Goal: Information Seeking & Learning: Learn about a topic

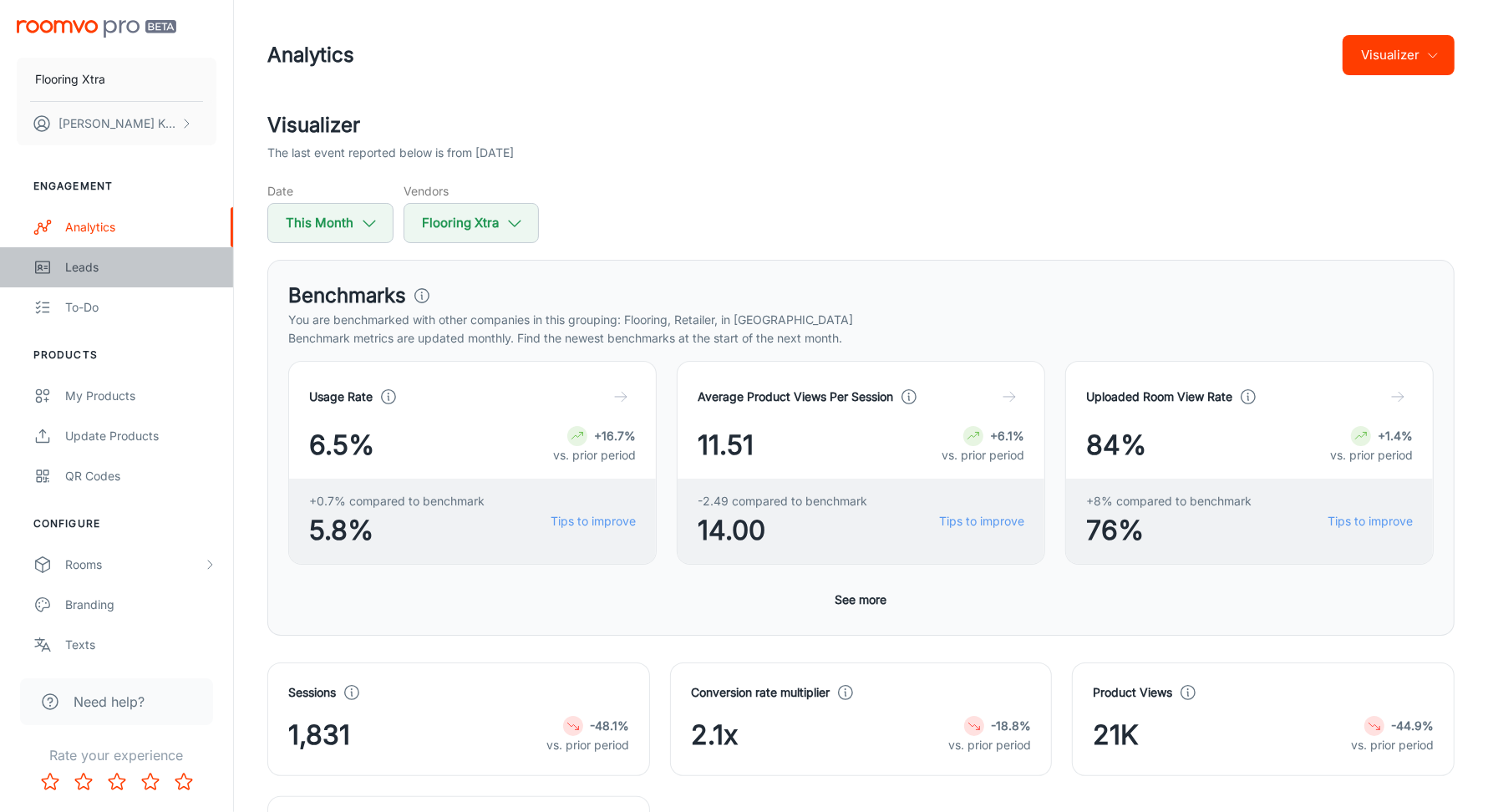
click at [95, 272] on div "Leads" at bounding box center [140, 267] width 151 height 19
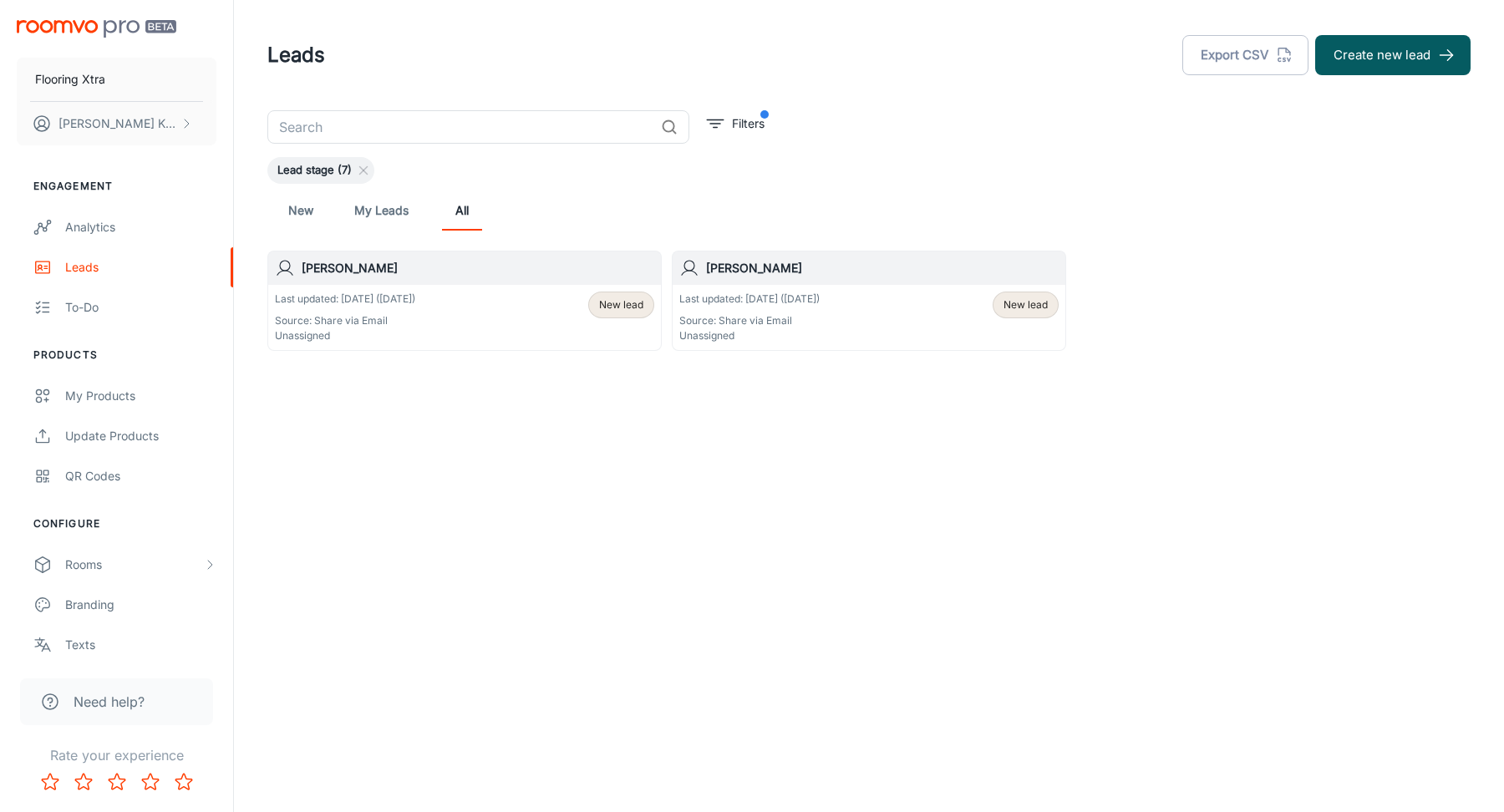
click at [389, 213] on link "My Leads" at bounding box center [382, 210] width 55 height 40
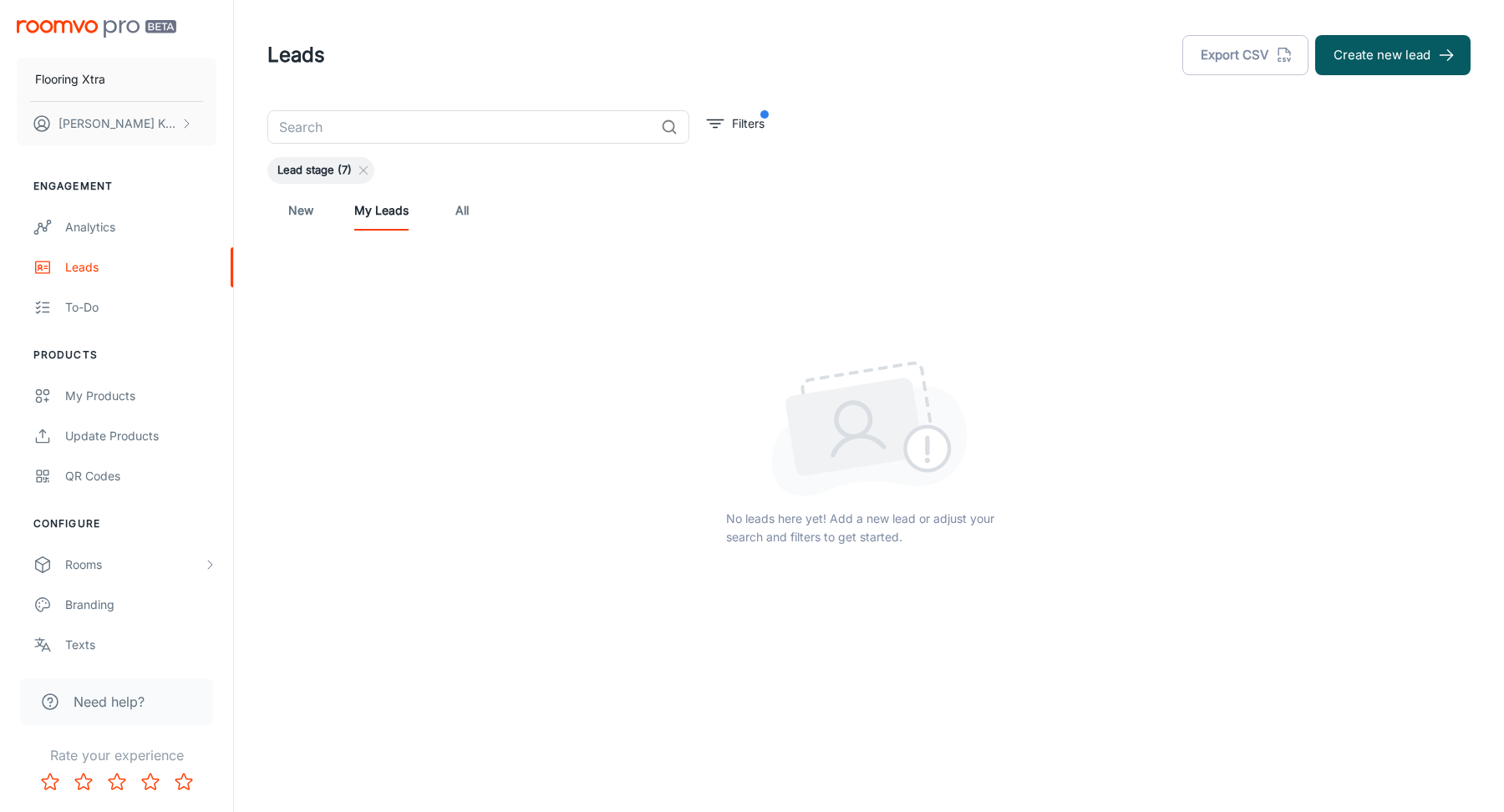
click at [472, 208] on link "All" at bounding box center [461, 210] width 40 height 40
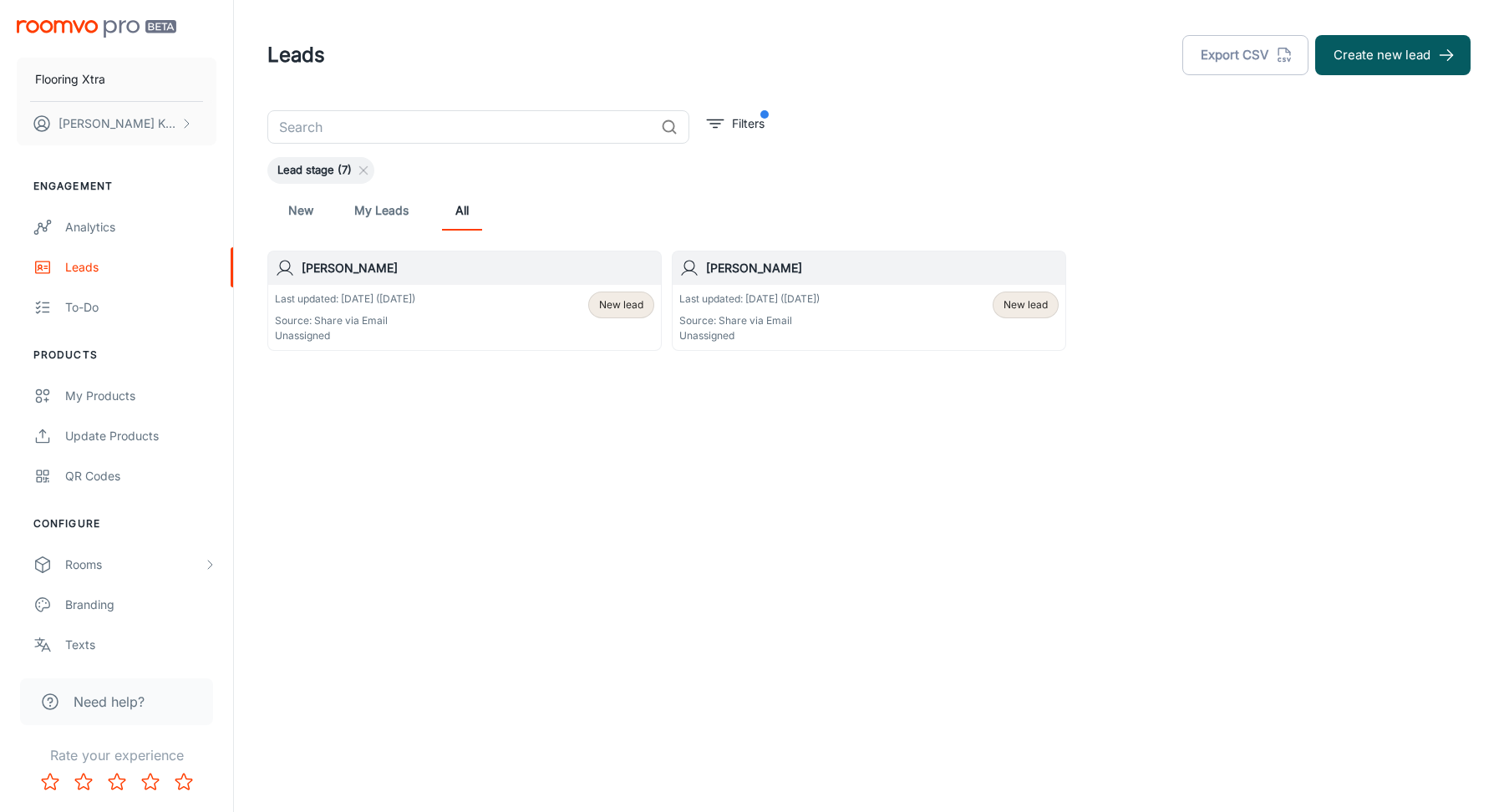
click at [544, 329] on div "Last updated: [DATE] ([DATE]) Source: Share via Email Unassigned New lead" at bounding box center [464, 317] width 380 height 52
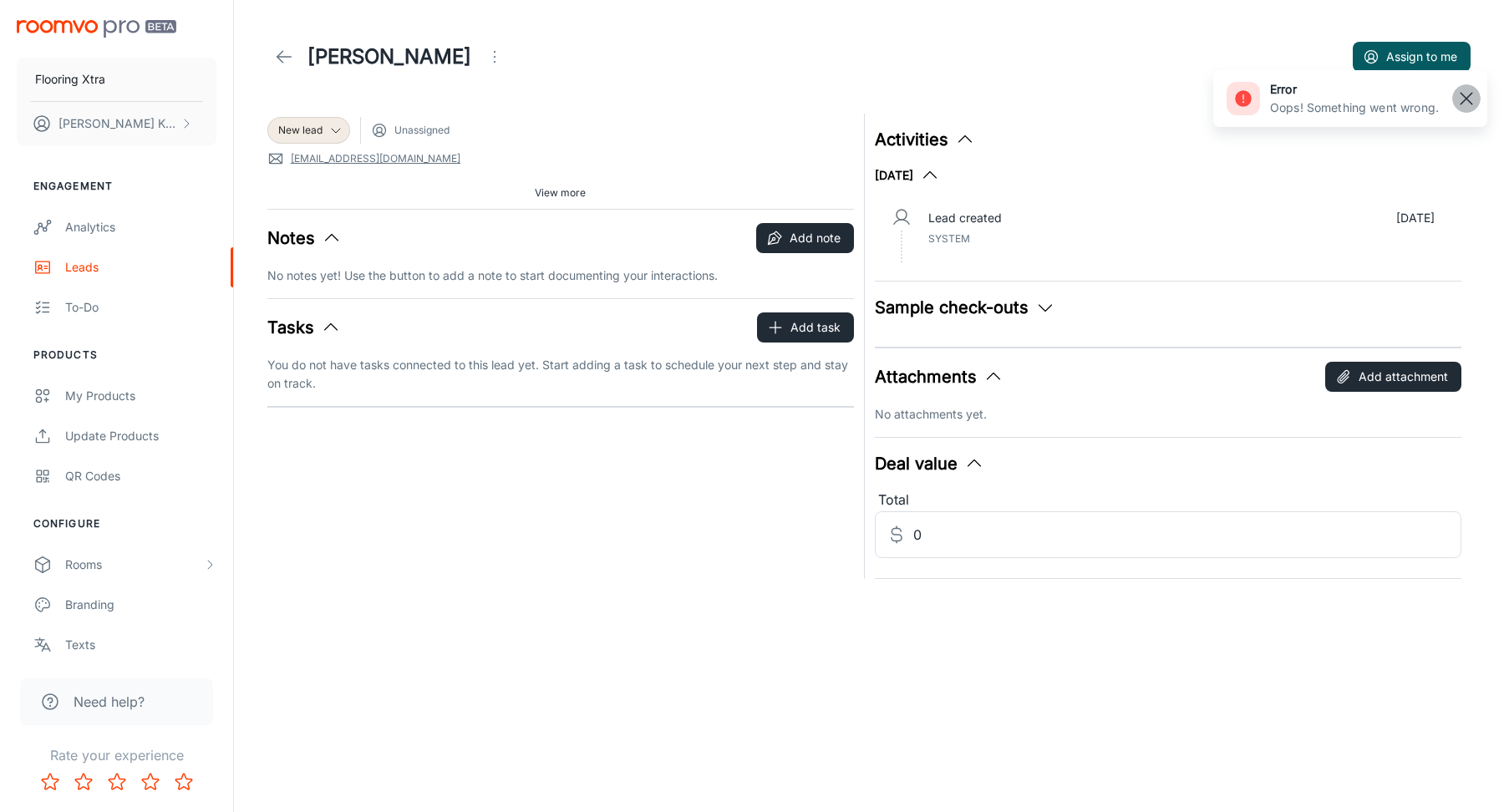
click at [1461, 101] on rect "button" at bounding box center [1467, 98] width 20 height 20
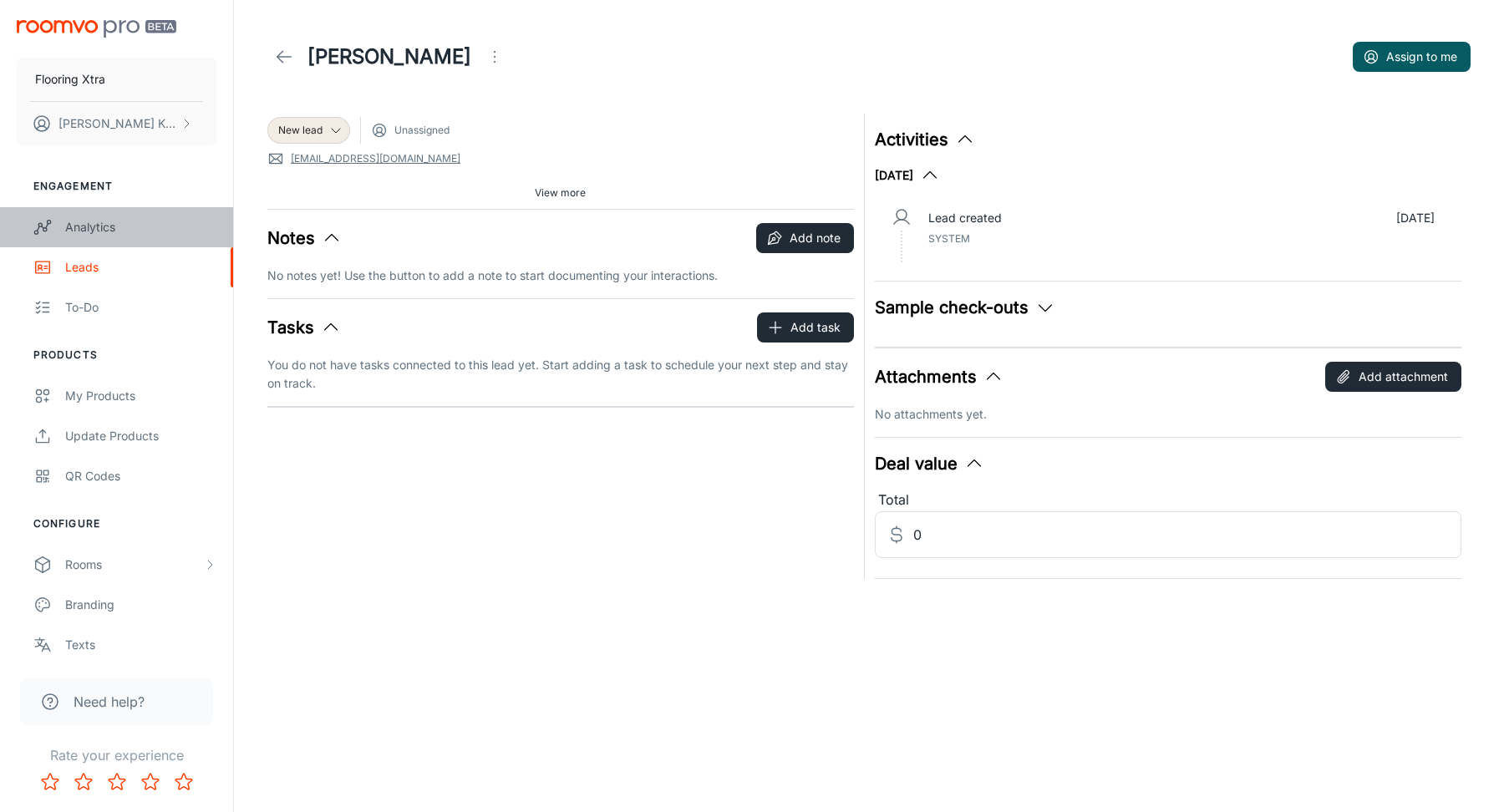
click at [126, 215] on link "Analytics" at bounding box center [116, 226] width 233 height 40
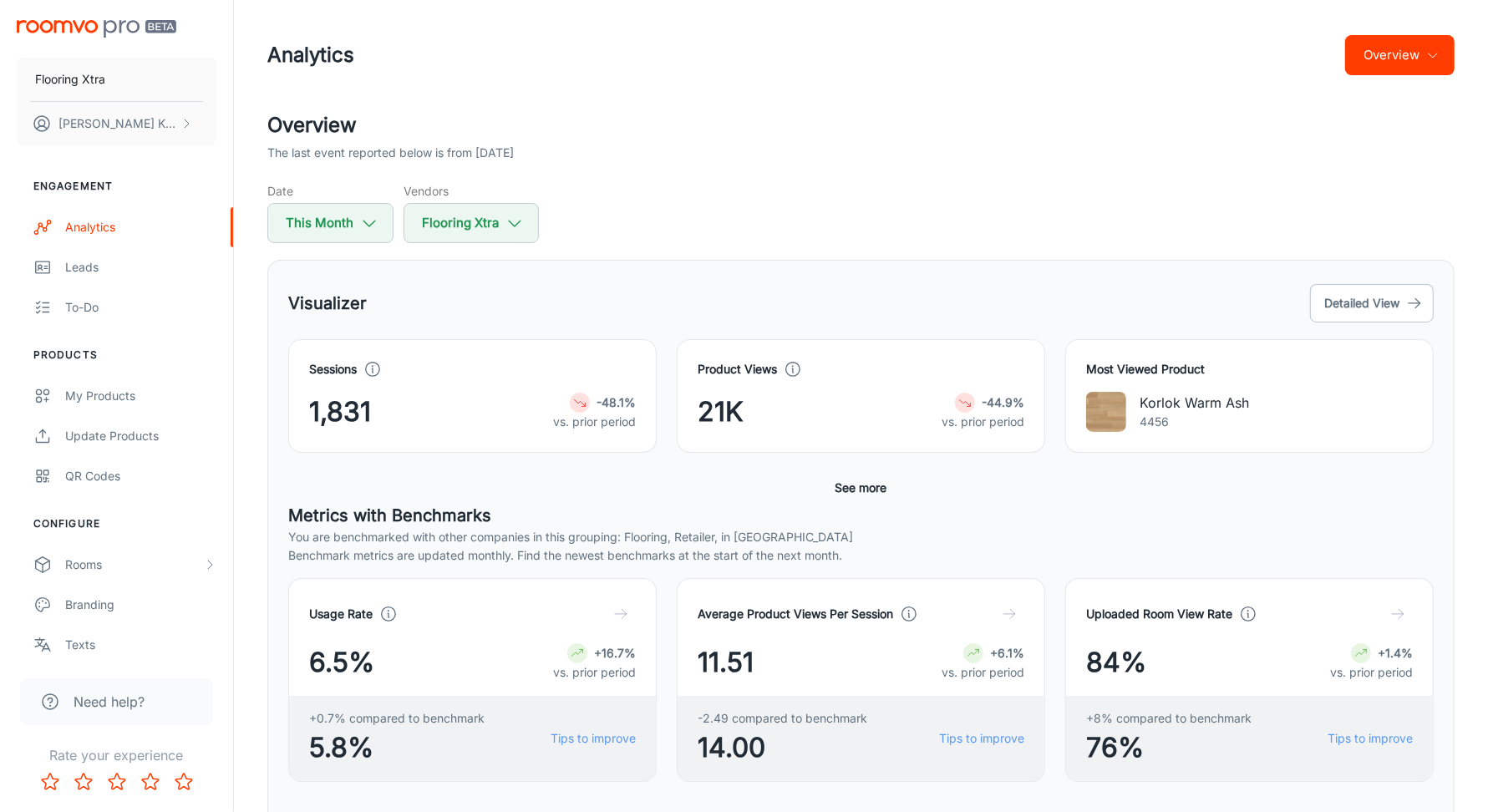
click at [553, 404] on div "-48.1%" at bounding box center [594, 403] width 83 height 20
drag, startPoint x: 531, startPoint y: 407, endPoint x: 823, endPoint y: 447, distance: 294.7
click at [544, 407] on div "1,831 -48.1% vs. prior period" at bounding box center [472, 411] width 327 height 40
drag, startPoint x: 829, startPoint y: 485, endPoint x: 860, endPoint y: 488, distance: 31.1
click at [830, 485] on button "See more" at bounding box center [861, 487] width 65 height 30
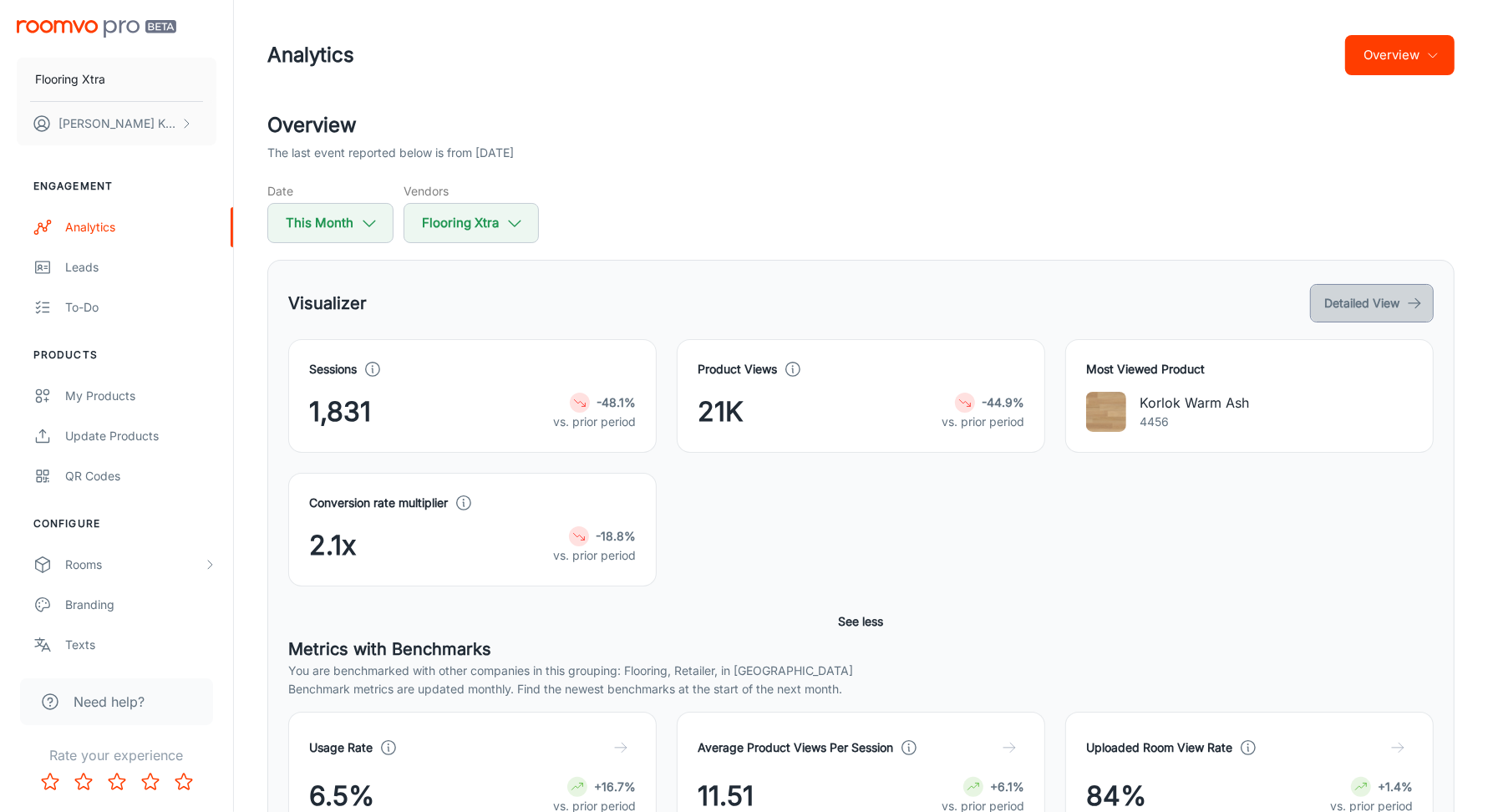
click at [1353, 299] on button "Detailed View" at bounding box center [1371, 303] width 123 height 38
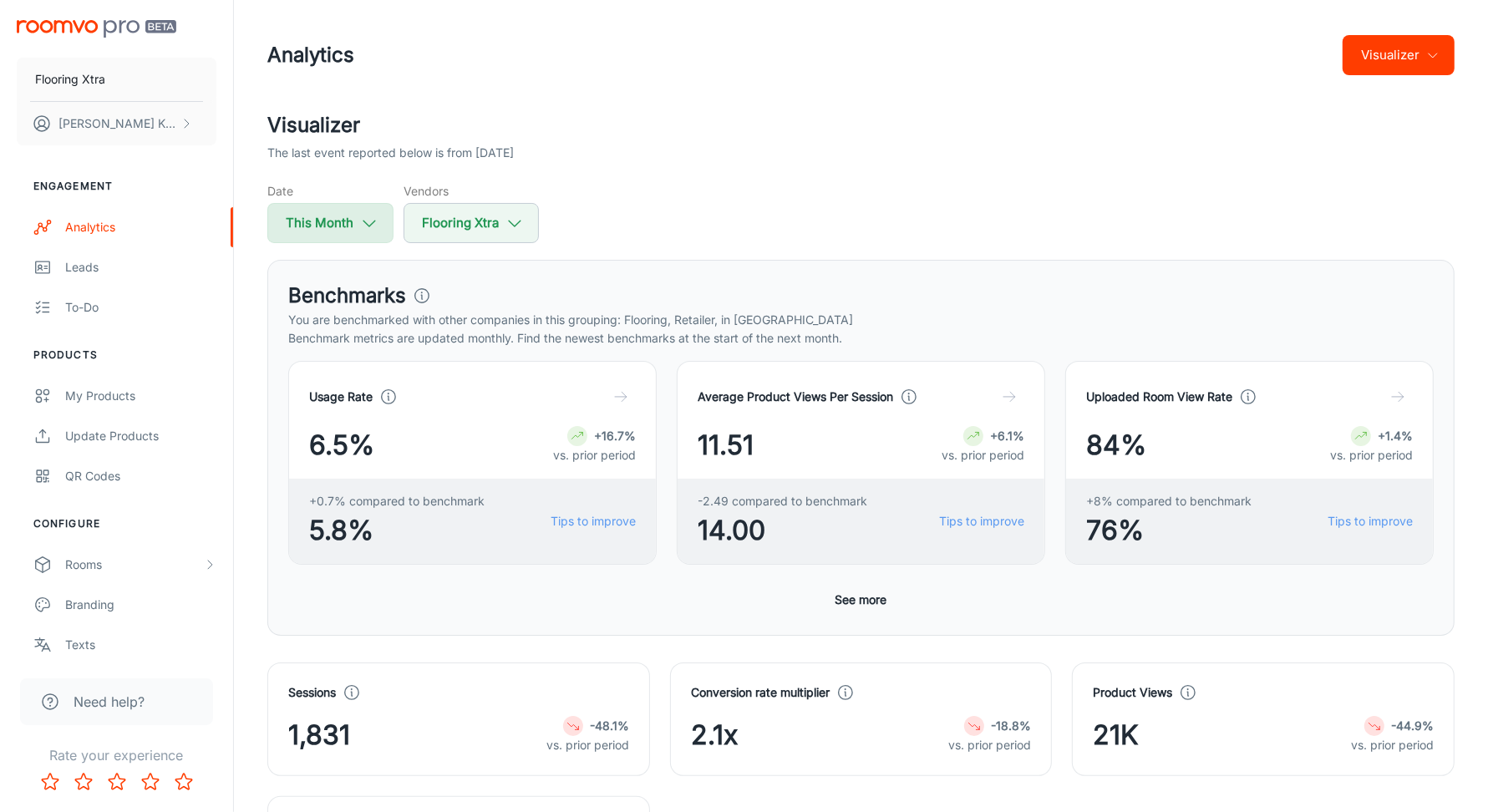
click at [373, 225] on icon "button" at bounding box center [369, 223] width 19 height 19
select select "7"
select select "2025"
select select "7"
select select "2025"
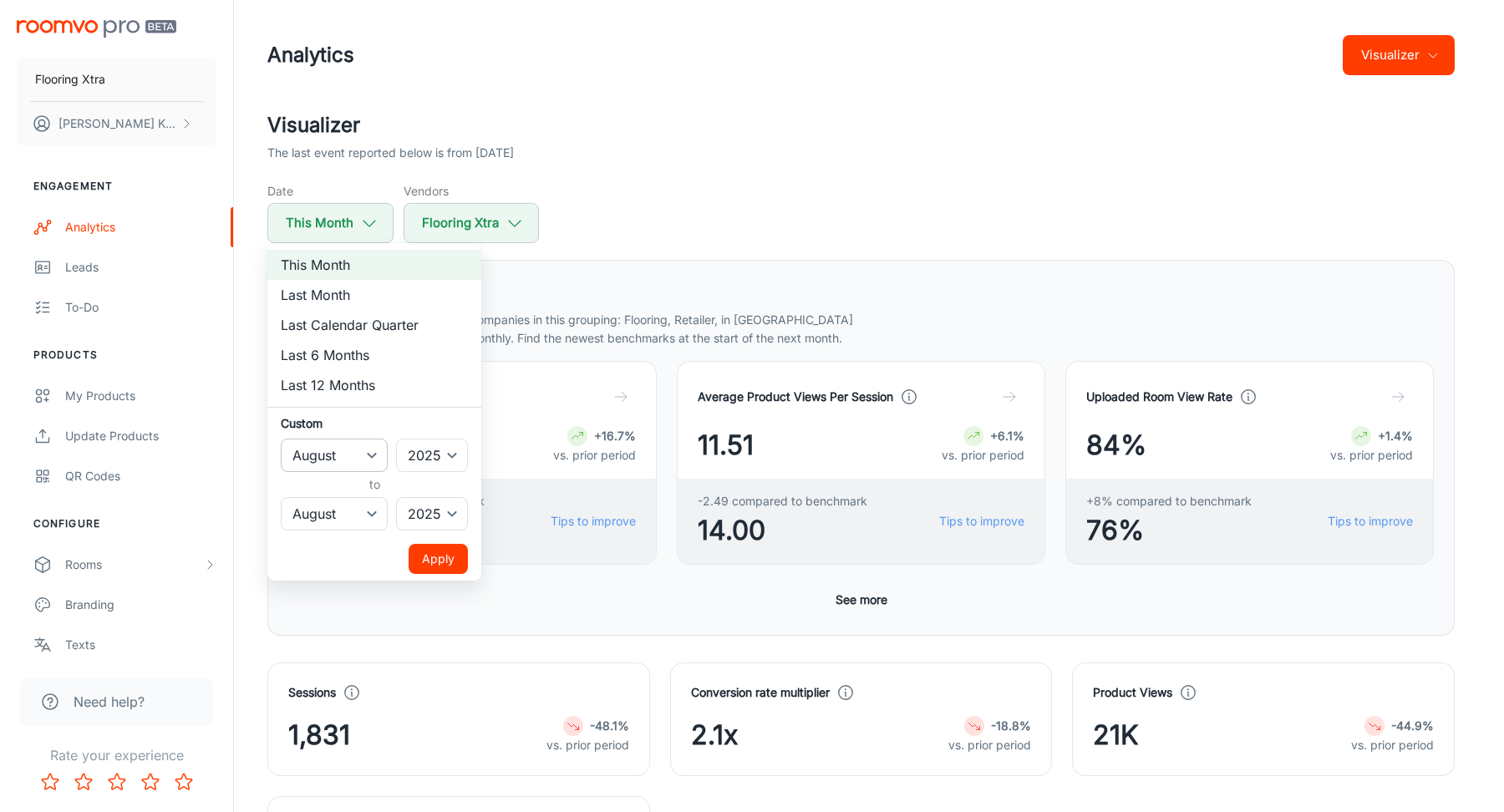
click at [343, 456] on select "January February March April May June July August September October November De…" at bounding box center [333, 456] width 107 height 33
select select "5"
click at [427, 561] on button "Apply" at bounding box center [438, 559] width 59 height 30
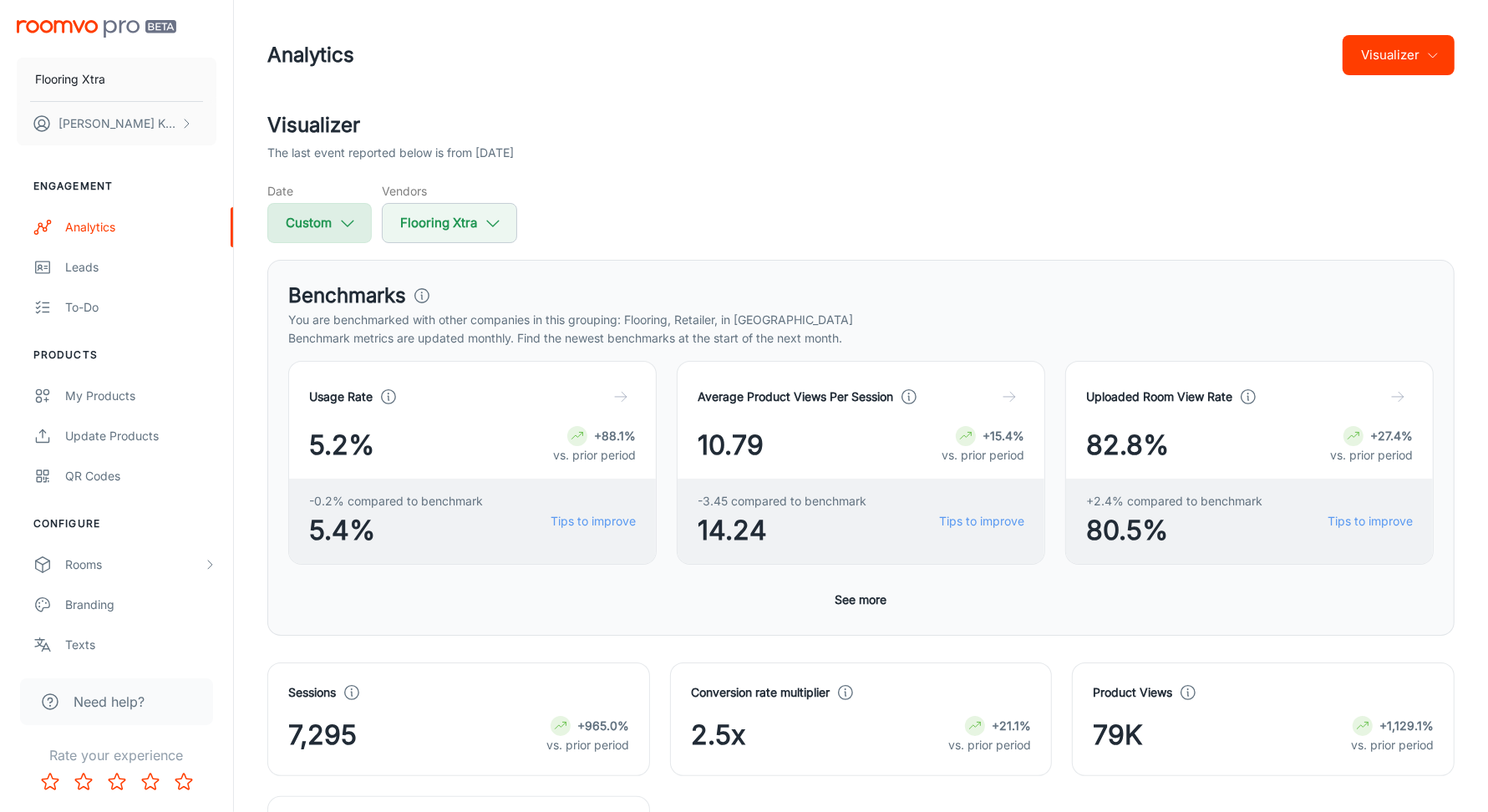
click at [353, 238] on button "Custom" at bounding box center [319, 223] width 105 height 40
select select "5"
select select "2025"
select select "7"
select select "2025"
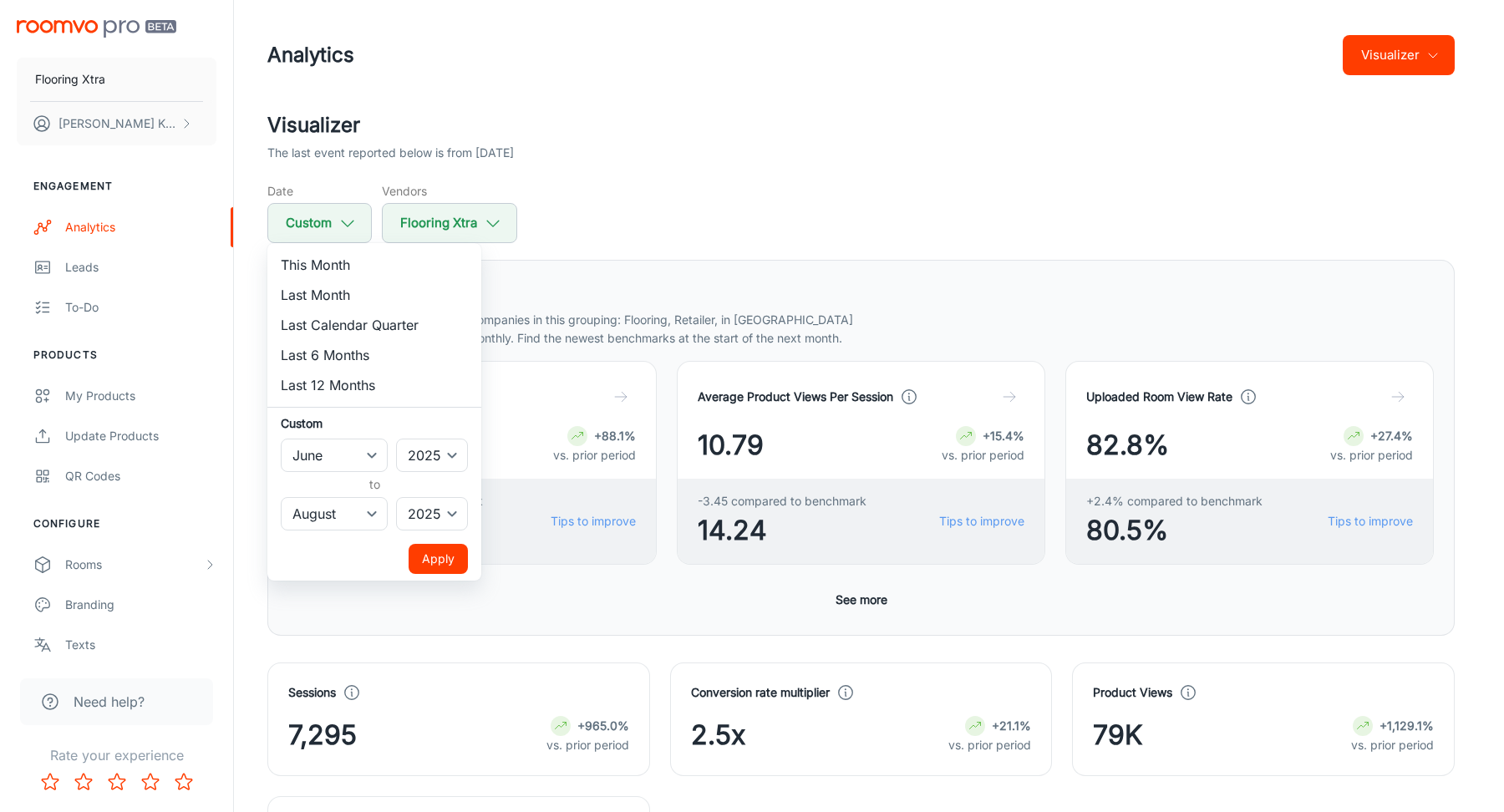
click at [721, 217] on div at bounding box center [752, 406] width 1504 height 812
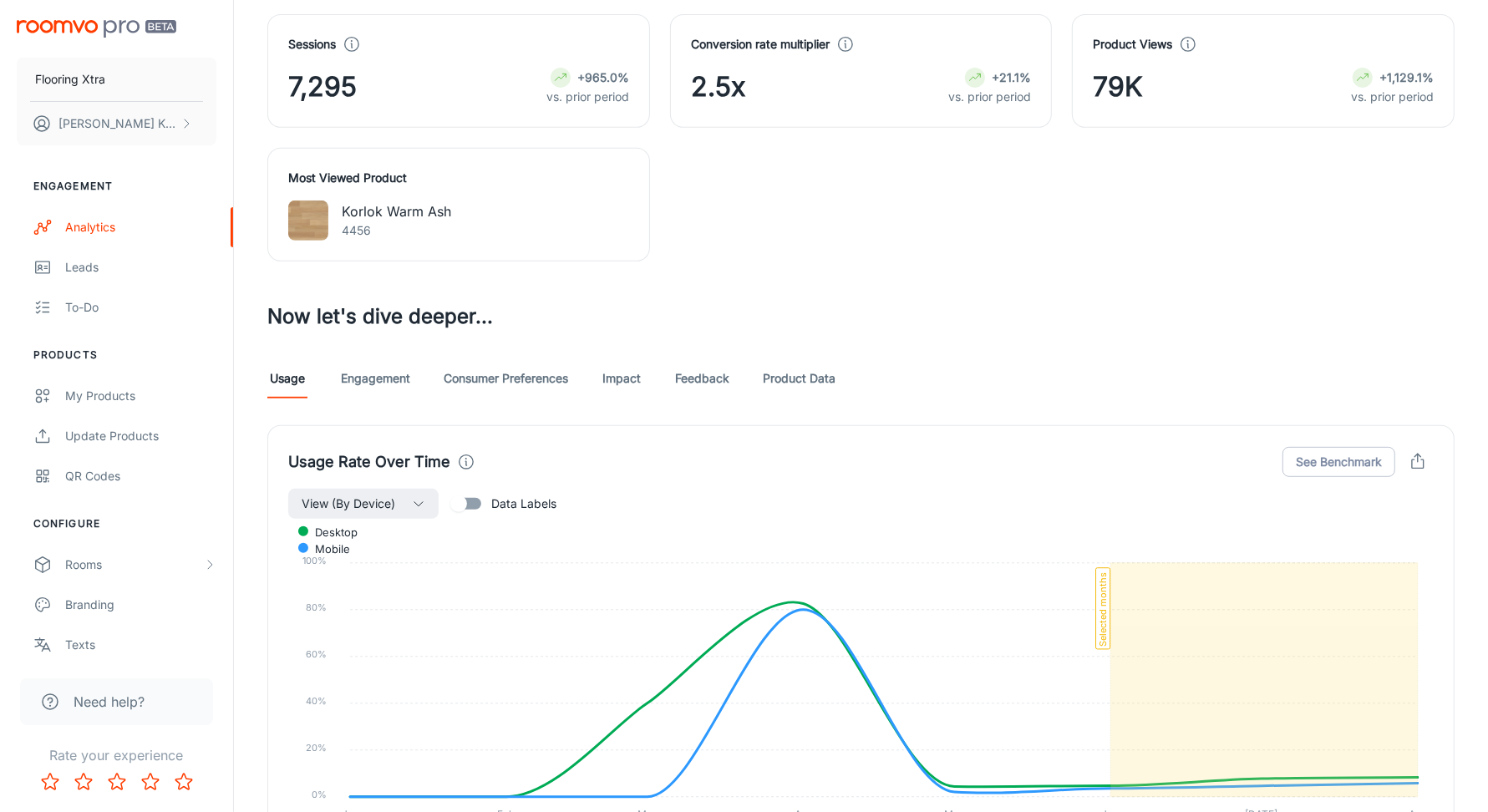
scroll to position [650, 0]
click at [382, 368] on link "Engagement" at bounding box center [375, 376] width 70 height 40
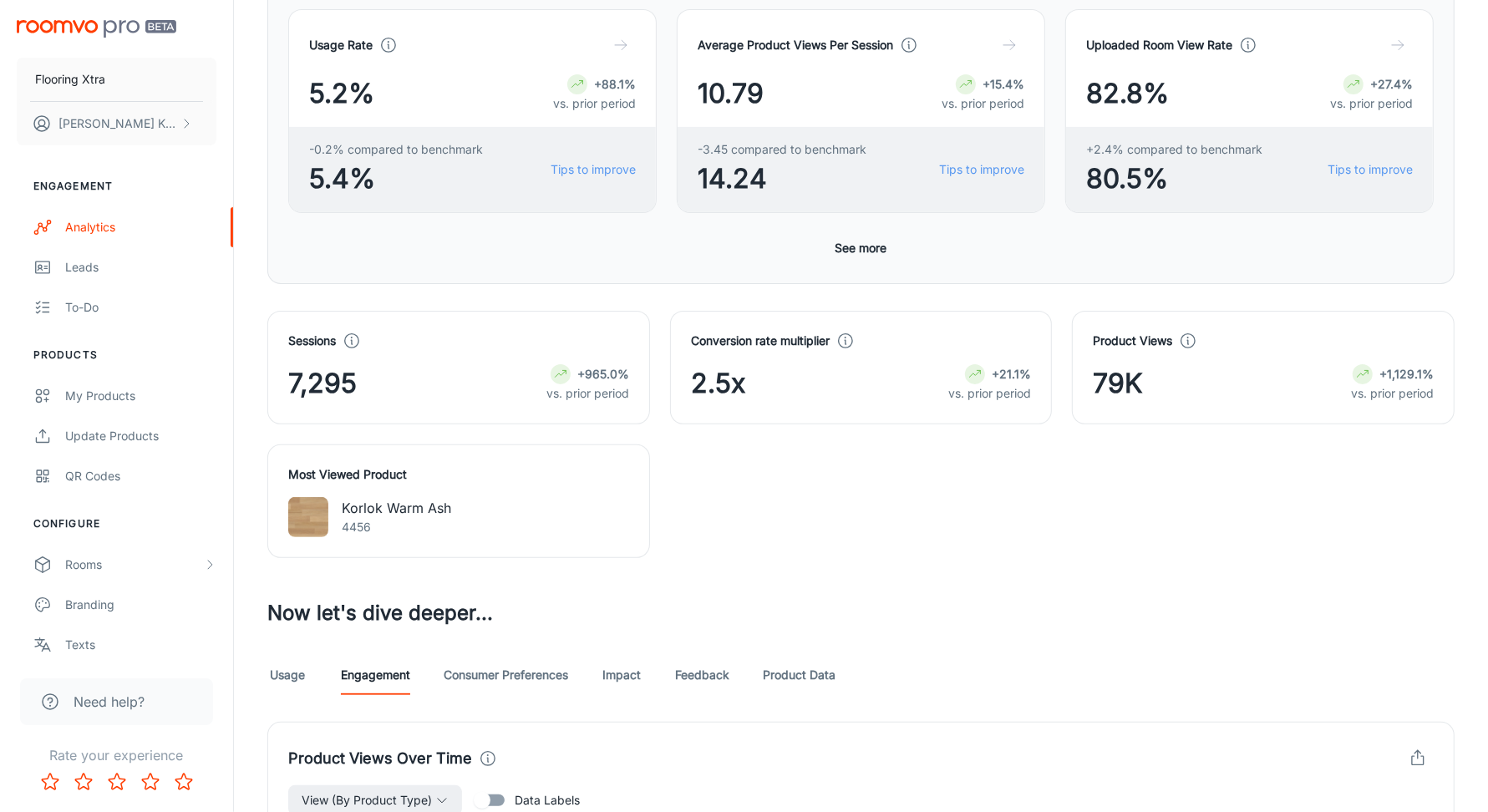
scroll to position [353, 0]
click at [531, 675] on link "Consumer Preferences" at bounding box center [506, 674] width 124 height 40
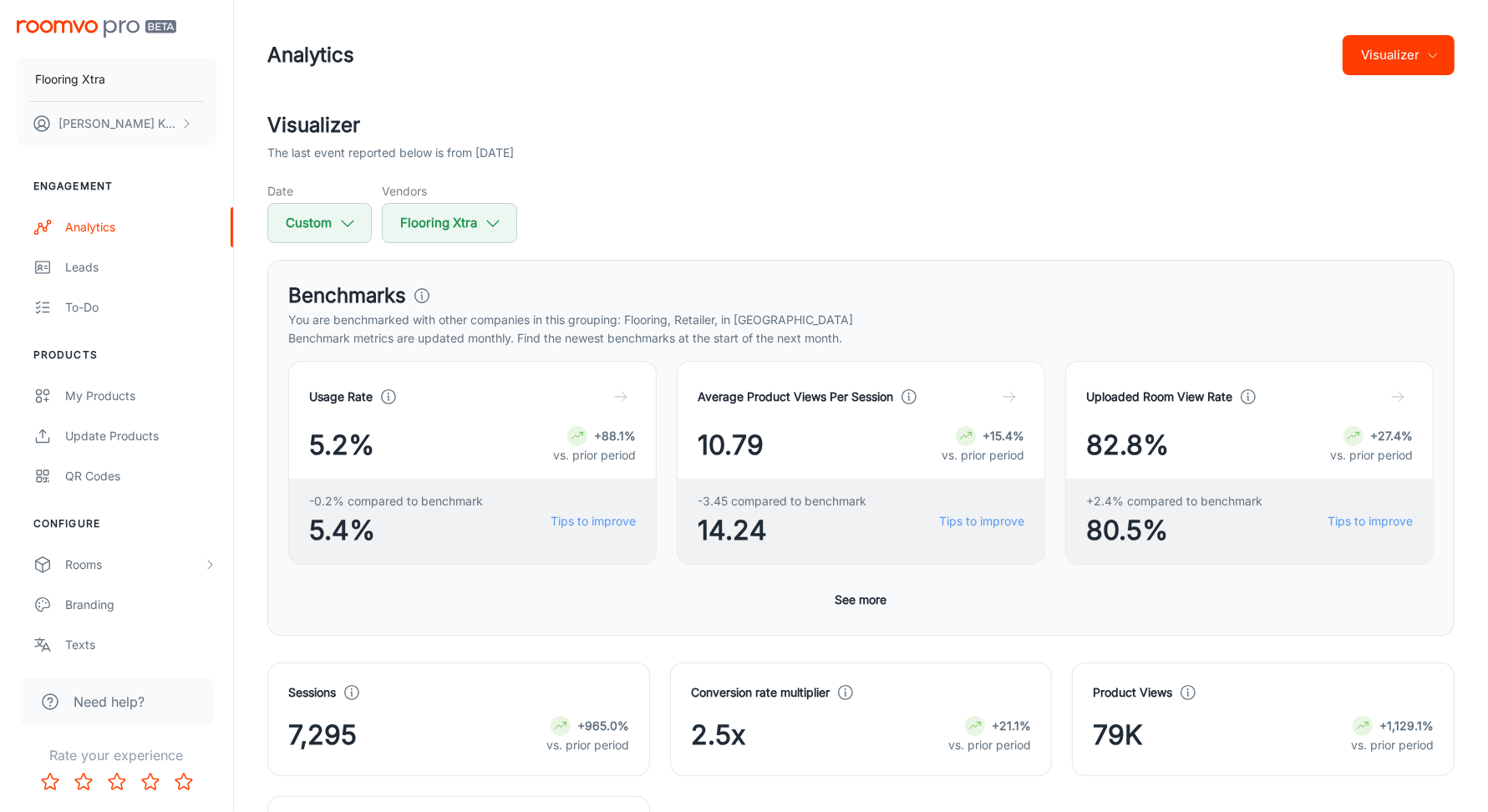
click at [913, 151] on div "The last event reported below is from [DATE]" at bounding box center [860, 153] width 1187 height 19
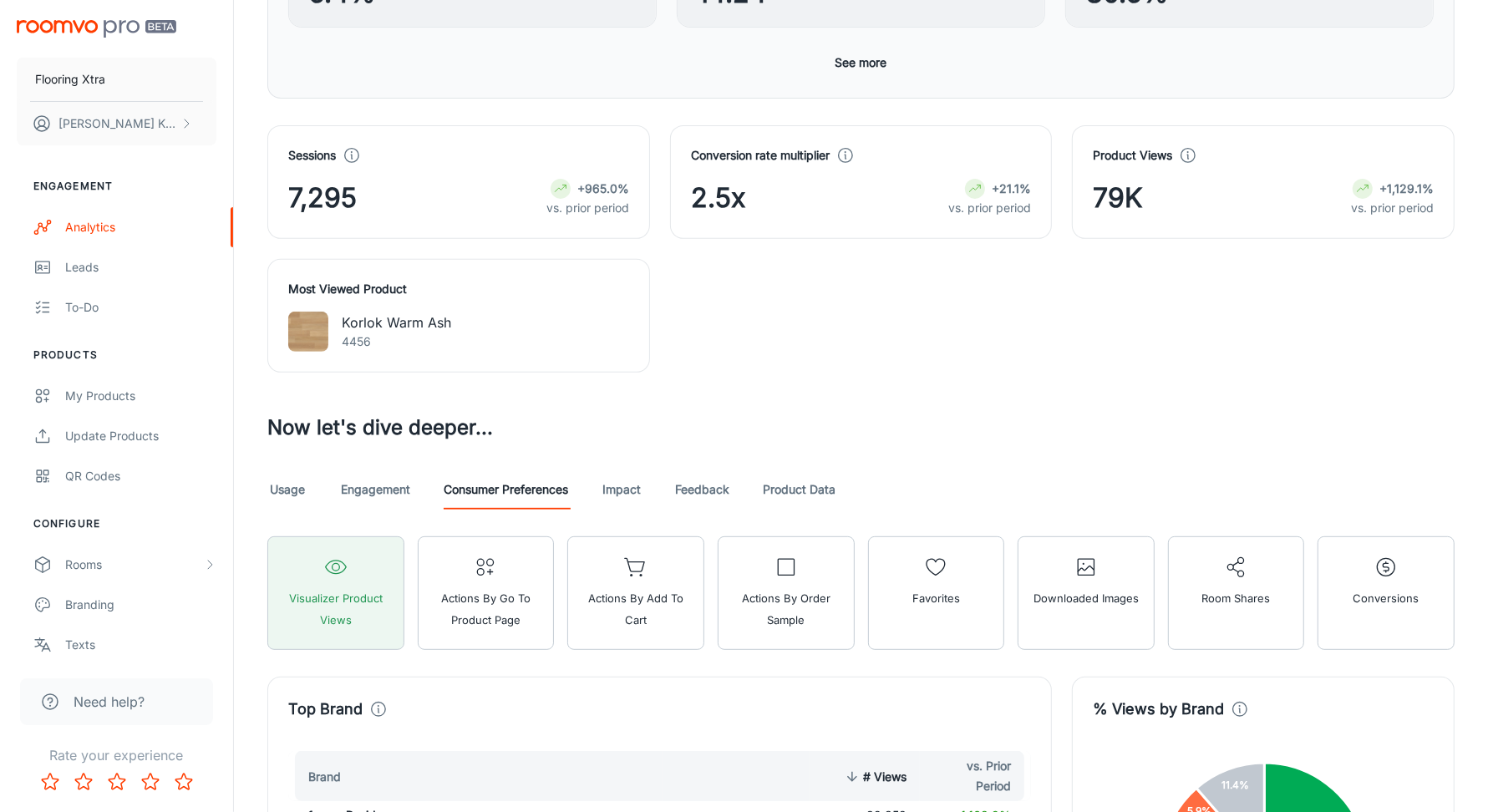
scroll to position [539, 0]
click at [521, 291] on h4 "Most Viewed Product" at bounding box center [459, 287] width 341 height 19
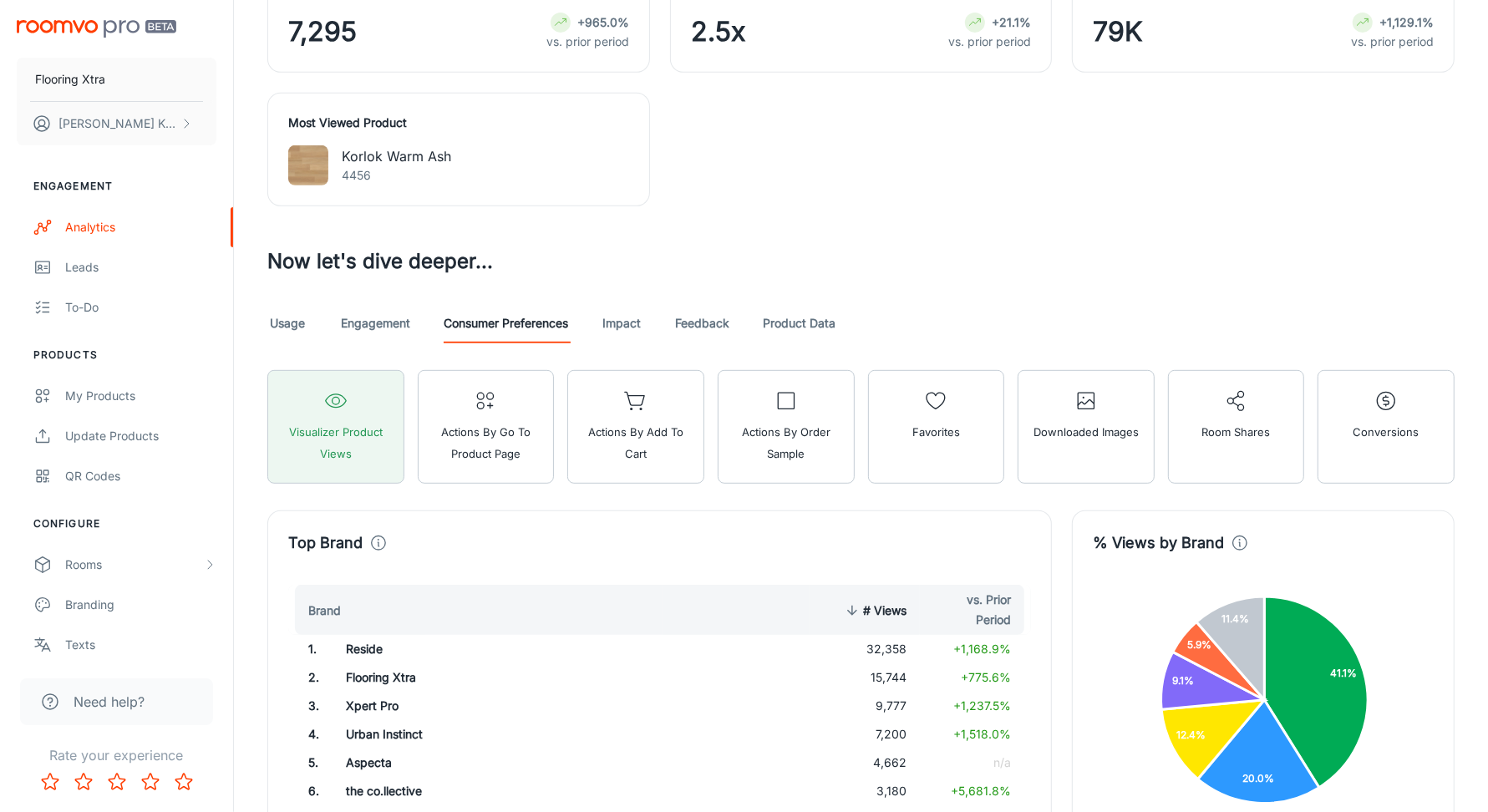
click at [374, 314] on link "Engagement" at bounding box center [375, 323] width 70 height 40
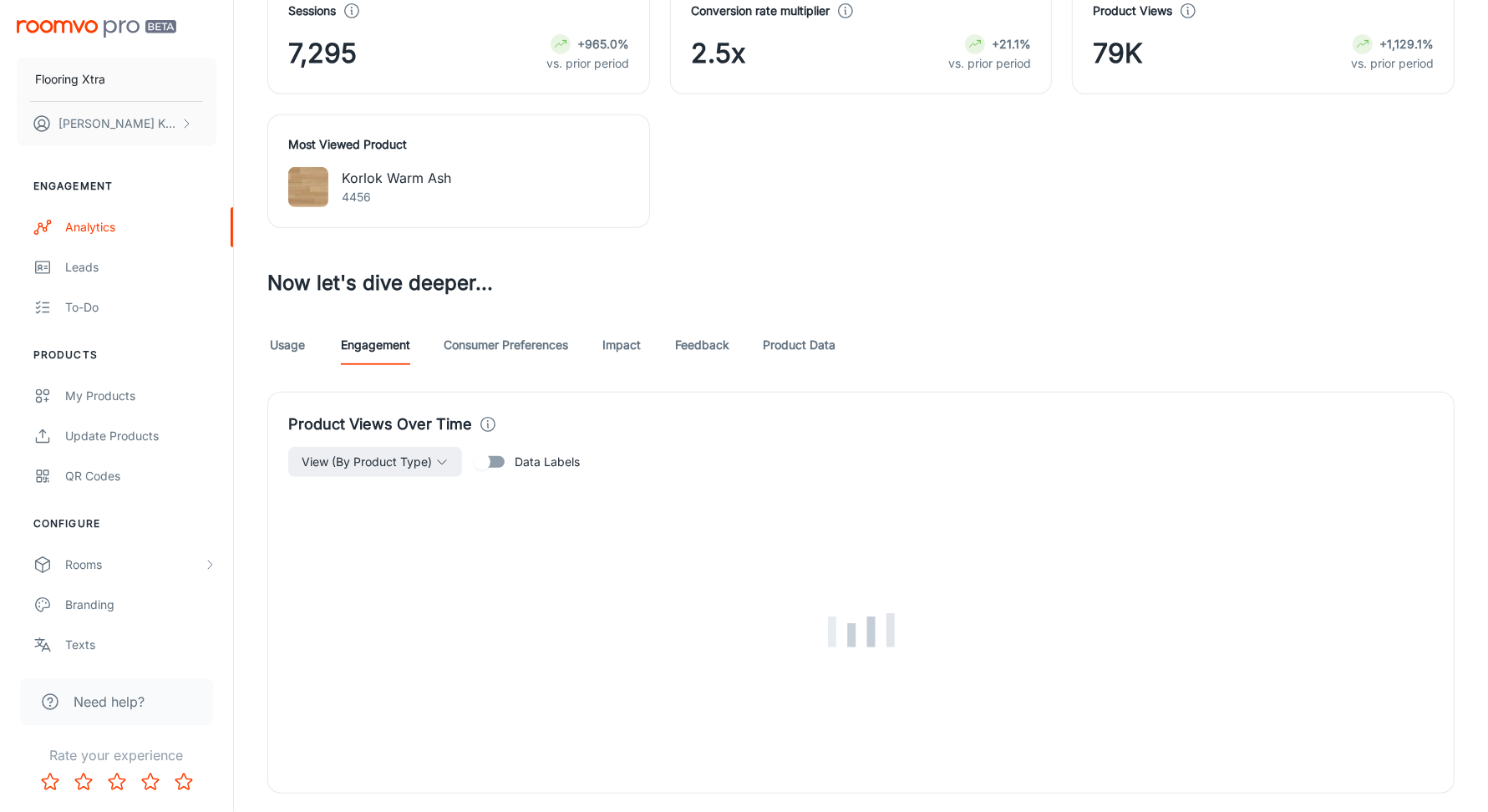
scroll to position [752, 0]
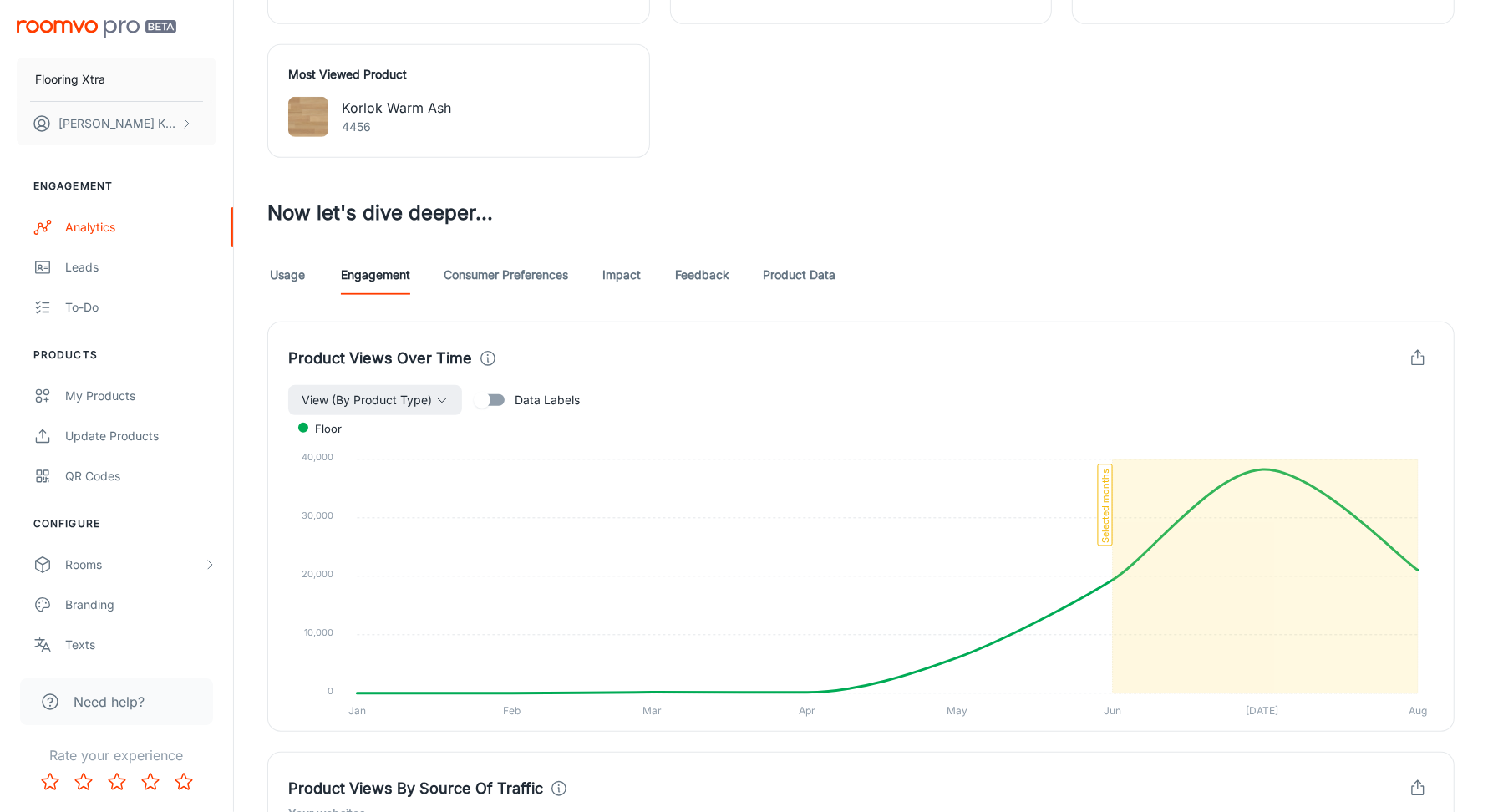
click at [485, 392] on input "Data Labels" at bounding box center [482, 400] width 96 height 32
checkbox input "true"
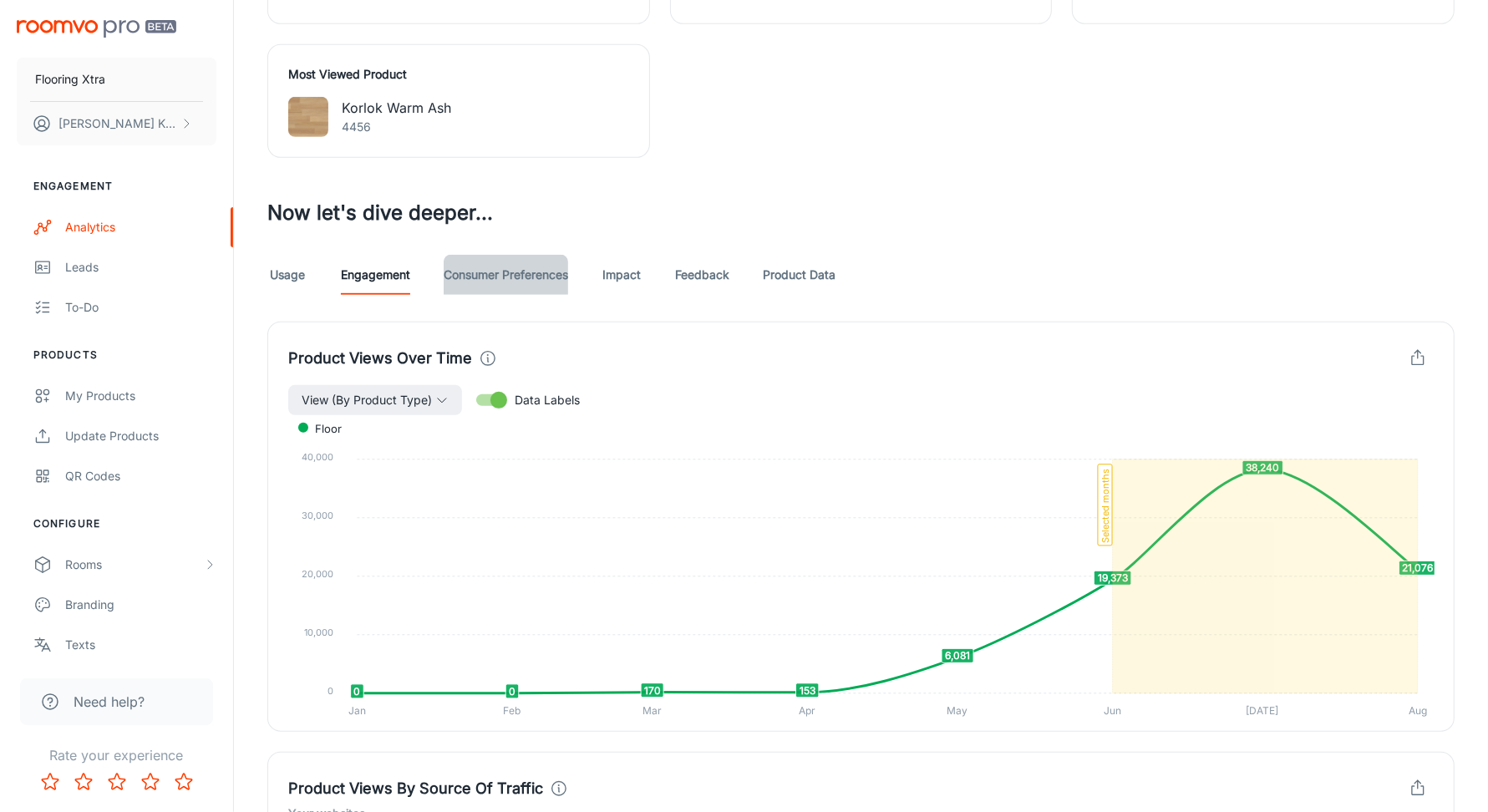
click at [552, 283] on link "Consumer Preferences" at bounding box center [506, 275] width 124 height 40
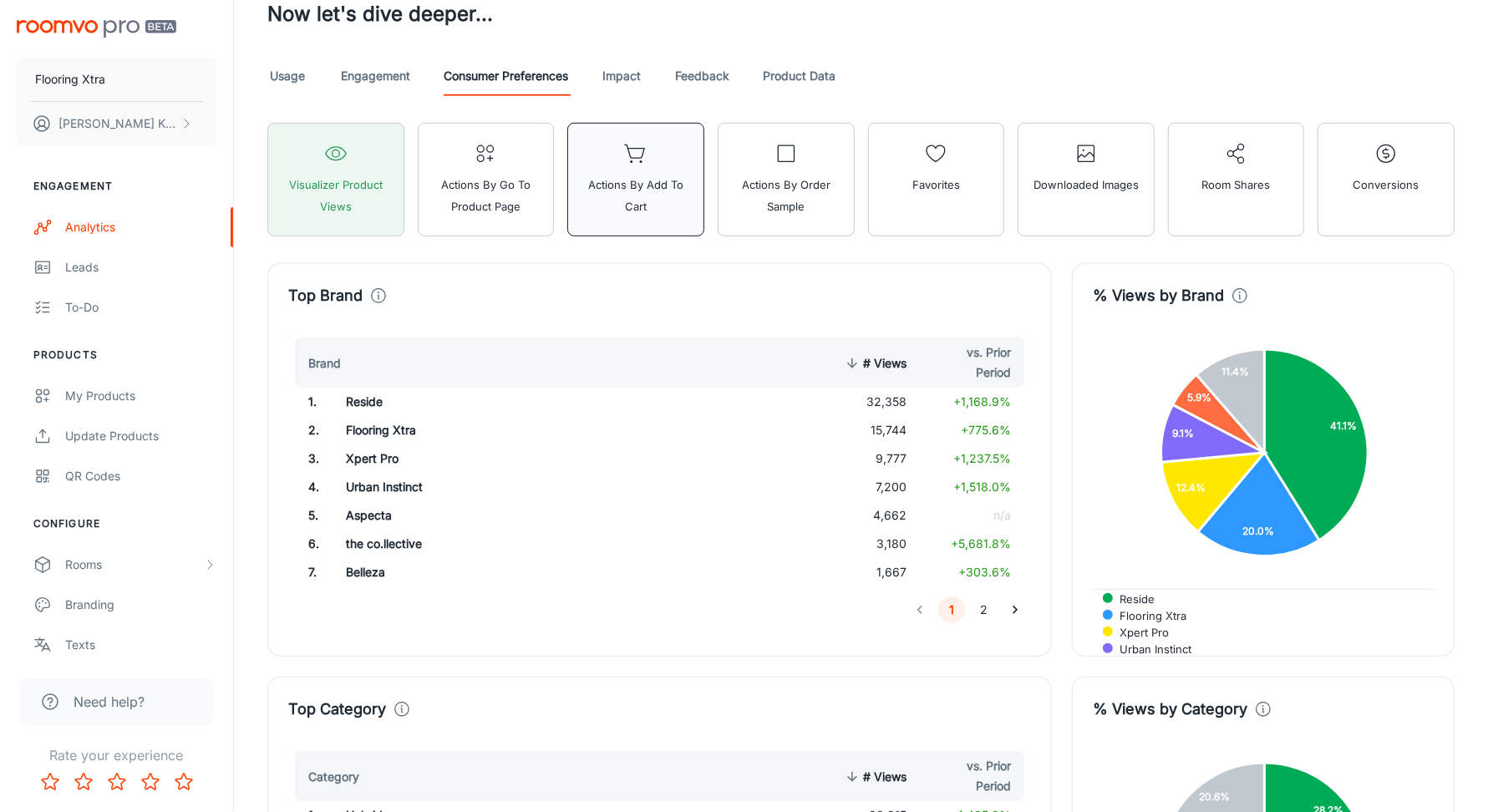
scroll to position [982, 0]
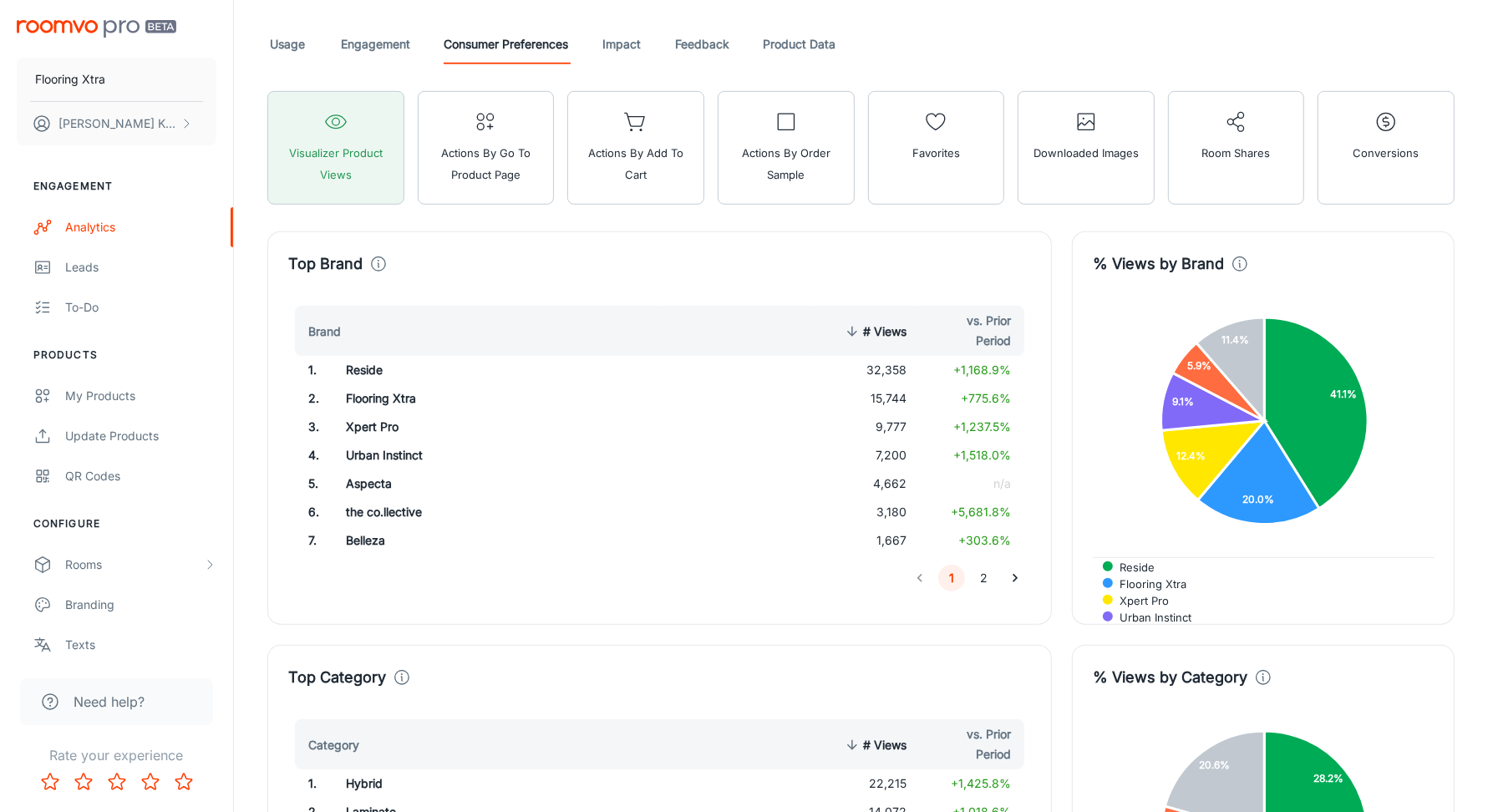
click at [895, 361] on td "32,358" at bounding box center [865, 369] width 111 height 29
click at [620, 38] on link "Impact" at bounding box center [621, 44] width 40 height 40
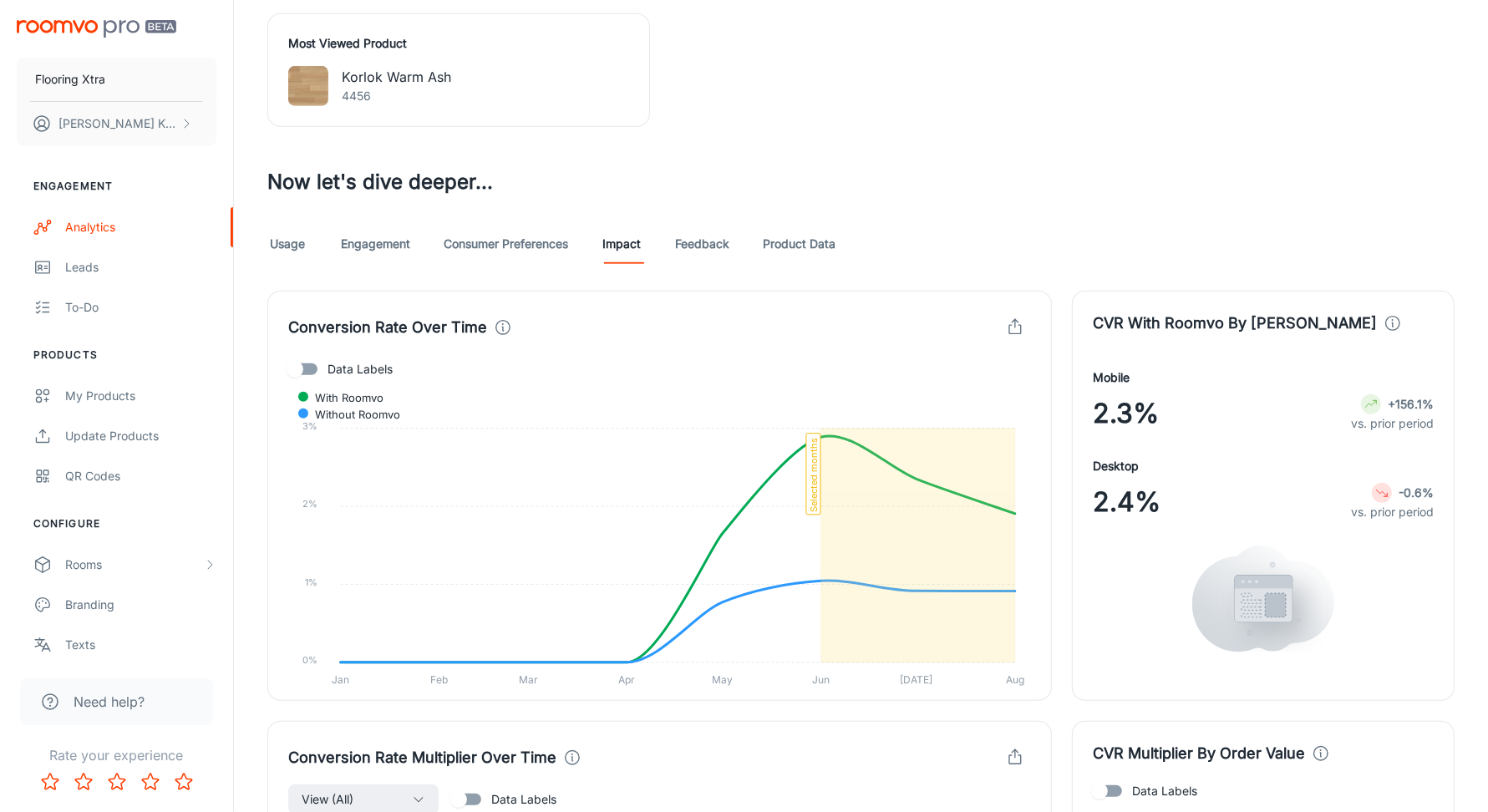
scroll to position [817, 0]
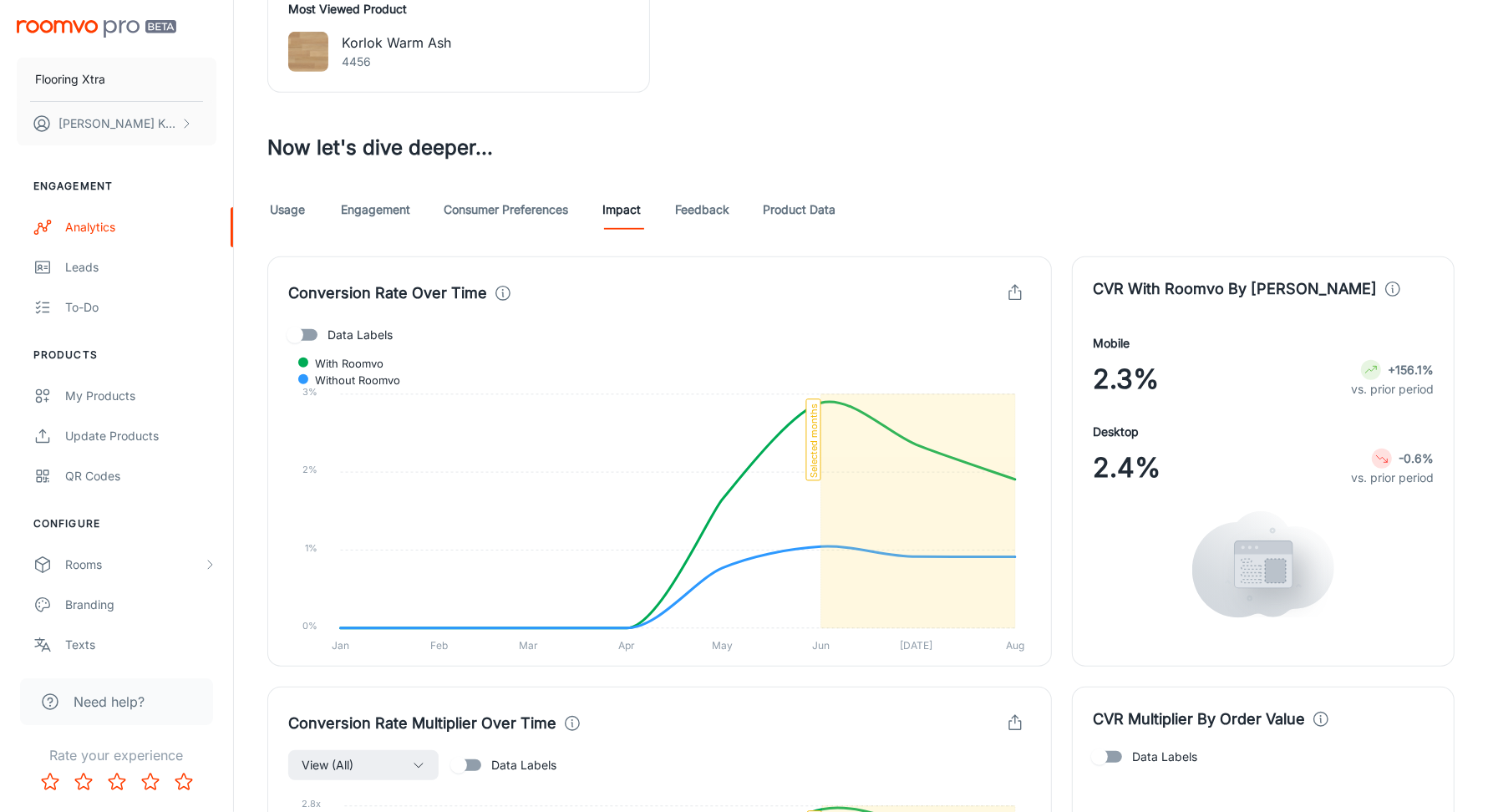
click at [305, 339] on input "Data Labels" at bounding box center [294, 335] width 96 height 32
checkbox input "true"
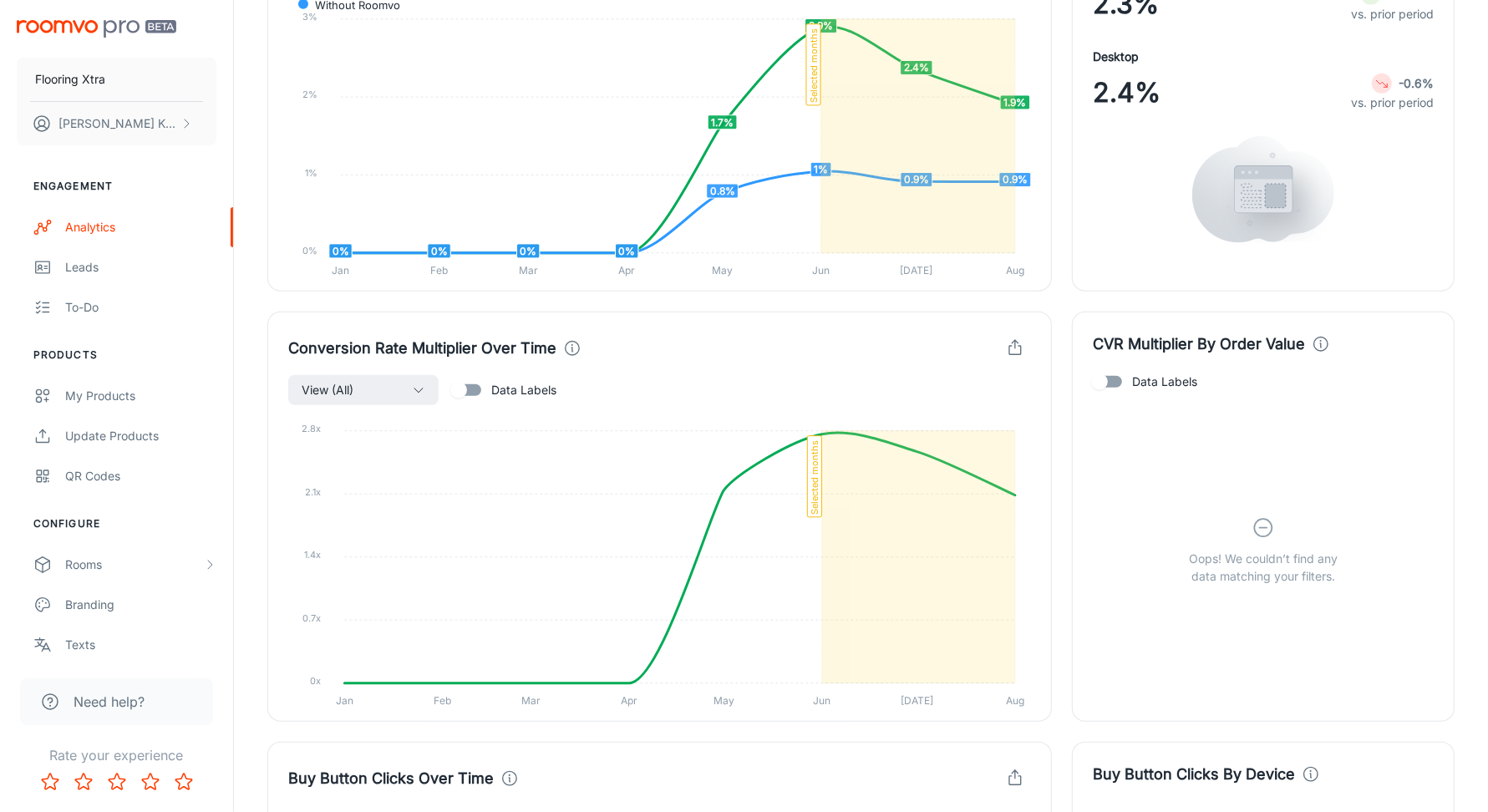
scroll to position [1358, 0]
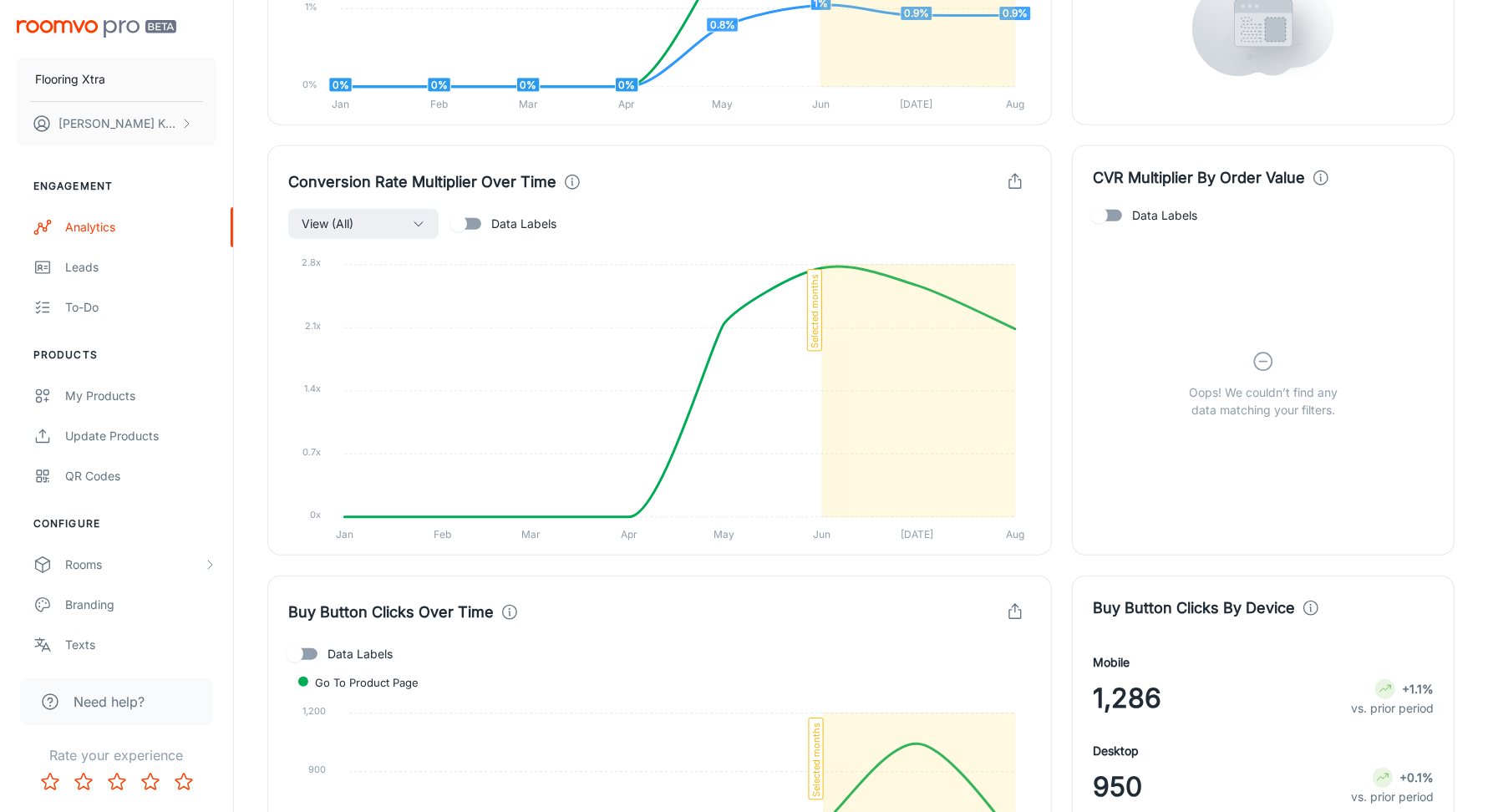
click at [472, 225] on input "Data Labels" at bounding box center [459, 224] width 96 height 32
checkbox input "true"
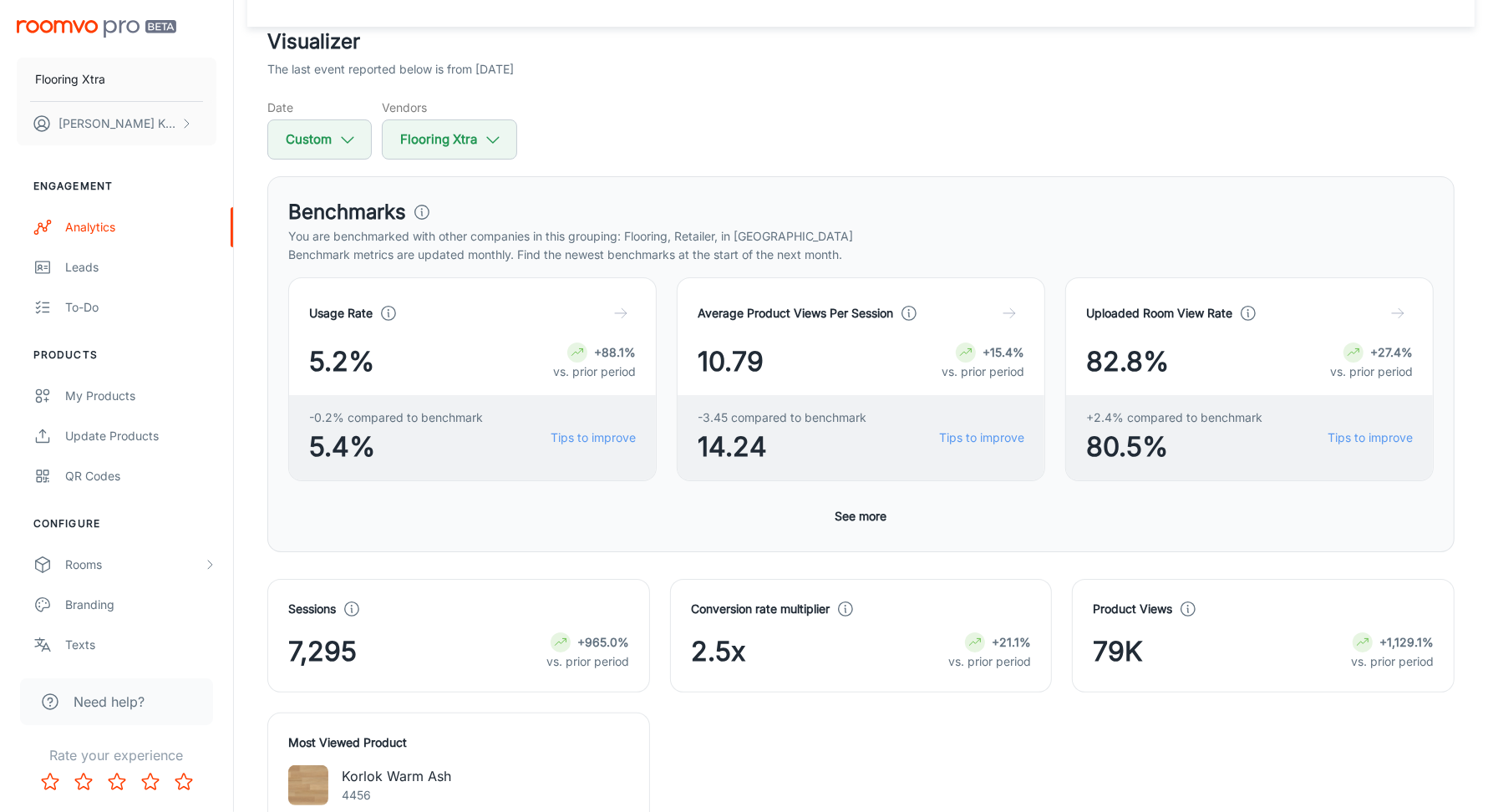
scroll to position [0, 0]
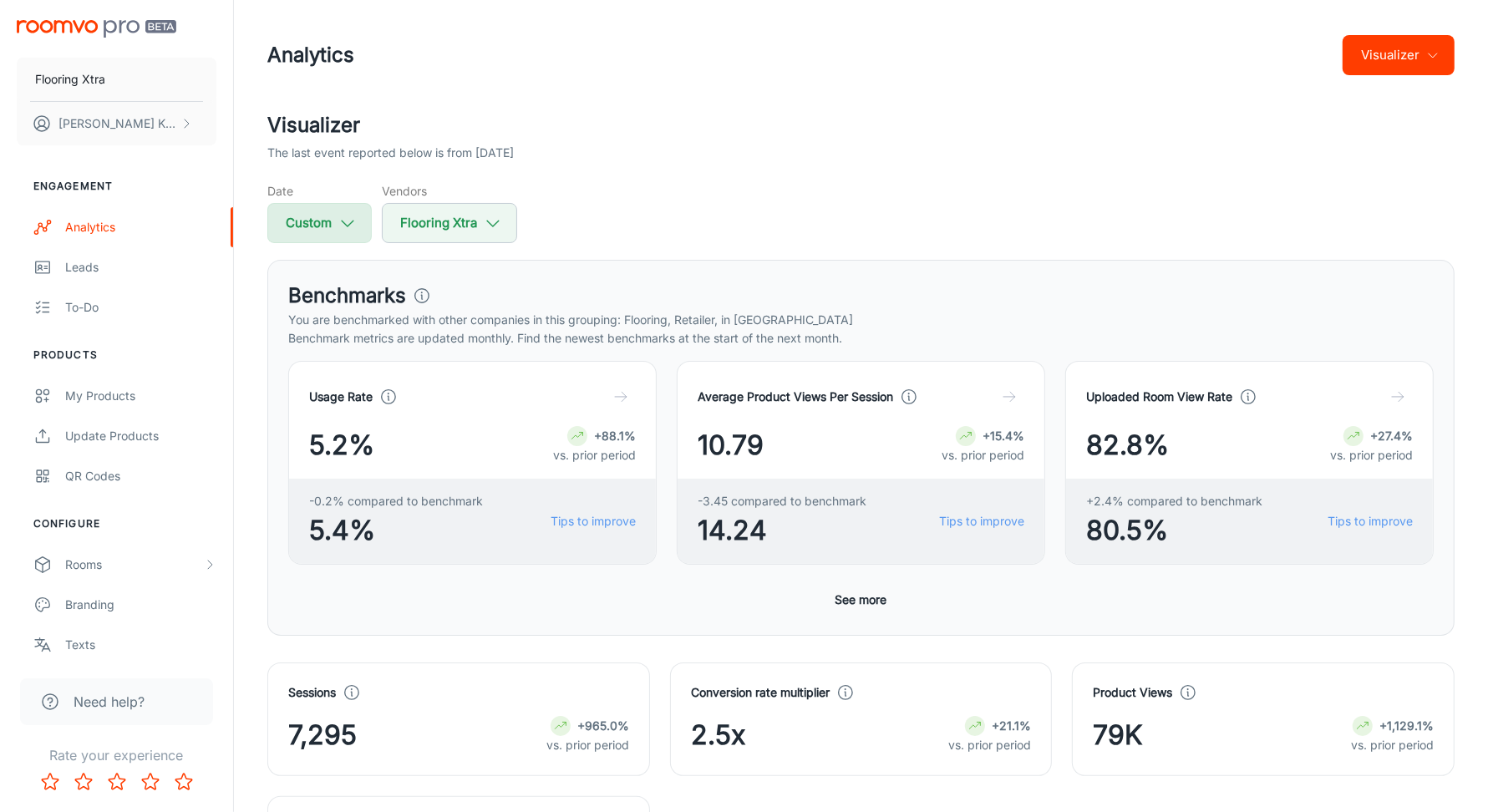
click at [330, 230] on button "Custom" at bounding box center [319, 223] width 105 height 40
select select "5"
select select "2025"
select select "7"
select select "2025"
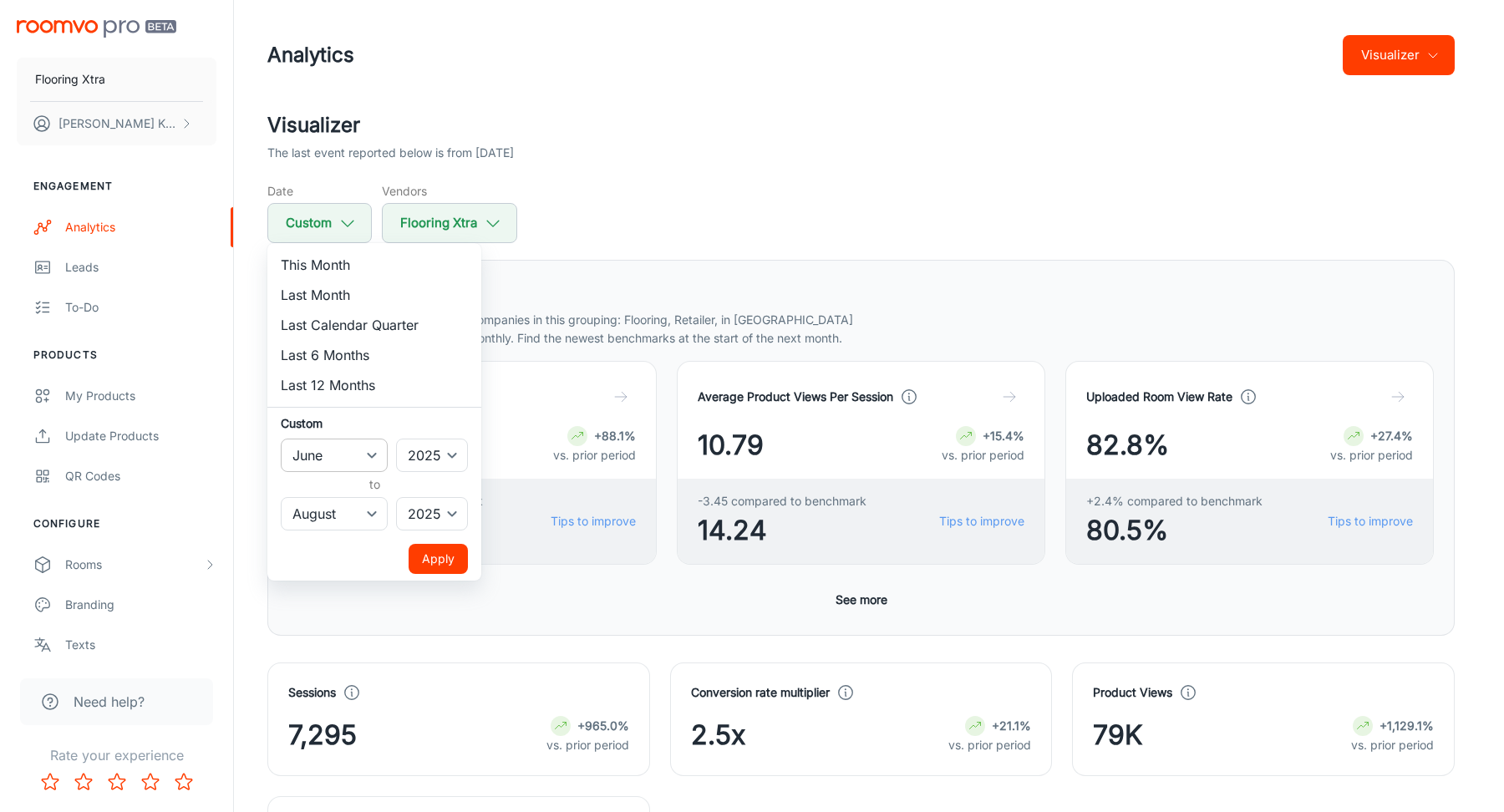
click at [329, 455] on select "January February March April May June July August September October November De…" at bounding box center [333, 456] width 107 height 33
click at [998, 236] on div at bounding box center [752, 406] width 1504 height 812
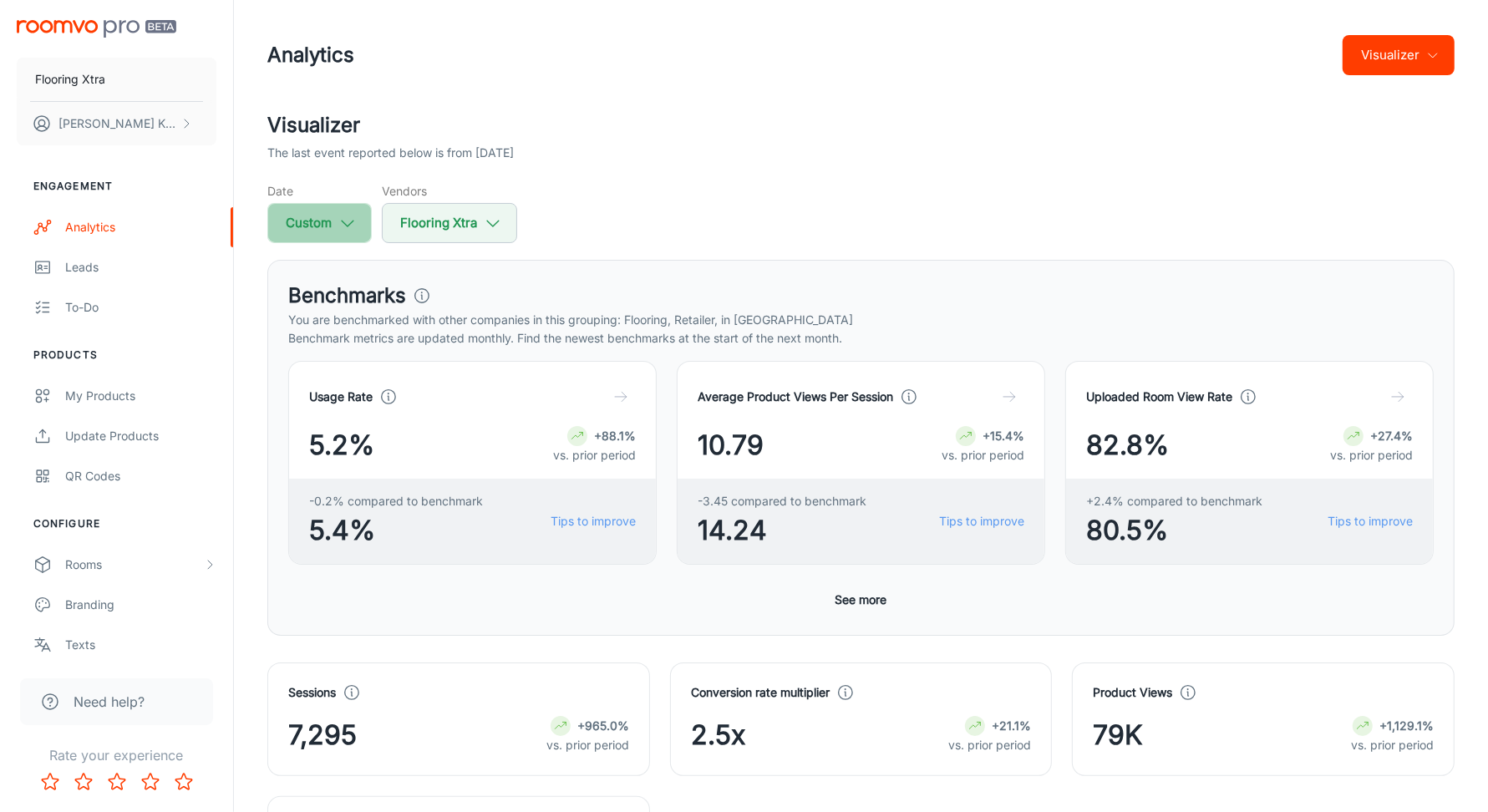
click at [354, 230] on icon "button" at bounding box center [348, 223] width 19 height 19
select select "5"
select select "2025"
select select "7"
select select "2025"
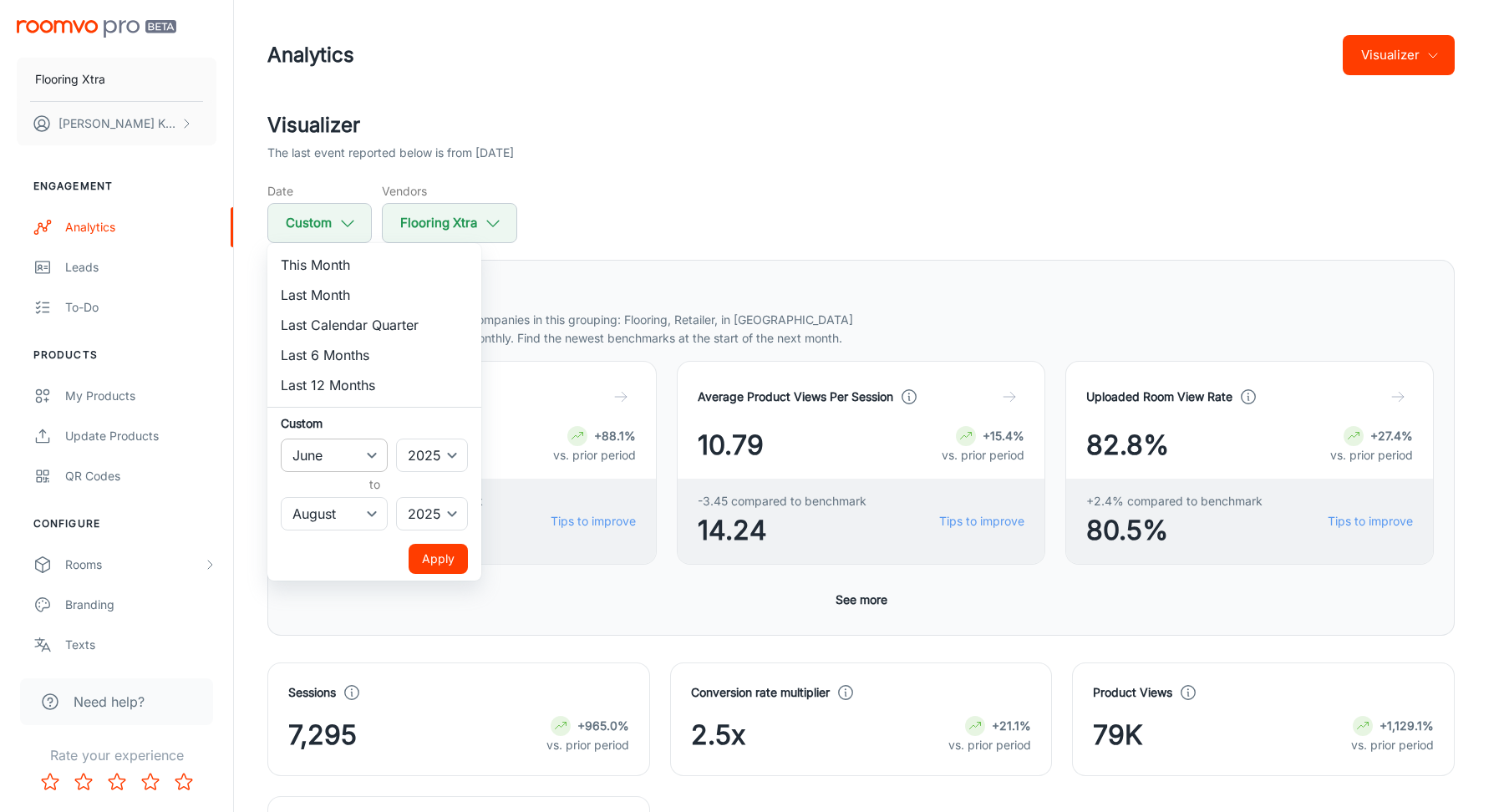
click at [332, 451] on select "January February March April May June July August September October November De…" at bounding box center [333, 456] width 107 height 33
select select "4"
click at [439, 559] on button "Apply" at bounding box center [438, 559] width 59 height 30
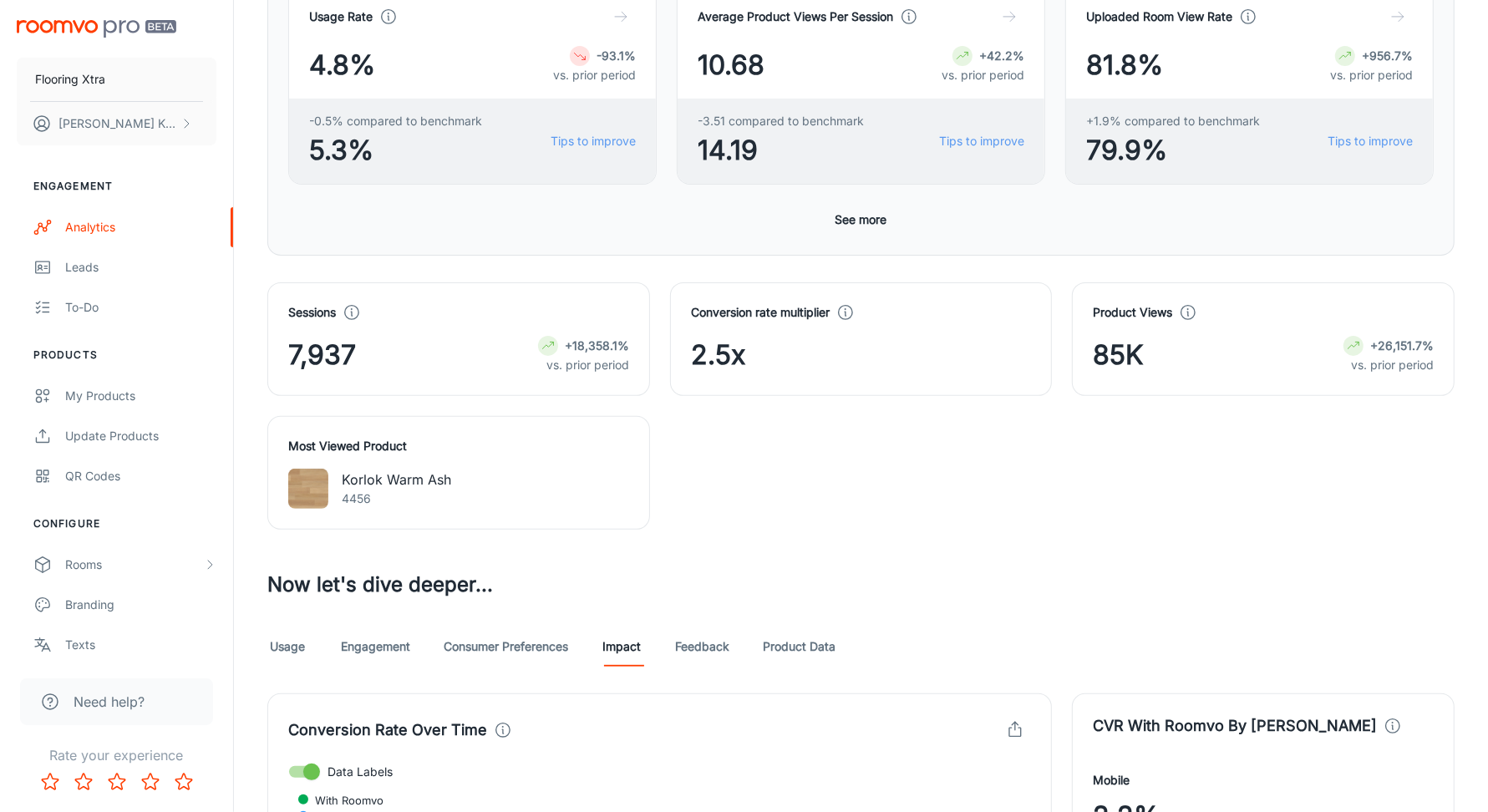
scroll to position [616, 0]
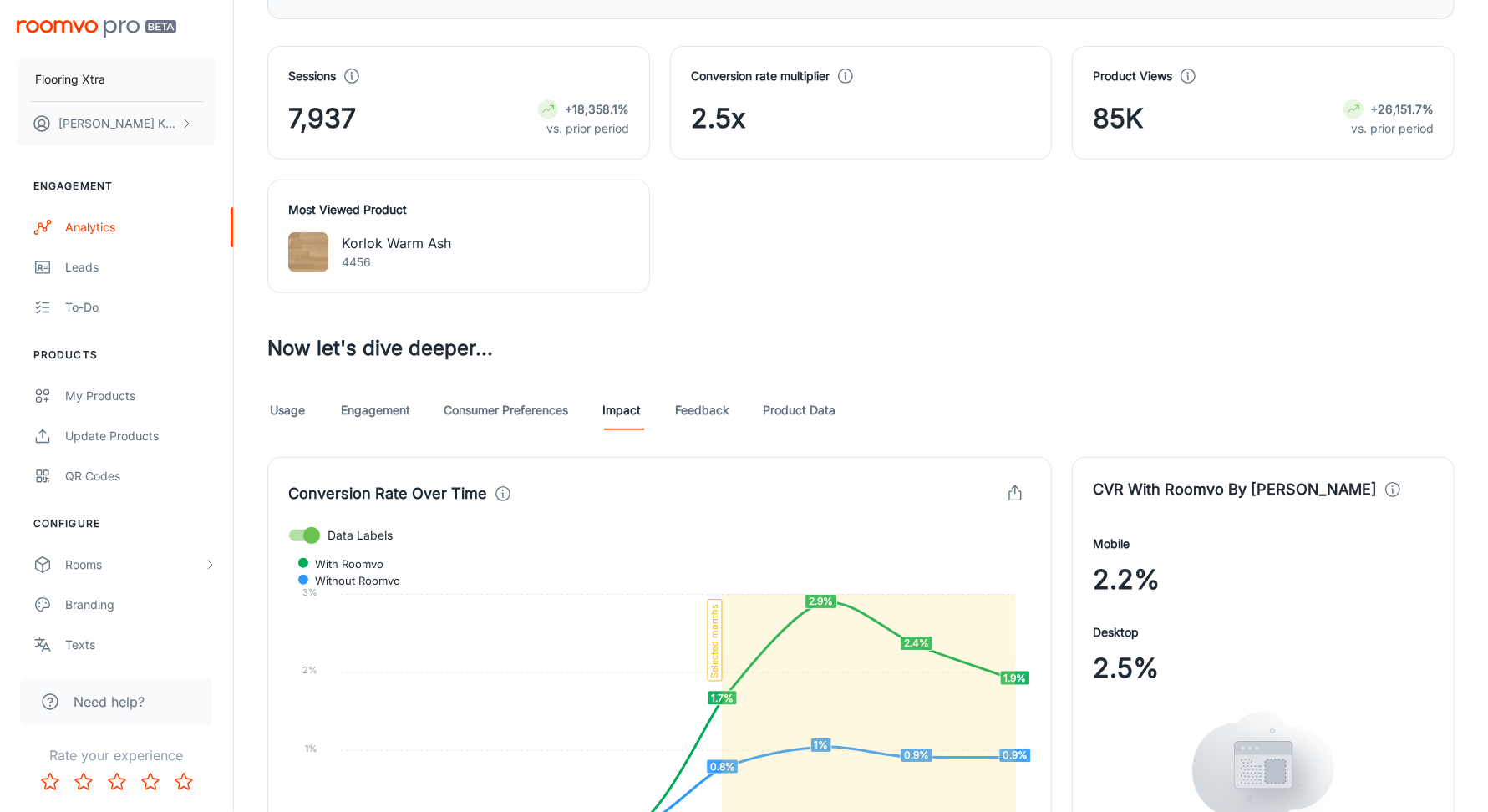
click at [278, 418] on link "Usage" at bounding box center [287, 409] width 40 height 40
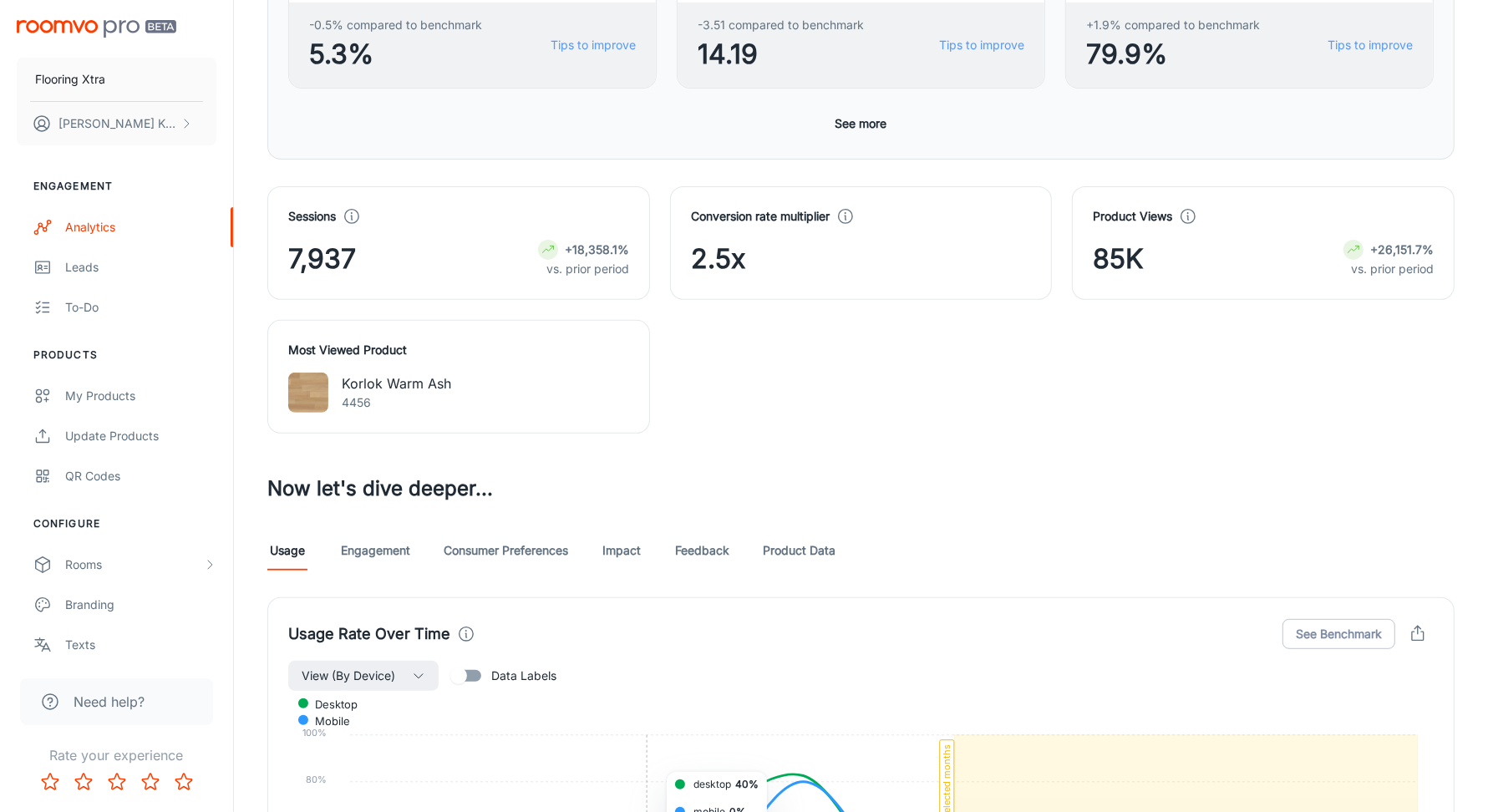
scroll to position [750, 0]
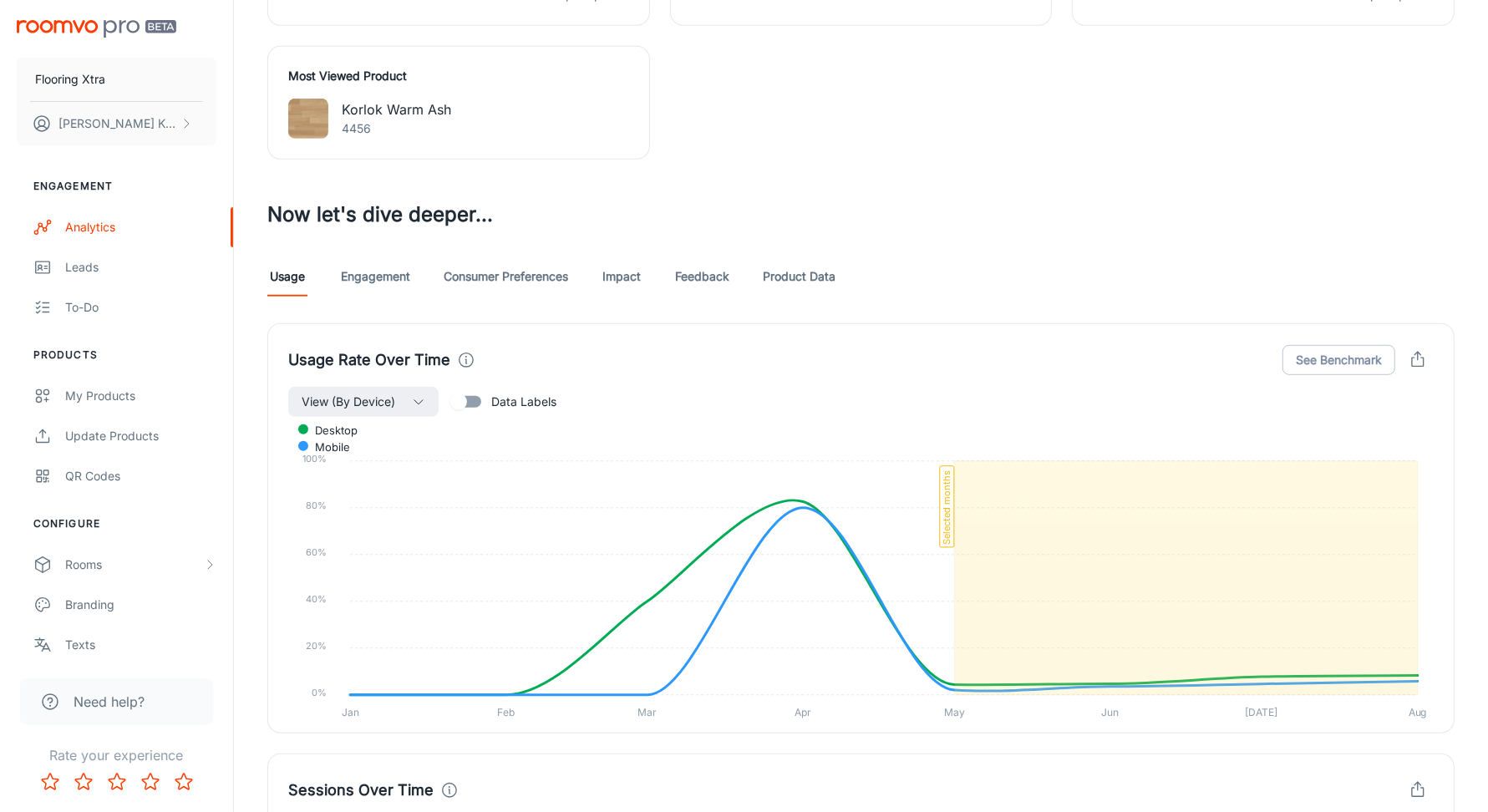
click at [407, 277] on link "Engagement" at bounding box center [375, 276] width 70 height 40
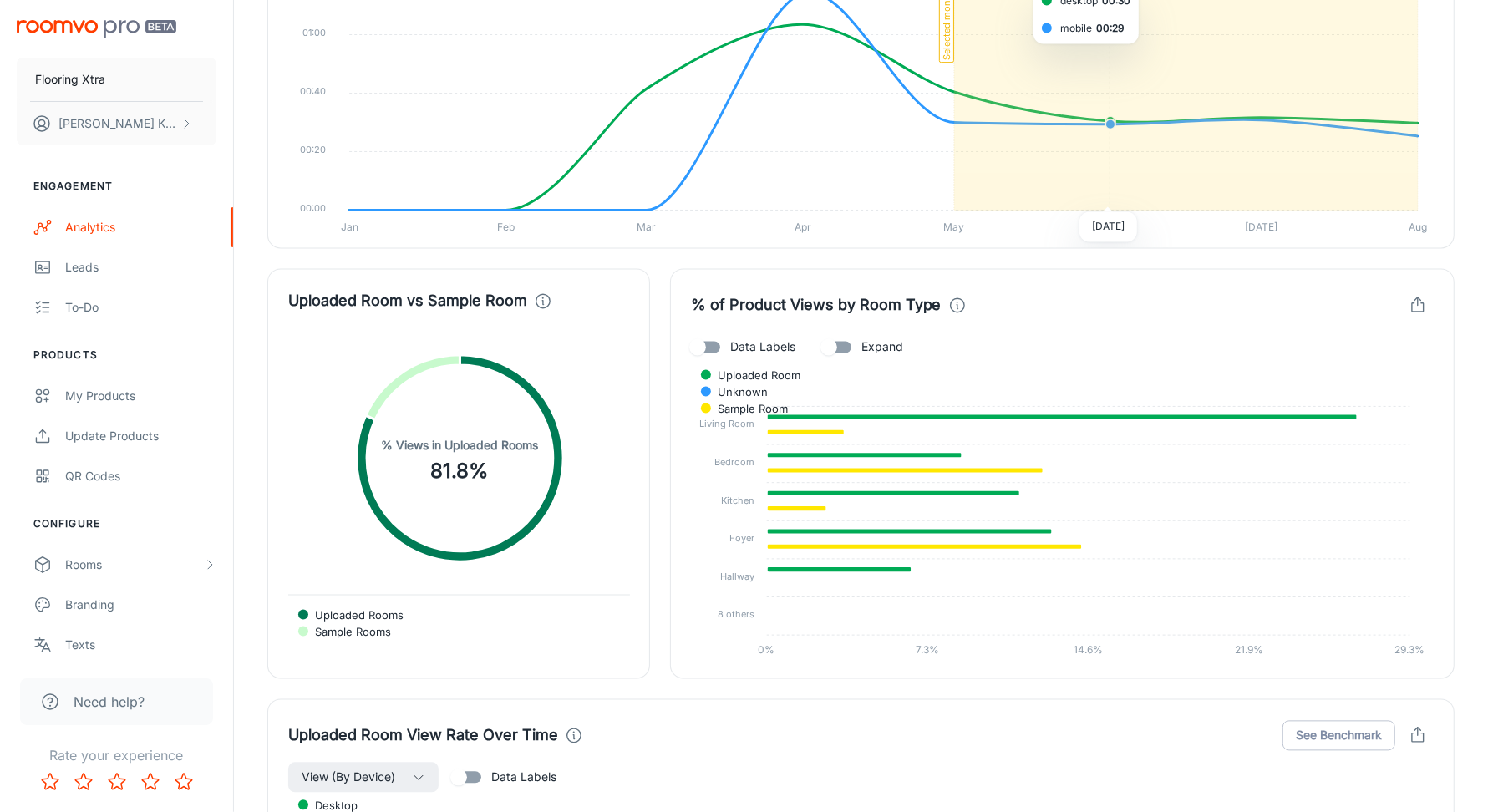
scroll to position [3012, 0]
click at [706, 330] on input "Data Labels" at bounding box center [697, 345] width 96 height 32
checkbox input "true"
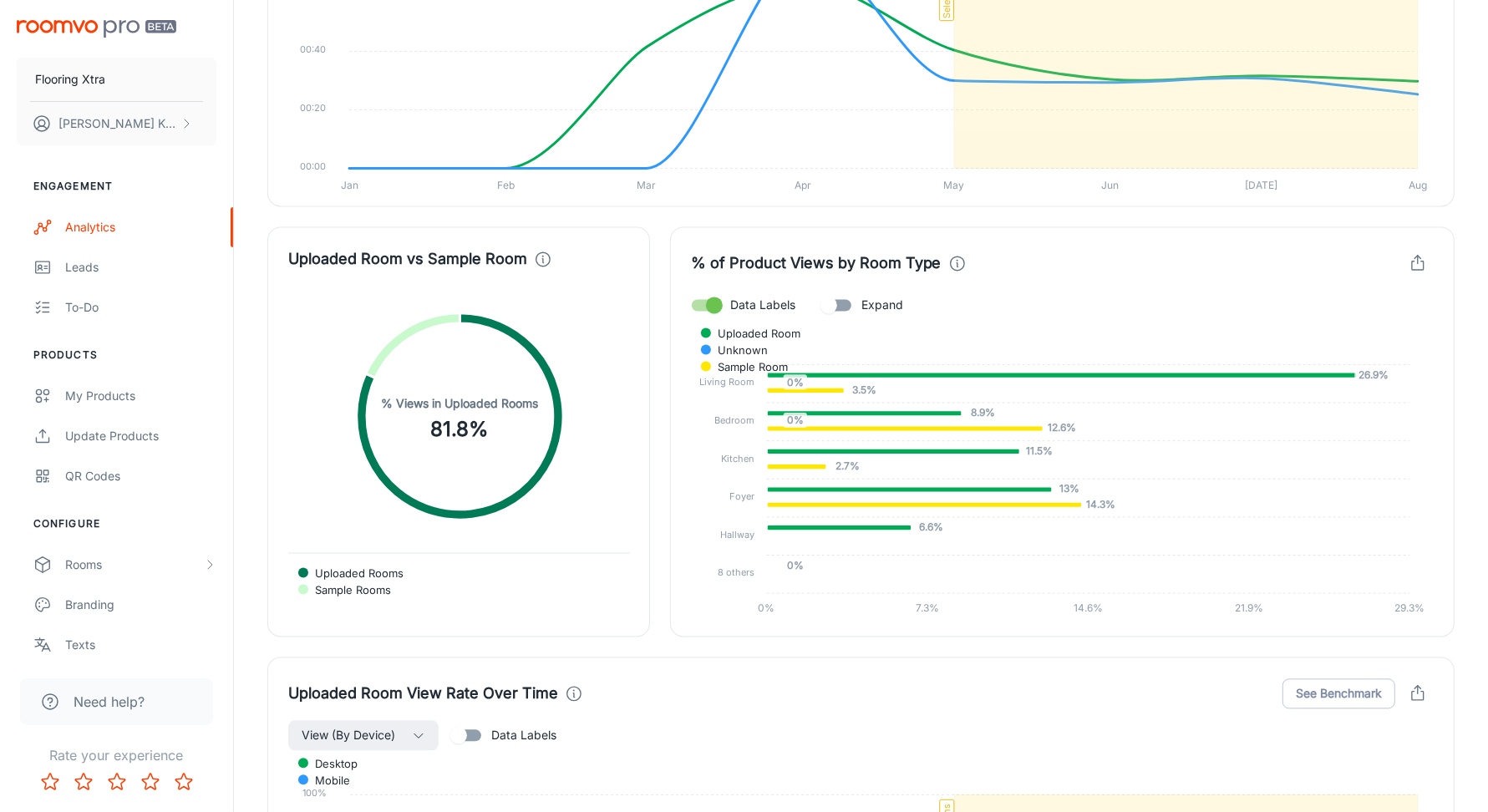
scroll to position [3193, 0]
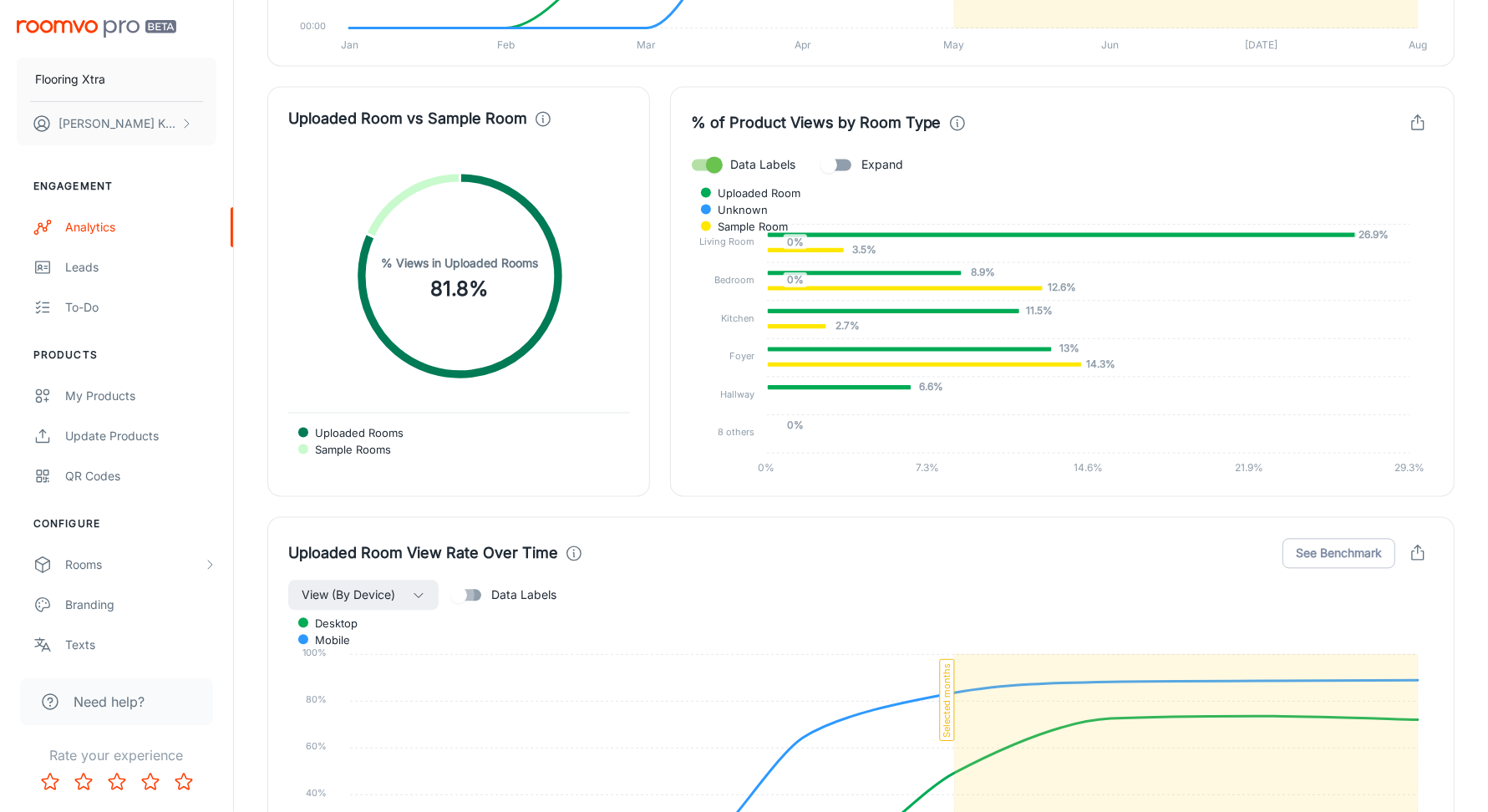
click at [479, 586] on input "Data Labels" at bounding box center [459, 595] width 96 height 32
checkbox input "true"
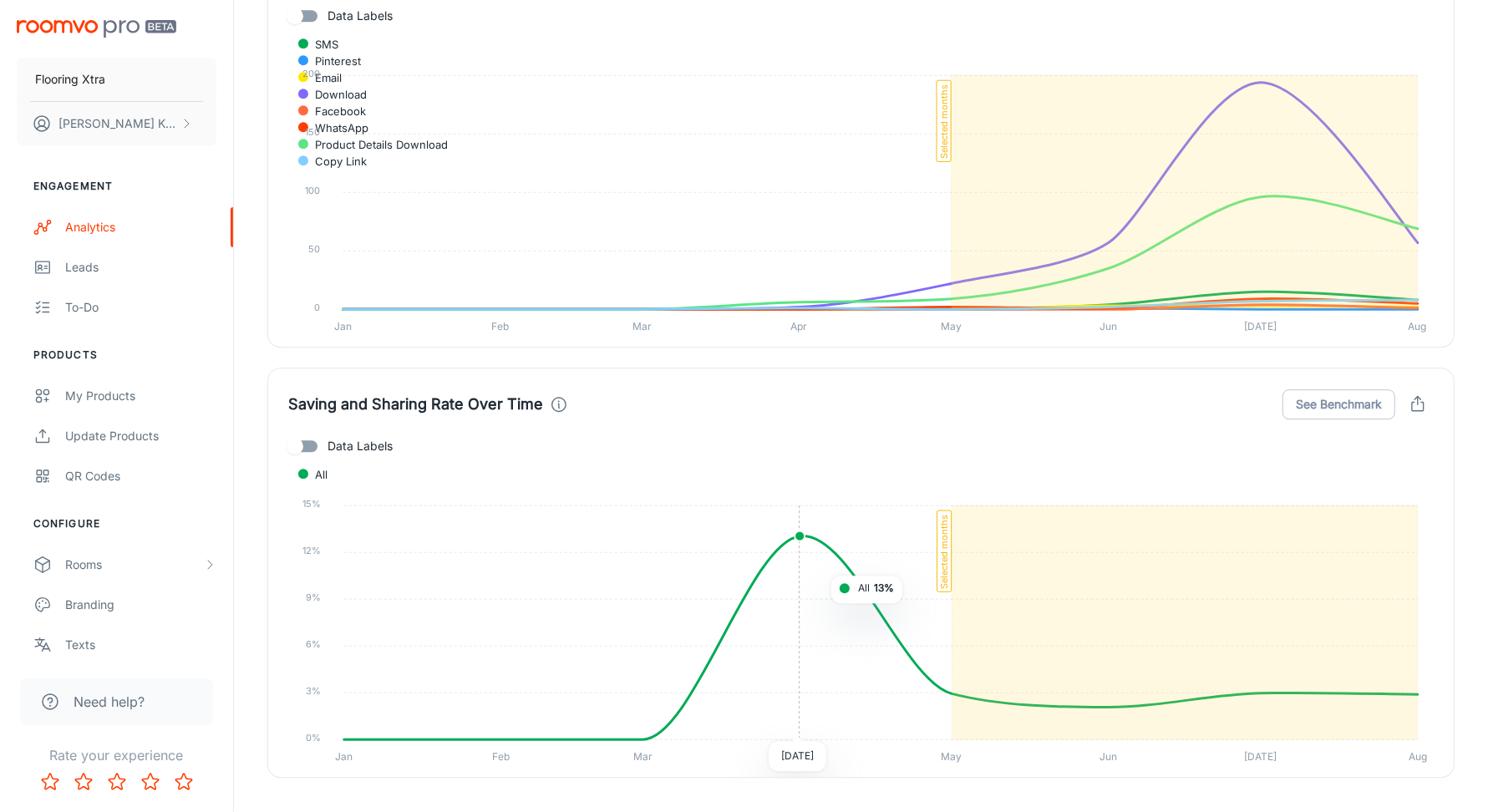
scroll to position [4266, 0]
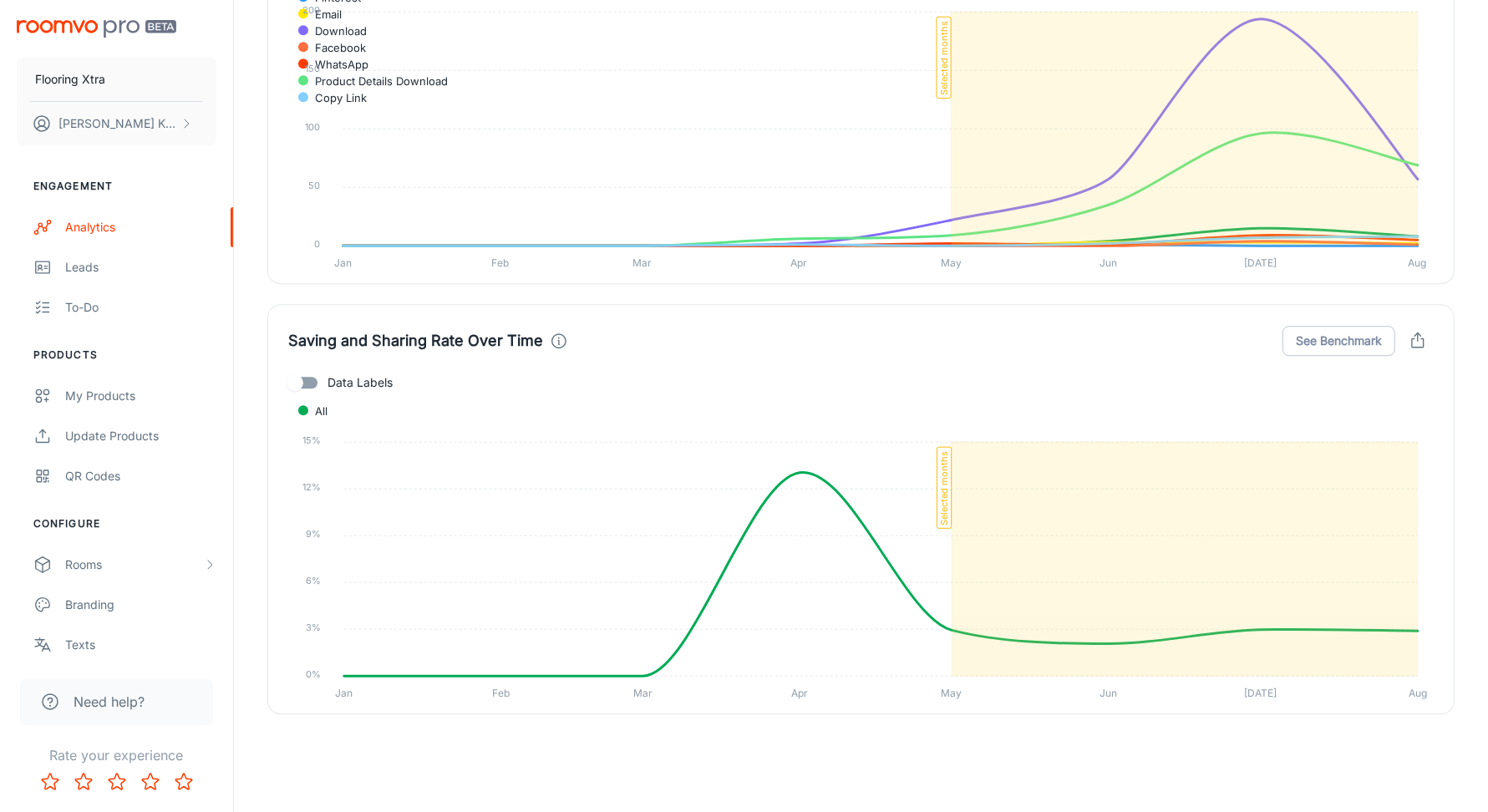
click at [310, 370] on input "Data Labels" at bounding box center [294, 382] width 96 height 32
checkbox input "true"
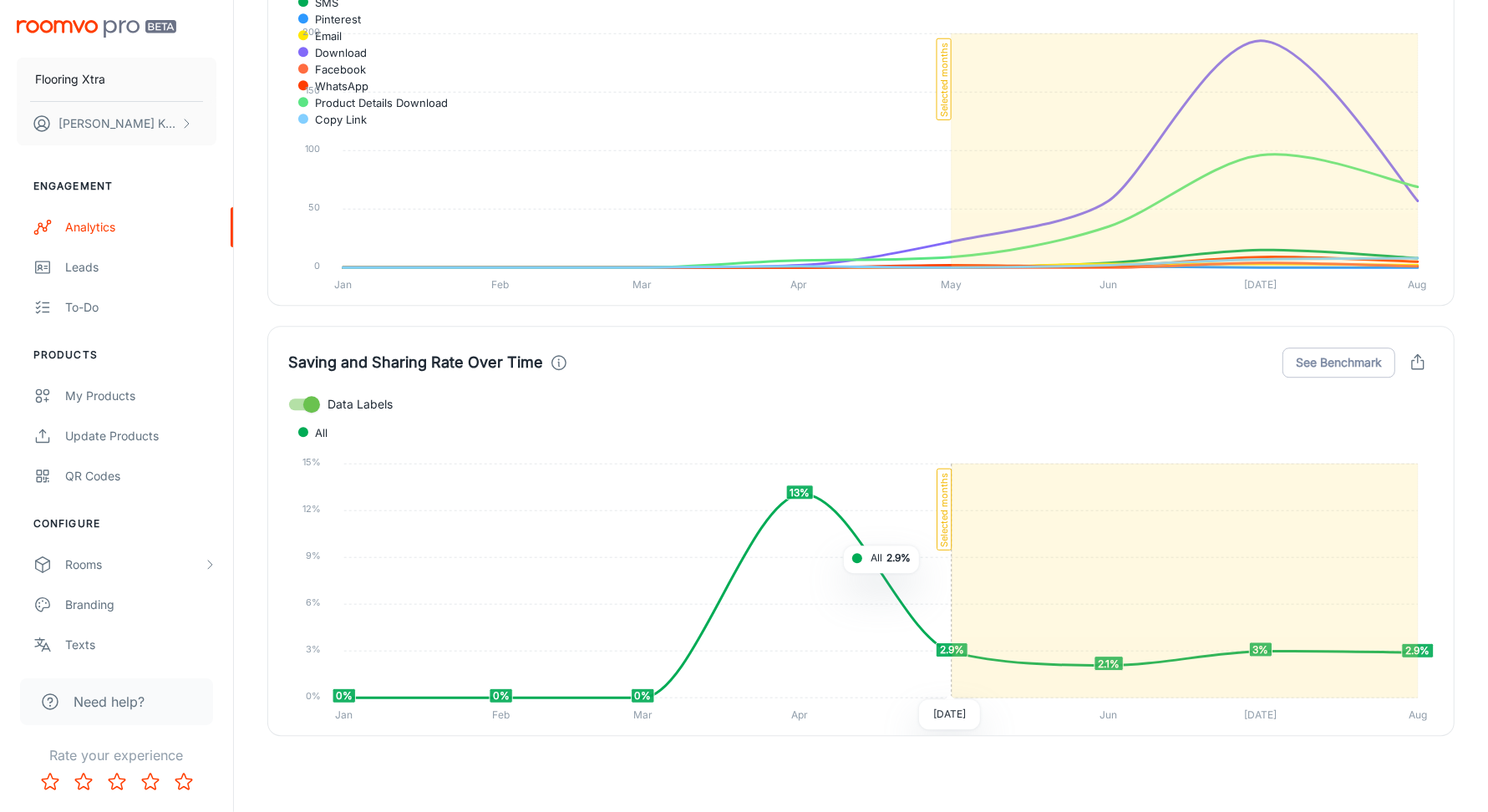
scroll to position [4219, 0]
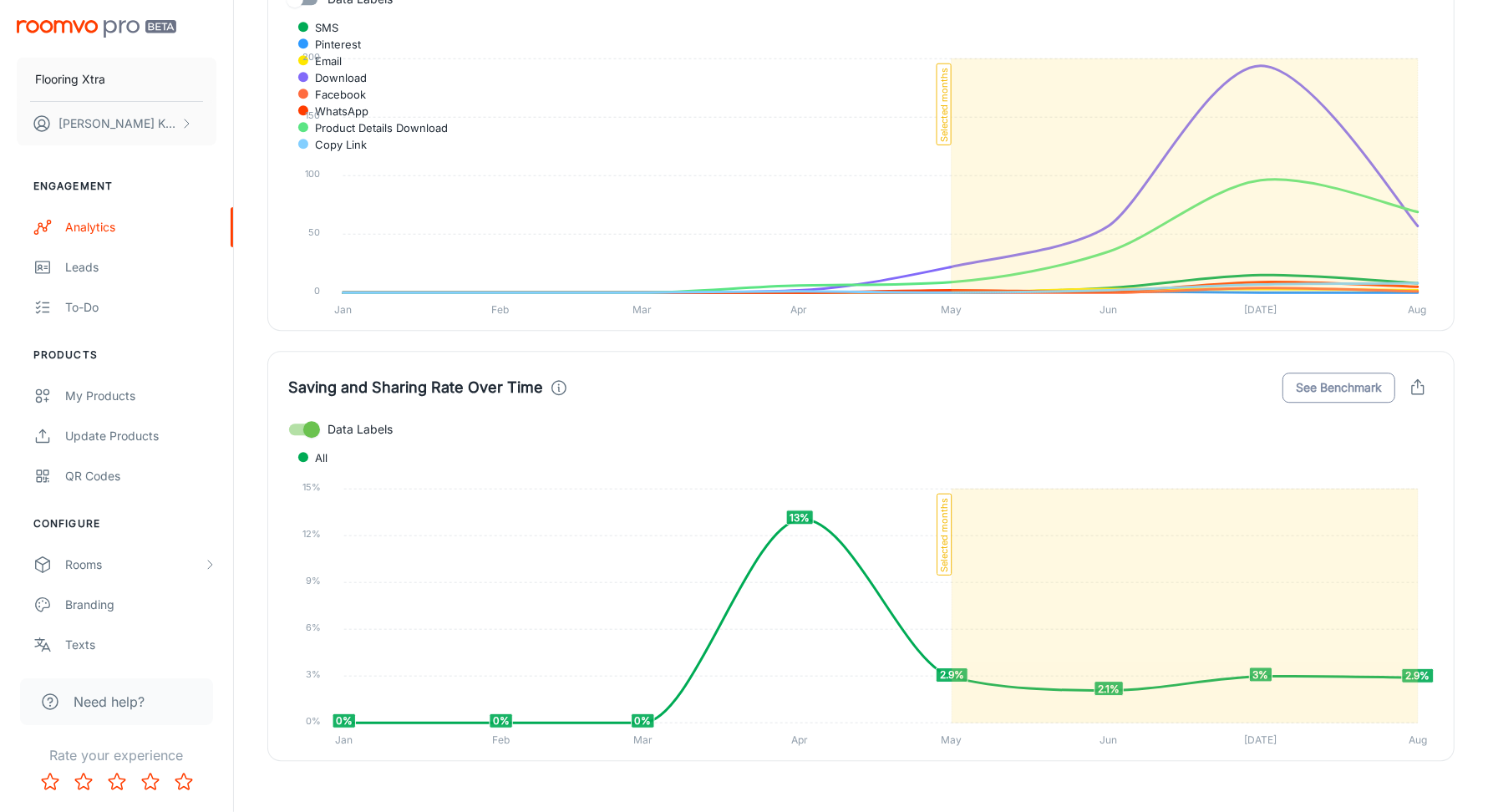
click at [1308, 380] on button "See Benchmark" at bounding box center [1339, 387] width 113 height 30
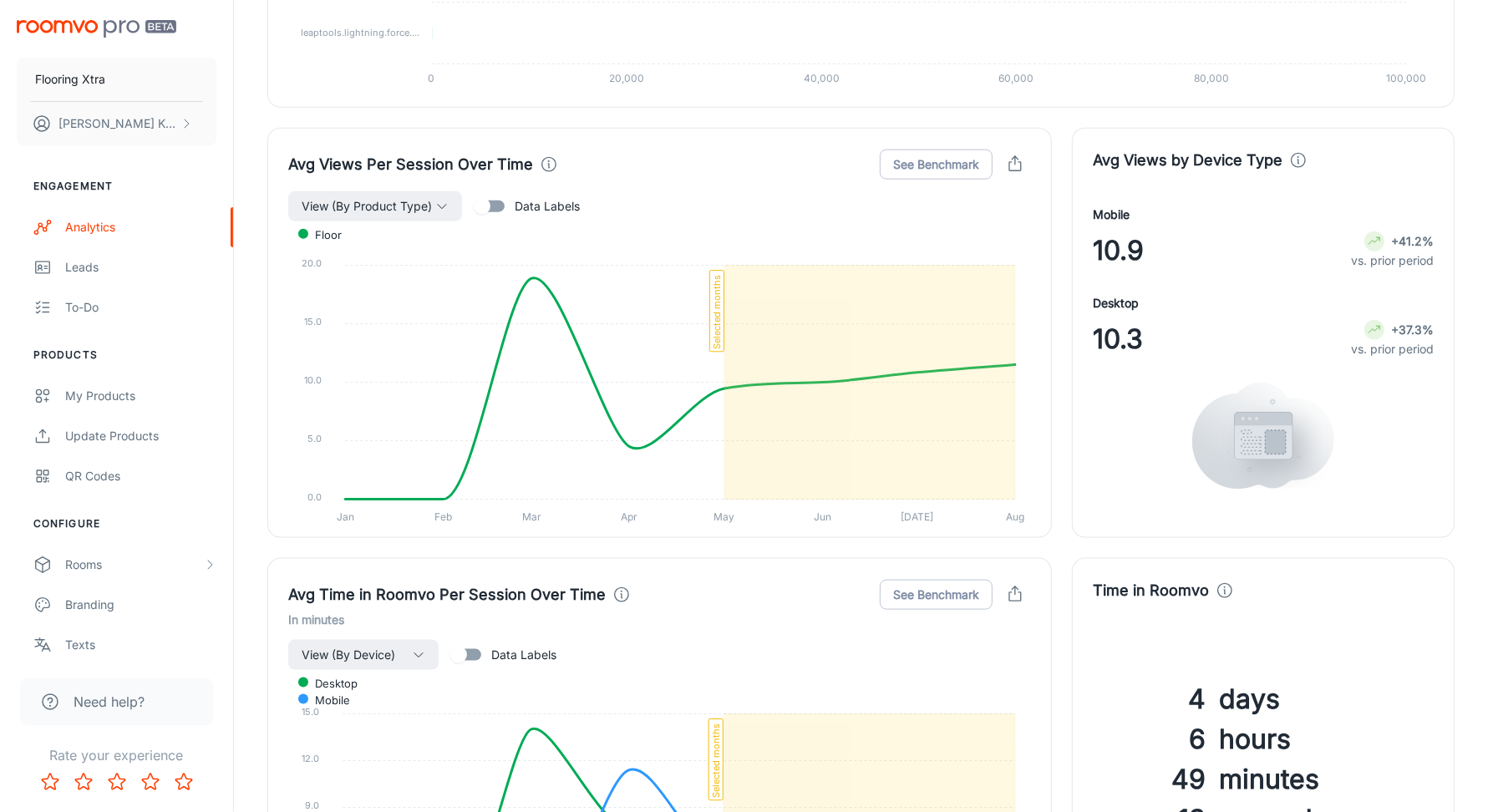
scroll to position [295, 0]
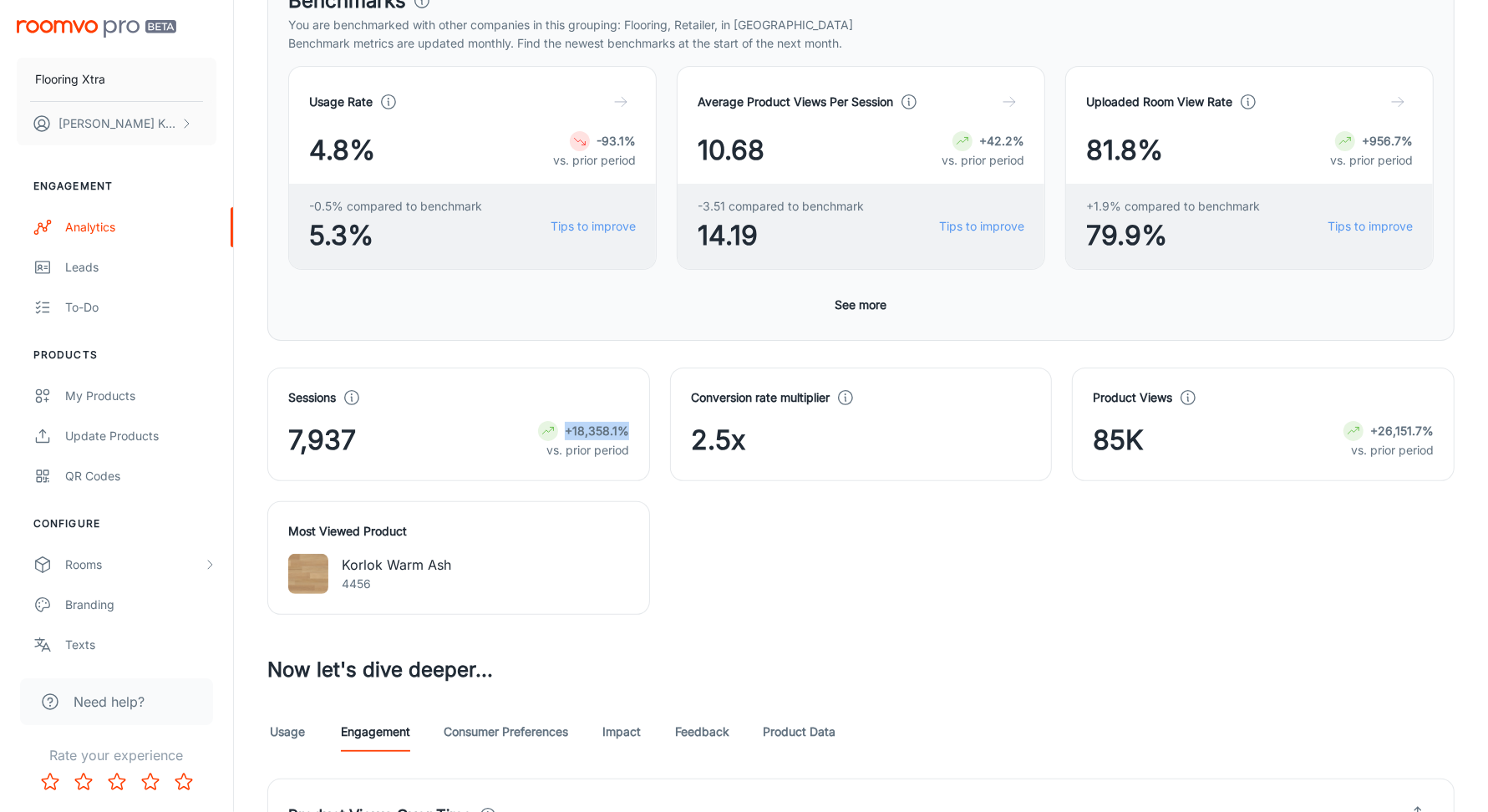
drag, startPoint x: 567, startPoint y: 432, endPoint x: 631, endPoint y: 431, distance: 64.0
click at [630, 431] on div "Sessions 7,937 +18,358.1% vs. prior period" at bounding box center [459, 424] width 382 height 113
click at [606, 450] on p "vs. prior period" at bounding box center [584, 450] width 91 height 19
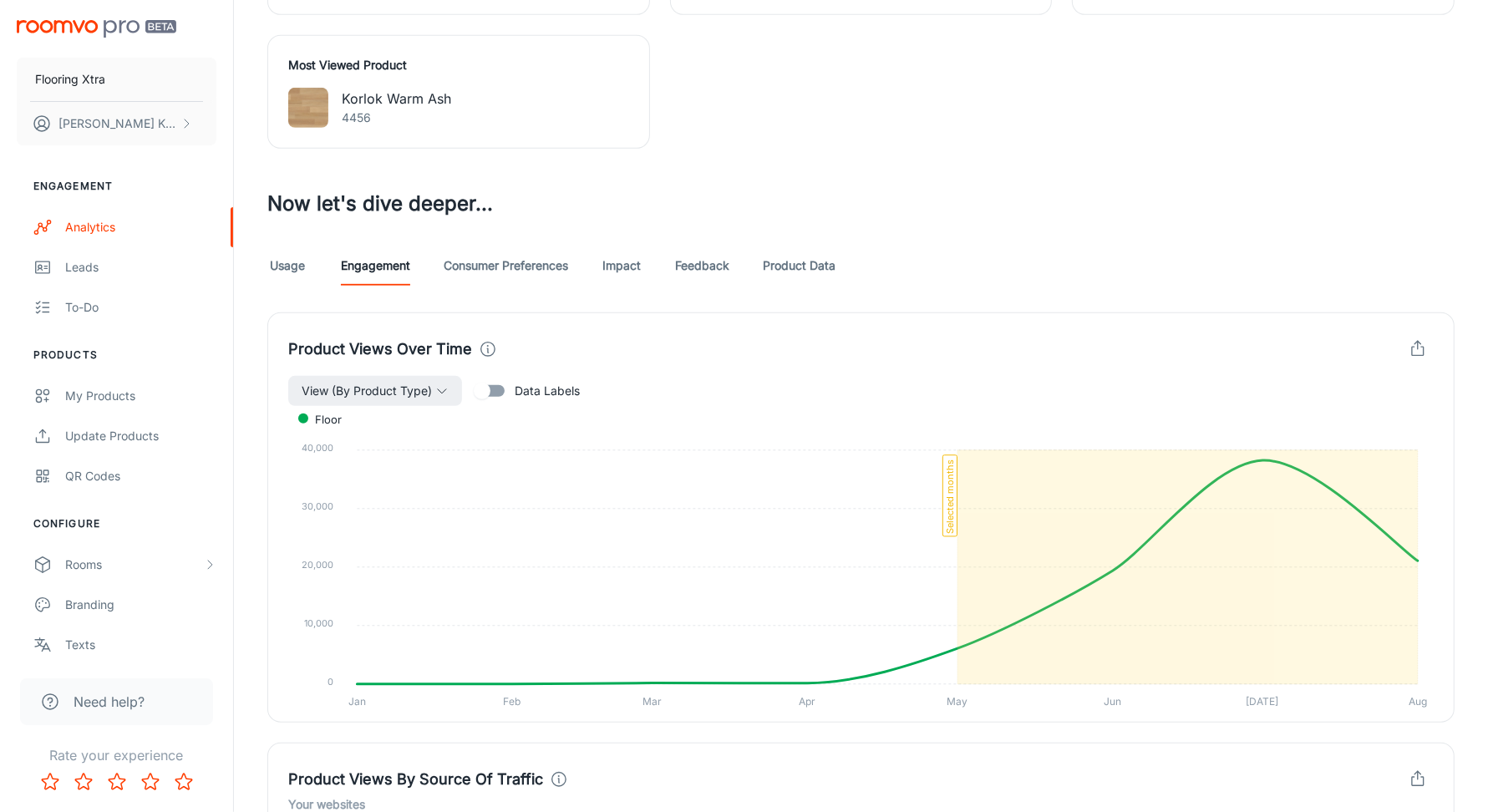
scroll to position [780, 0]
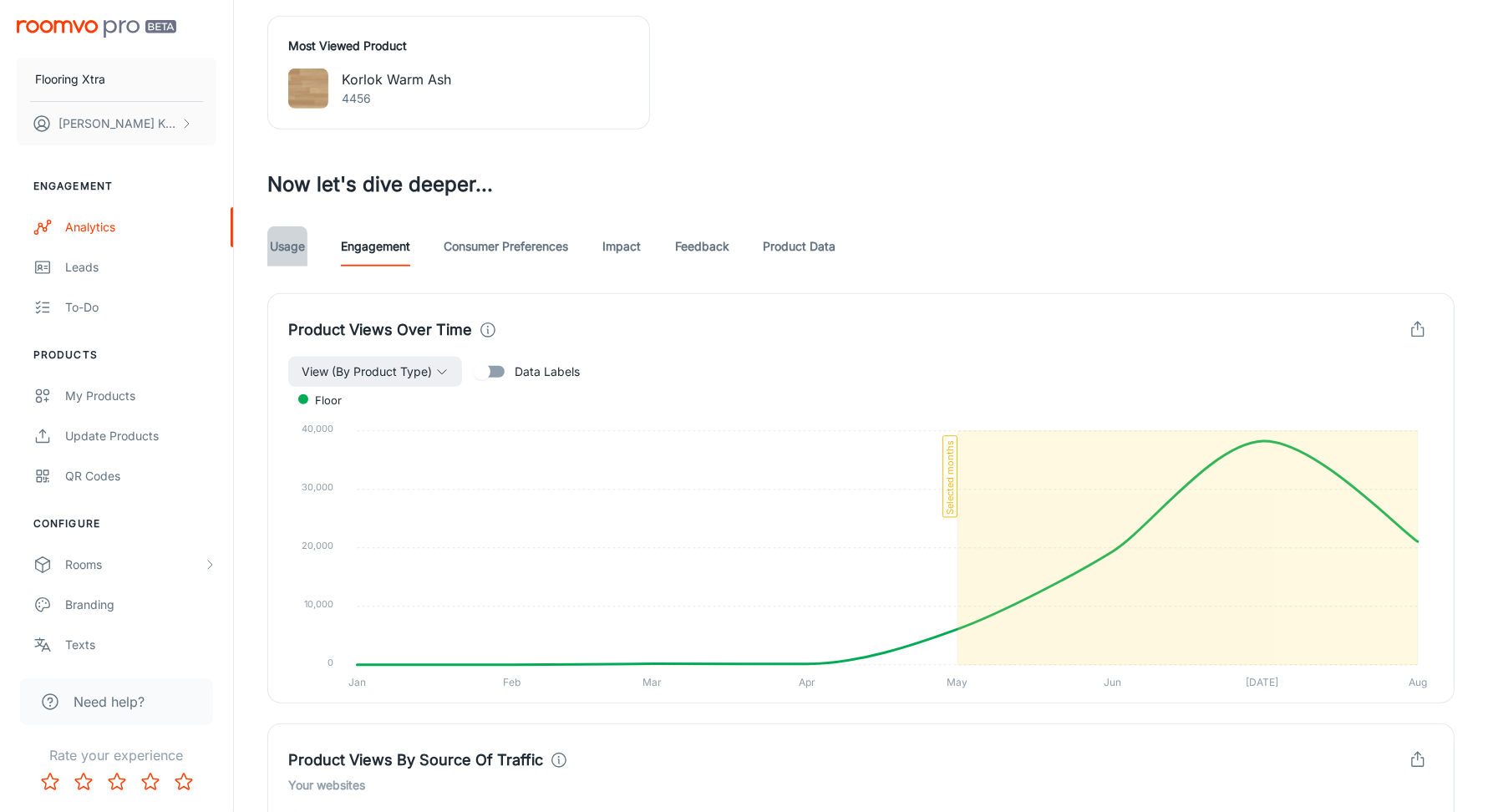
click at [291, 244] on link "Usage" at bounding box center [287, 246] width 40 height 40
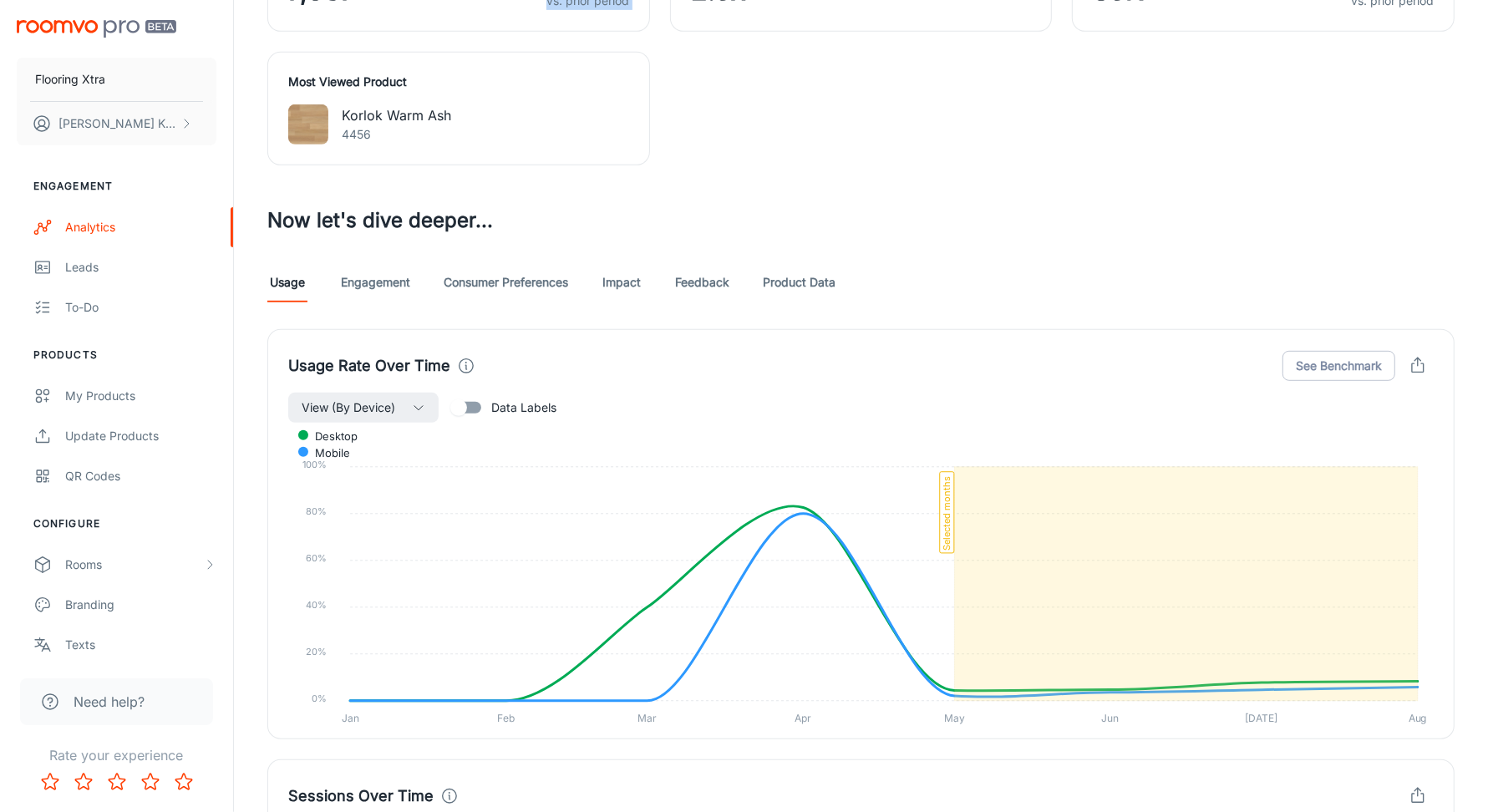
scroll to position [861, 0]
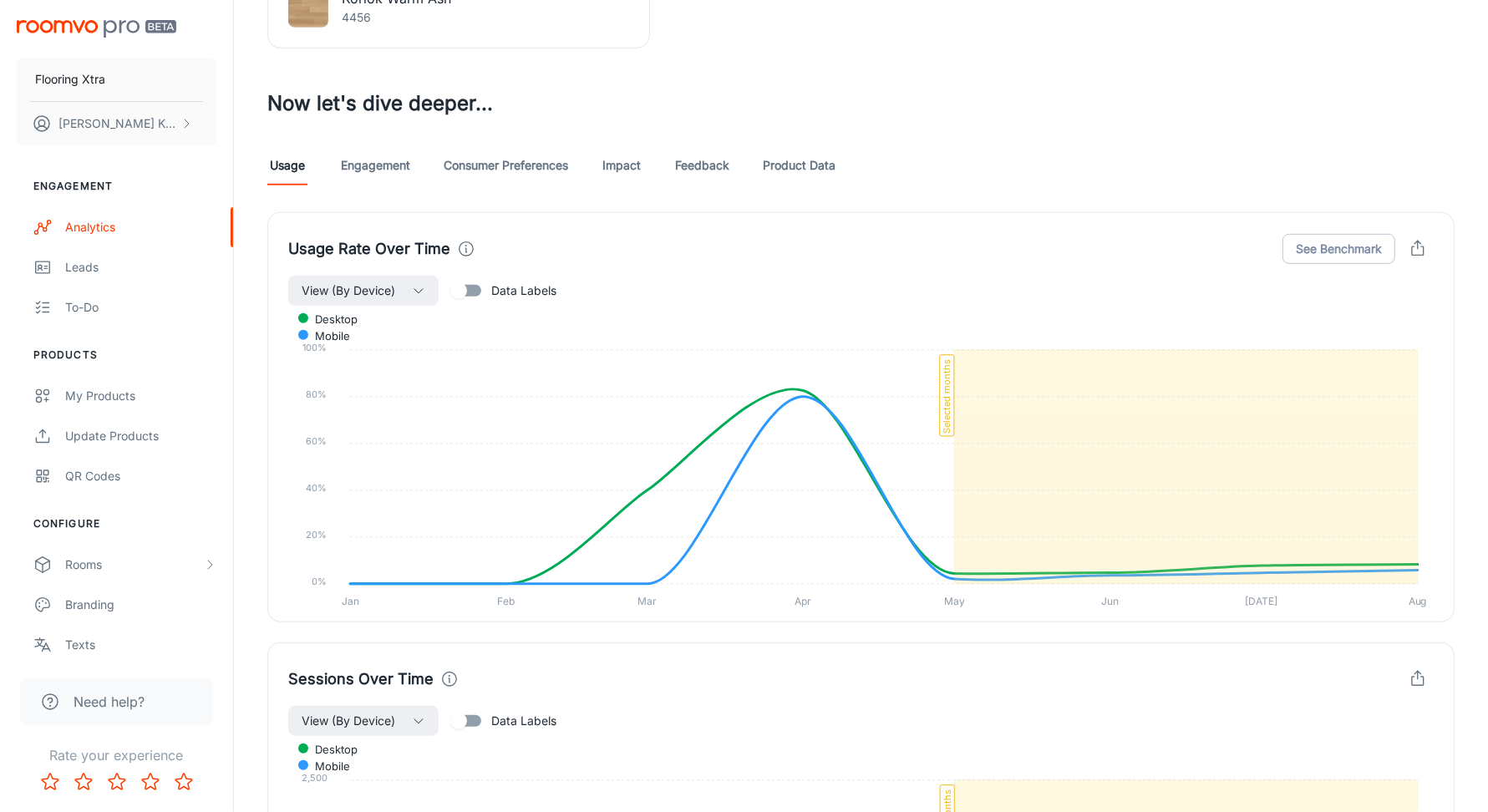
click at [481, 289] on input "Data Labels" at bounding box center [459, 290] width 96 height 32
checkbox input "true"
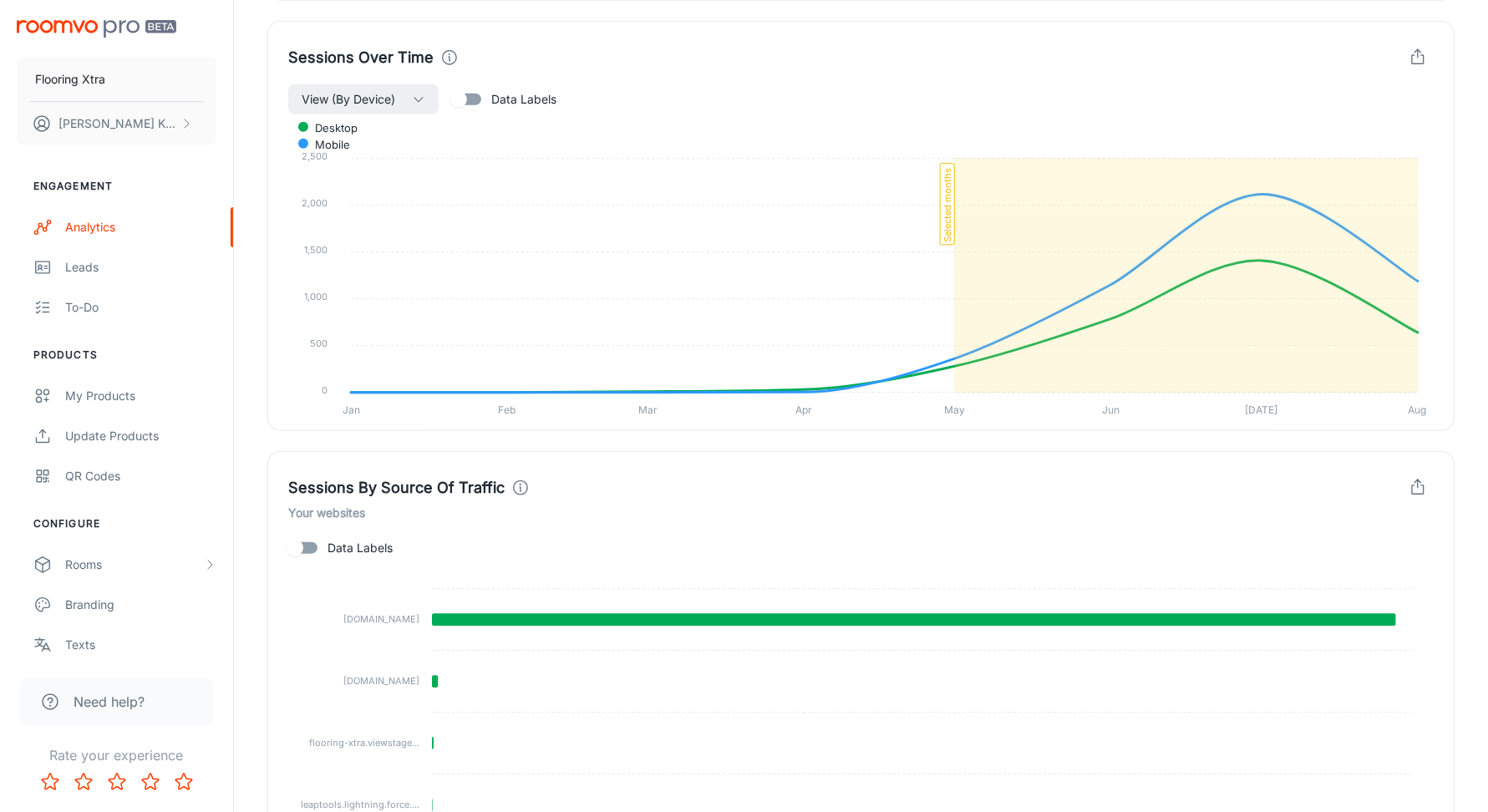
scroll to position [1612, 0]
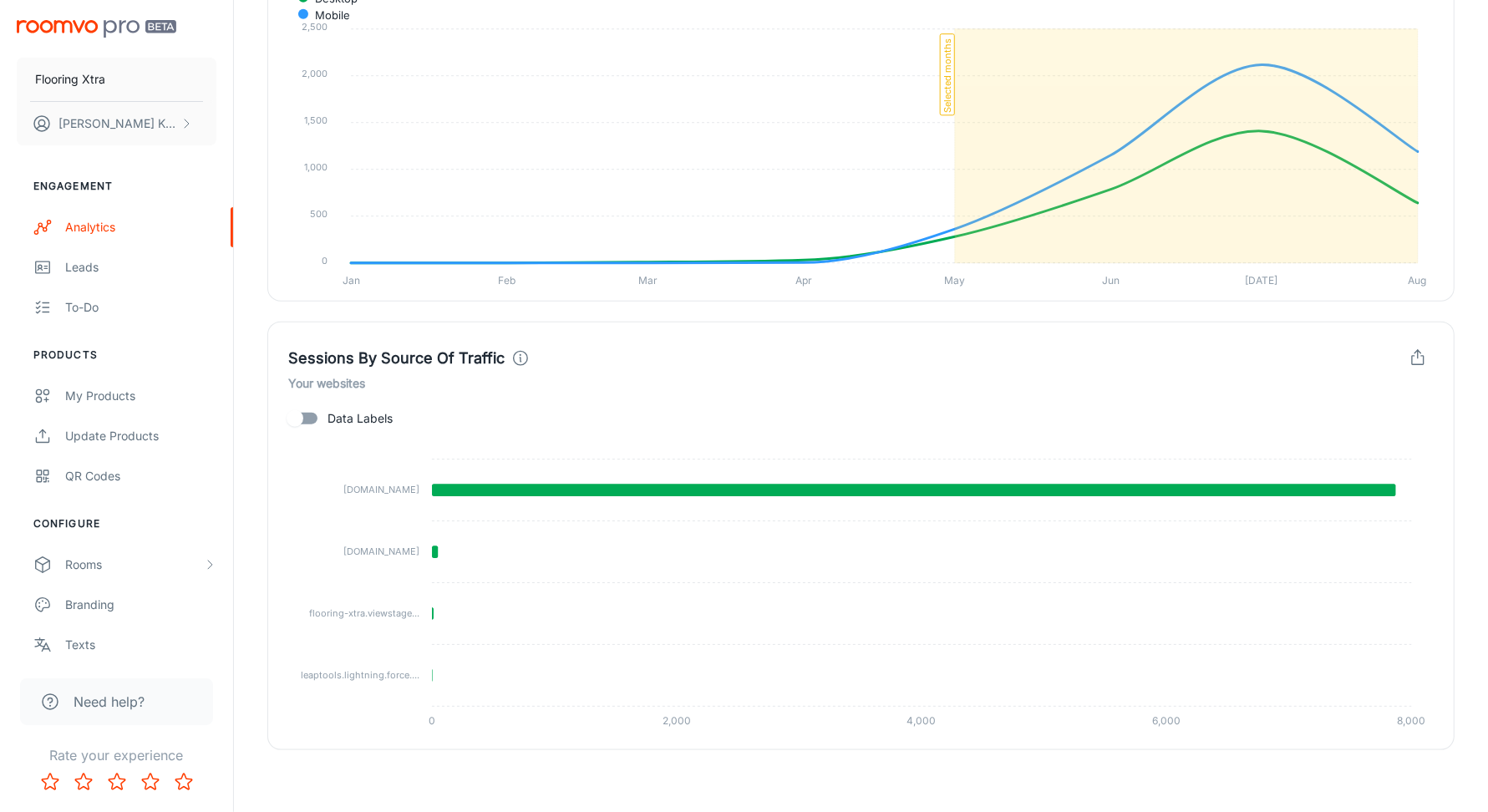
click at [312, 409] on input "Data Labels" at bounding box center [294, 419] width 96 height 32
checkbox input "true"
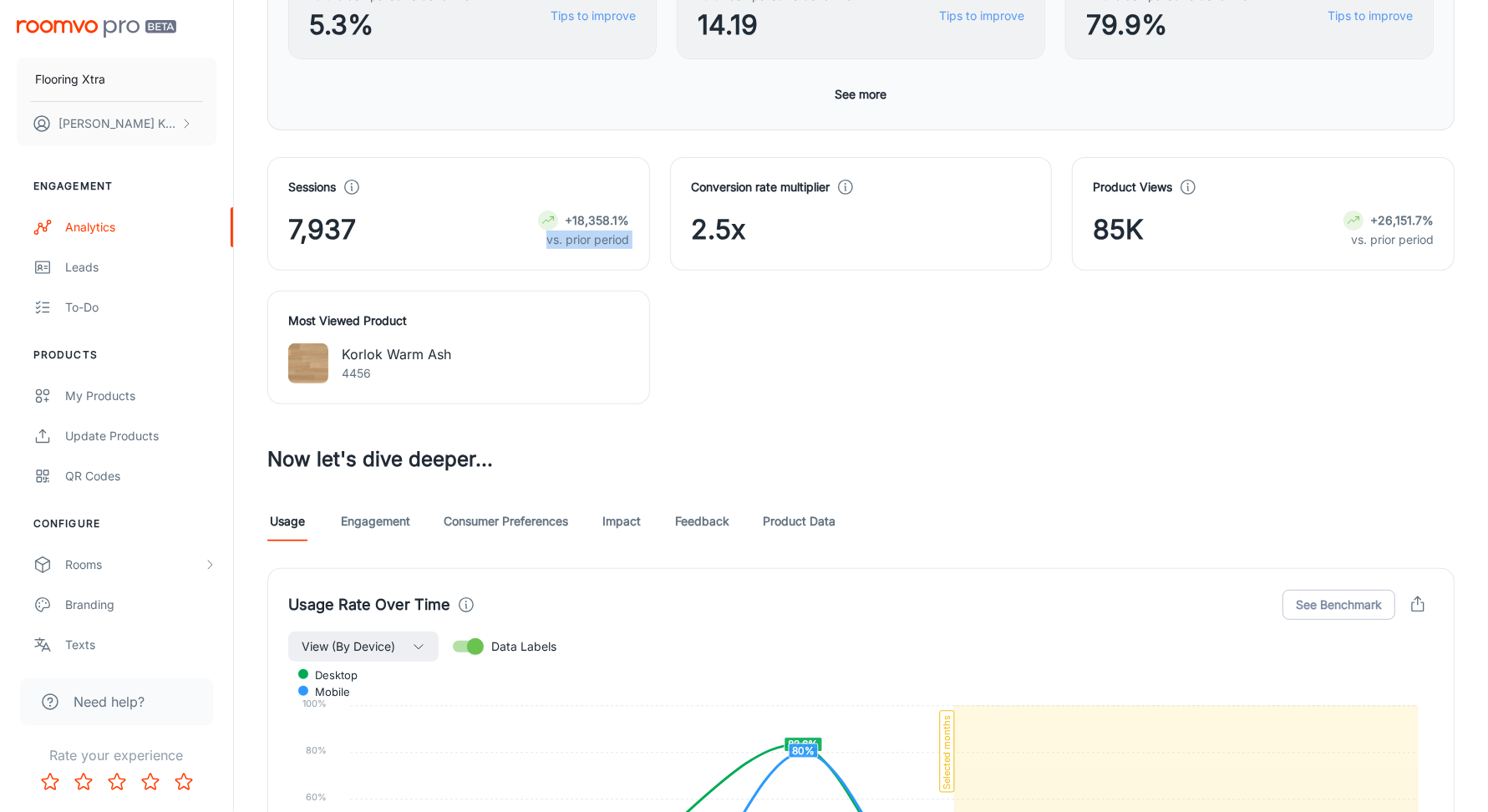
scroll to position [506, 0]
click at [1322, 595] on button "See Benchmark" at bounding box center [1339, 604] width 113 height 30
click at [1326, 603] on button "See Breakdown" at bounding box center [1339, 604] width 113 height 30
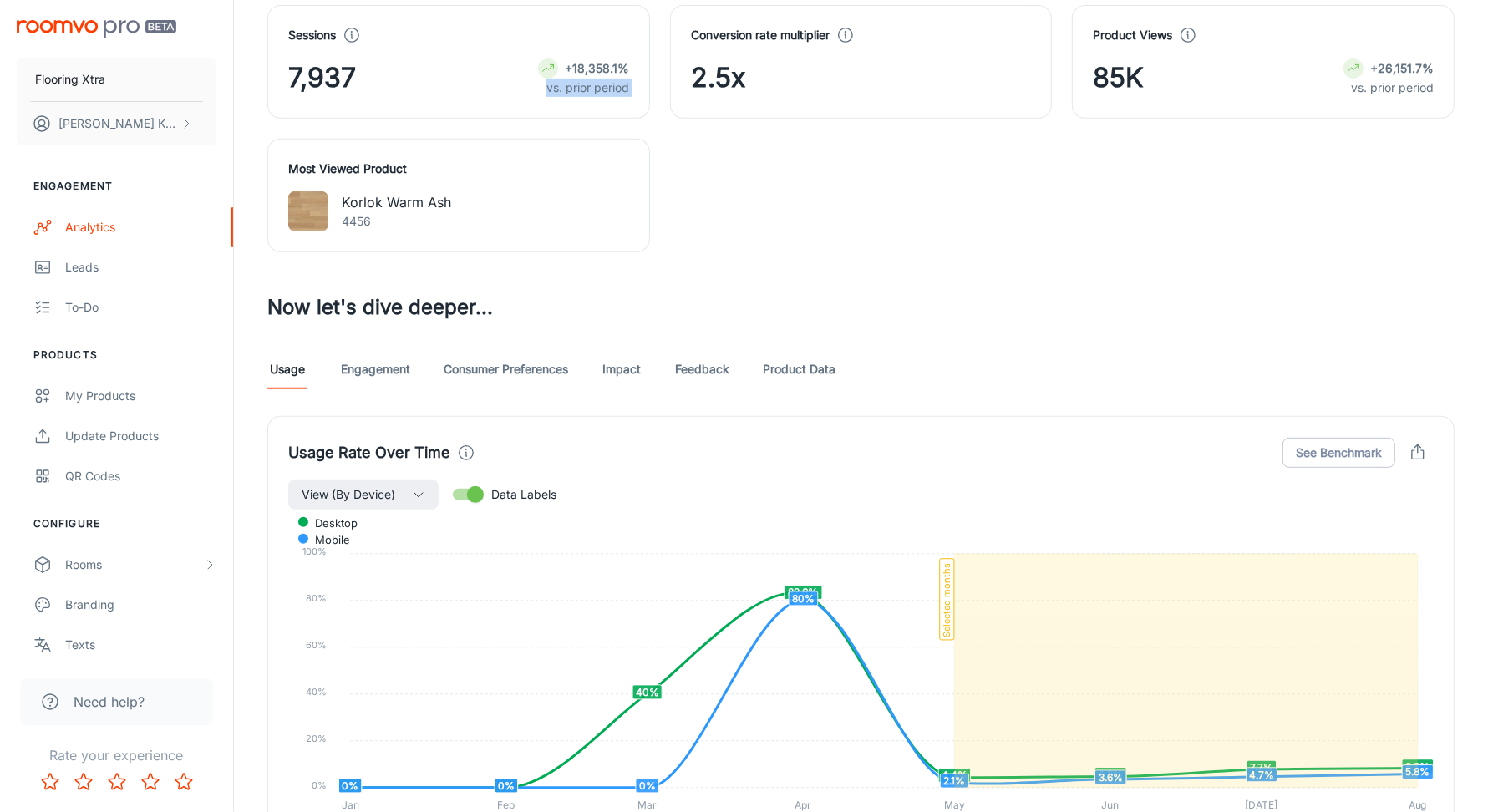
scroll to position [888, 0]
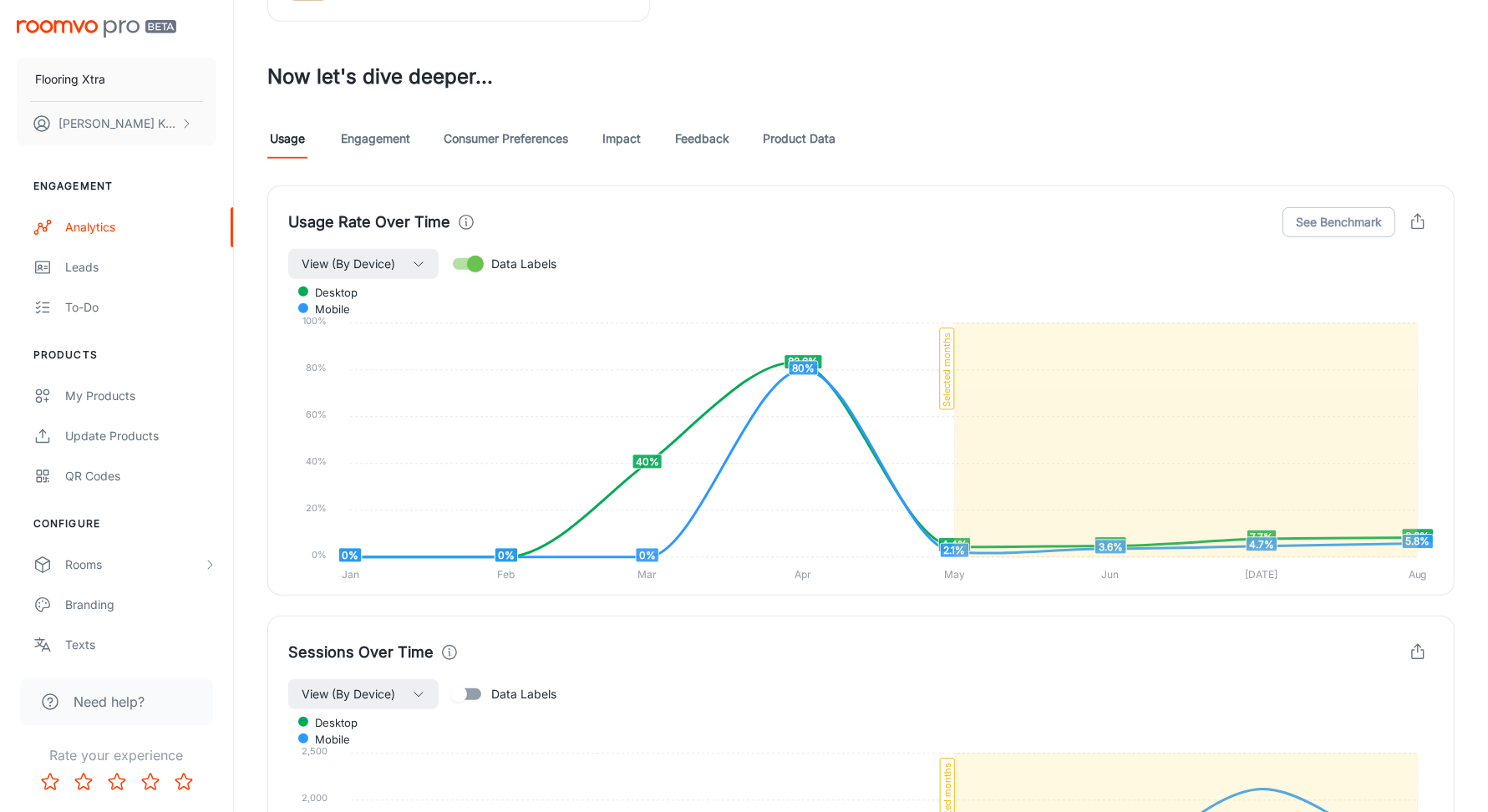
click at [863, 193] on div "Usage Rate Over Time See Benchmark View (By Device) Data Labels desktop mobile …" at bounding box center [860, 391] width 1187 height 410
click at [808, 128] on link "Product Data" at bounding box center [799, 138] width 72 height 40
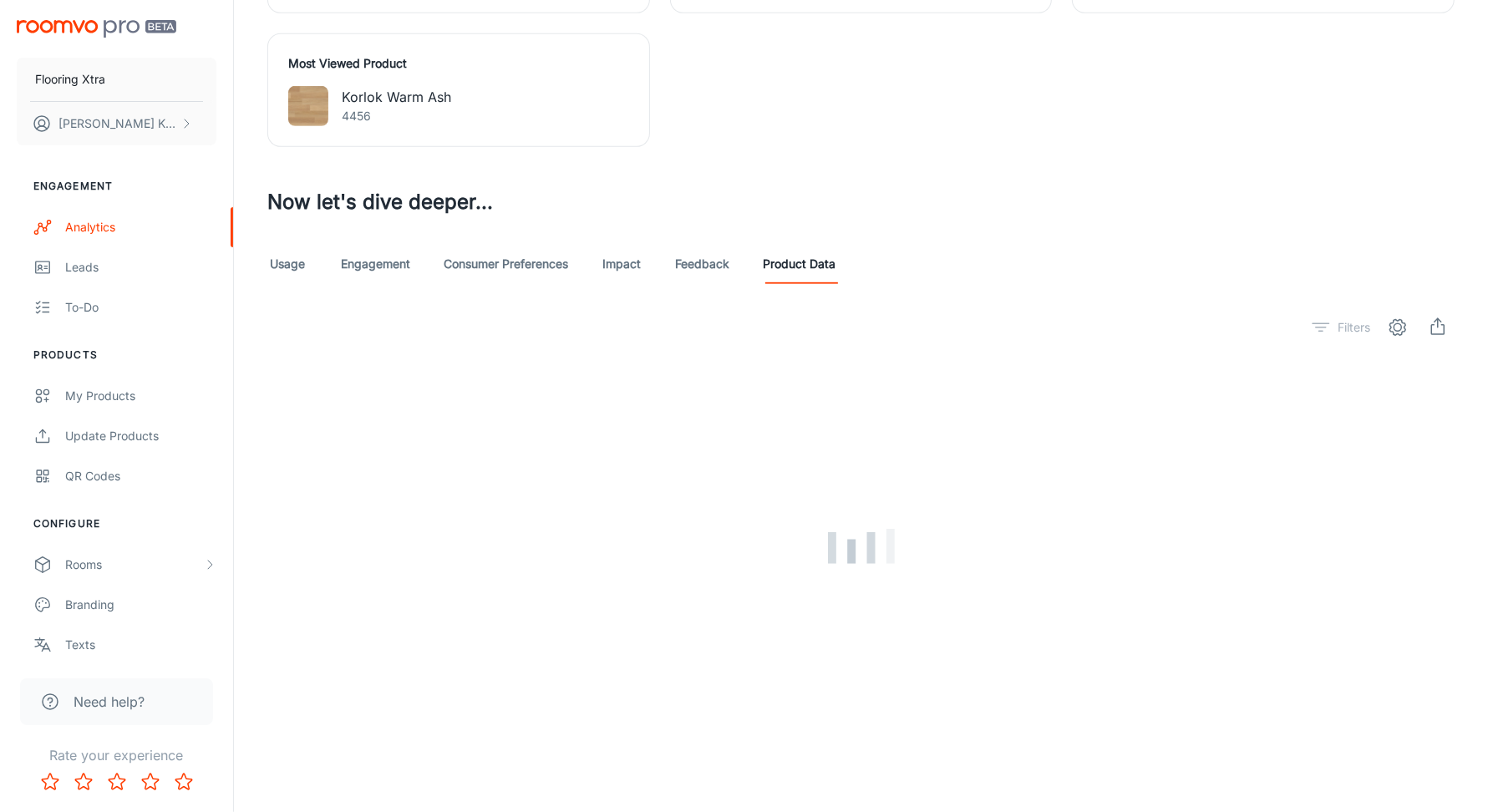
scroll to position [729, 0]
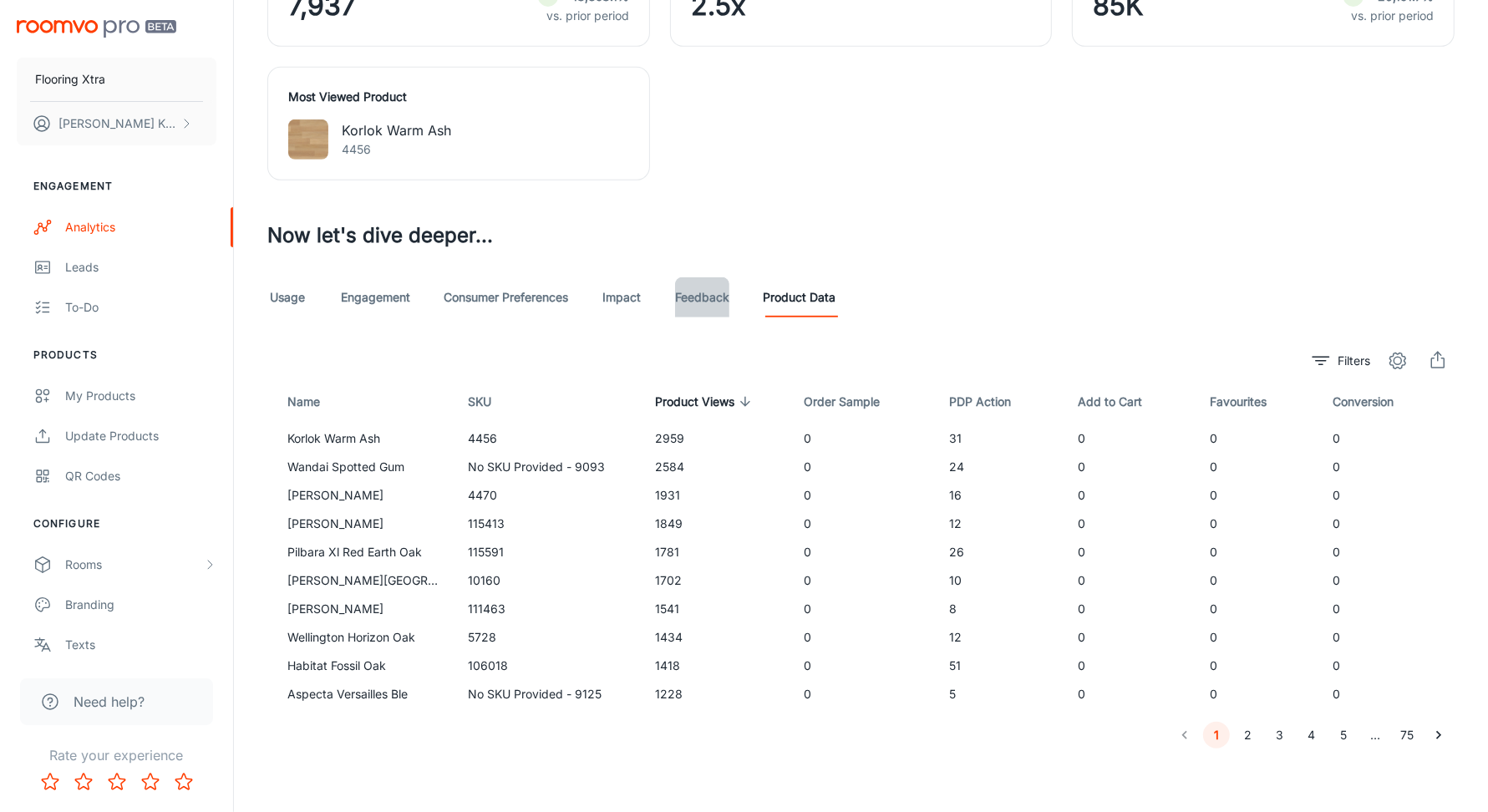
click at [694, 303] on link "Feedback" at bounding box center [702, 297] width 55 height 40
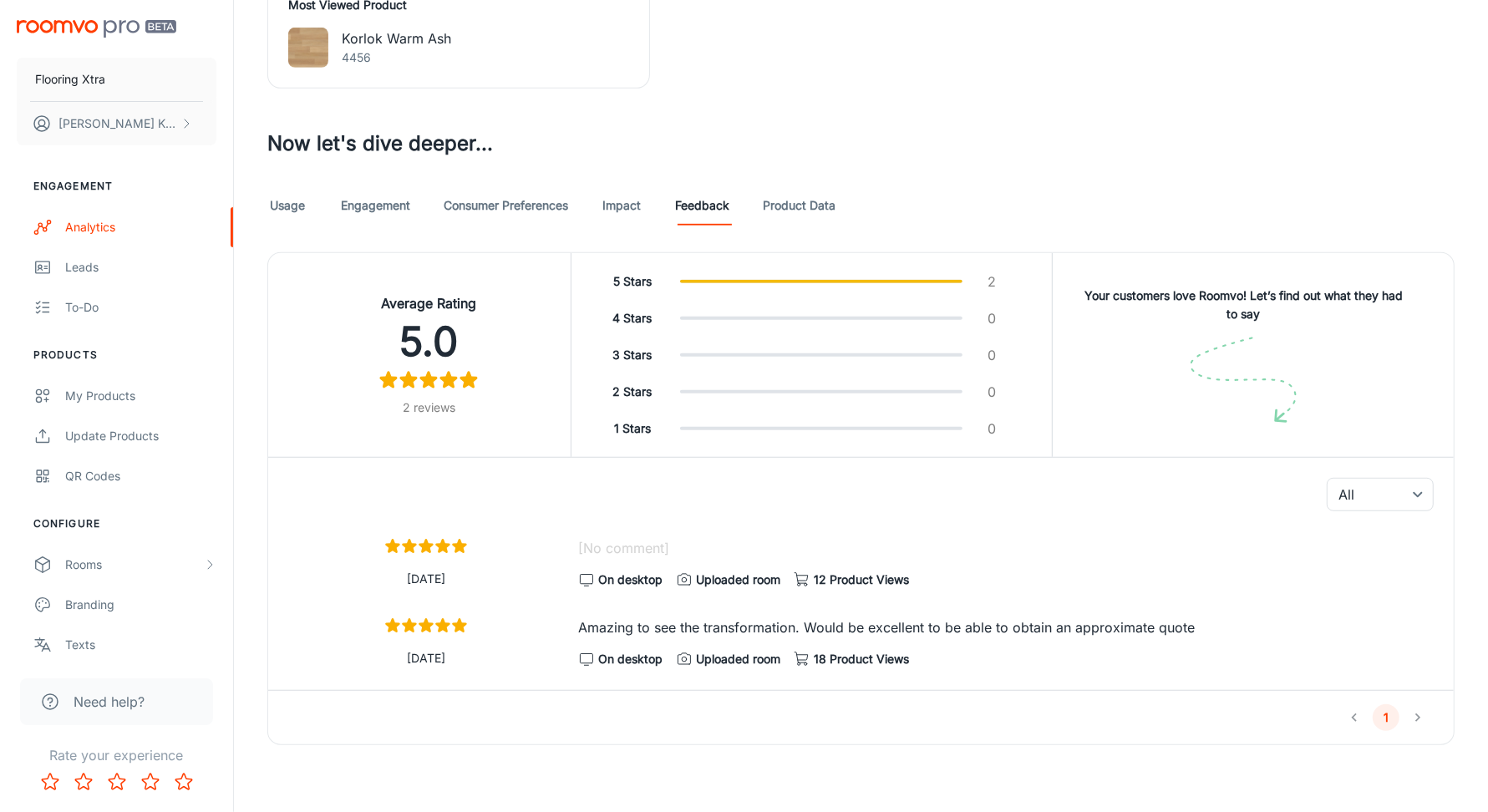
scroll to position [817, 0]
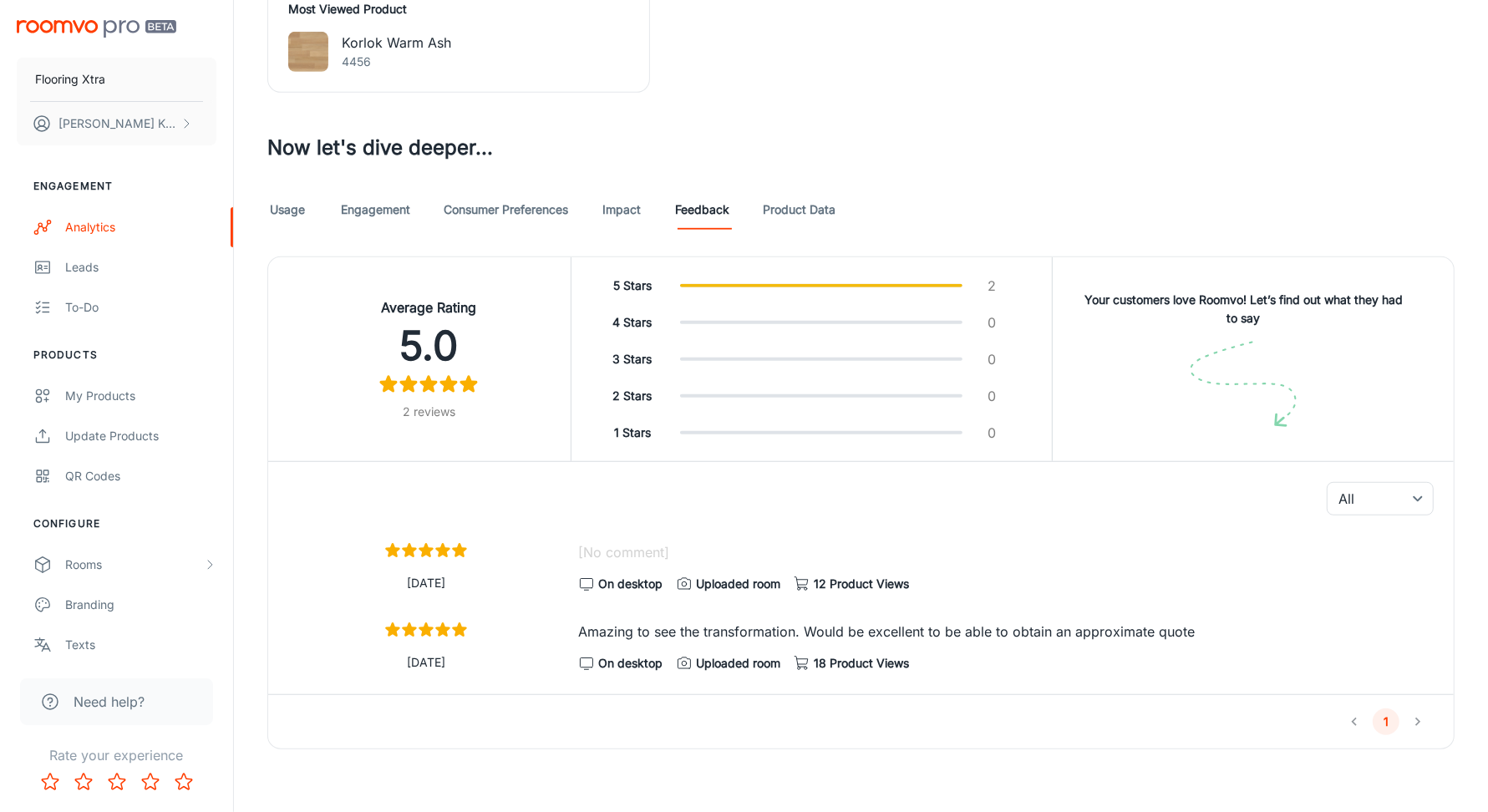
click at [419, 579] on p "[DATE]" at bounding box center [427, 583] width 277 height 19
click at [631, 575] on span "On desktop" at bounding box center [629, 584] width 64 height 19
click at [862, 575] on span "12 Product Views" at bounding box center [861, 584] width 96 height 19
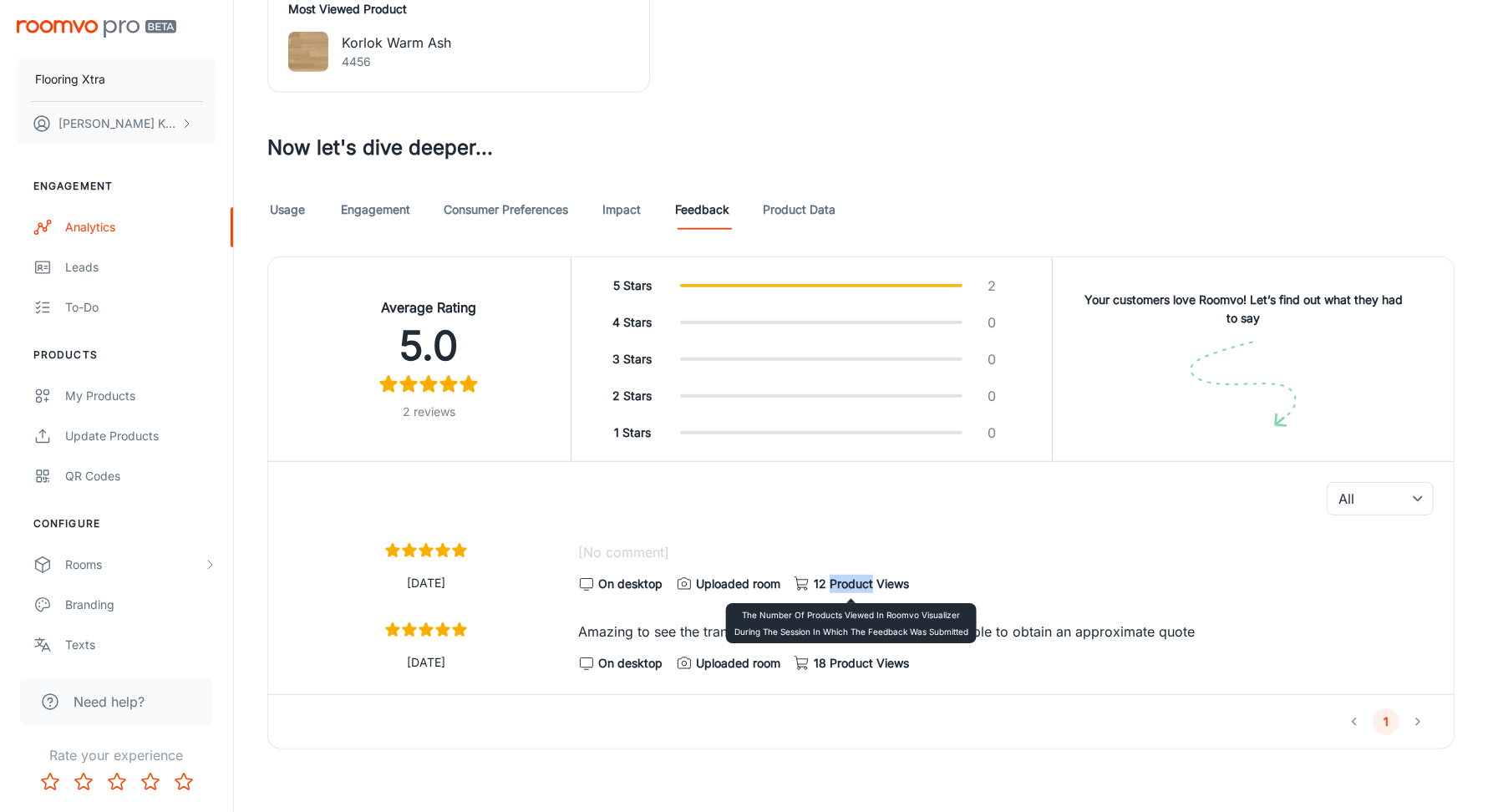
click at [862, 575] on span "12 Product Views" at bounding box center [861, 584] width 96 height 19
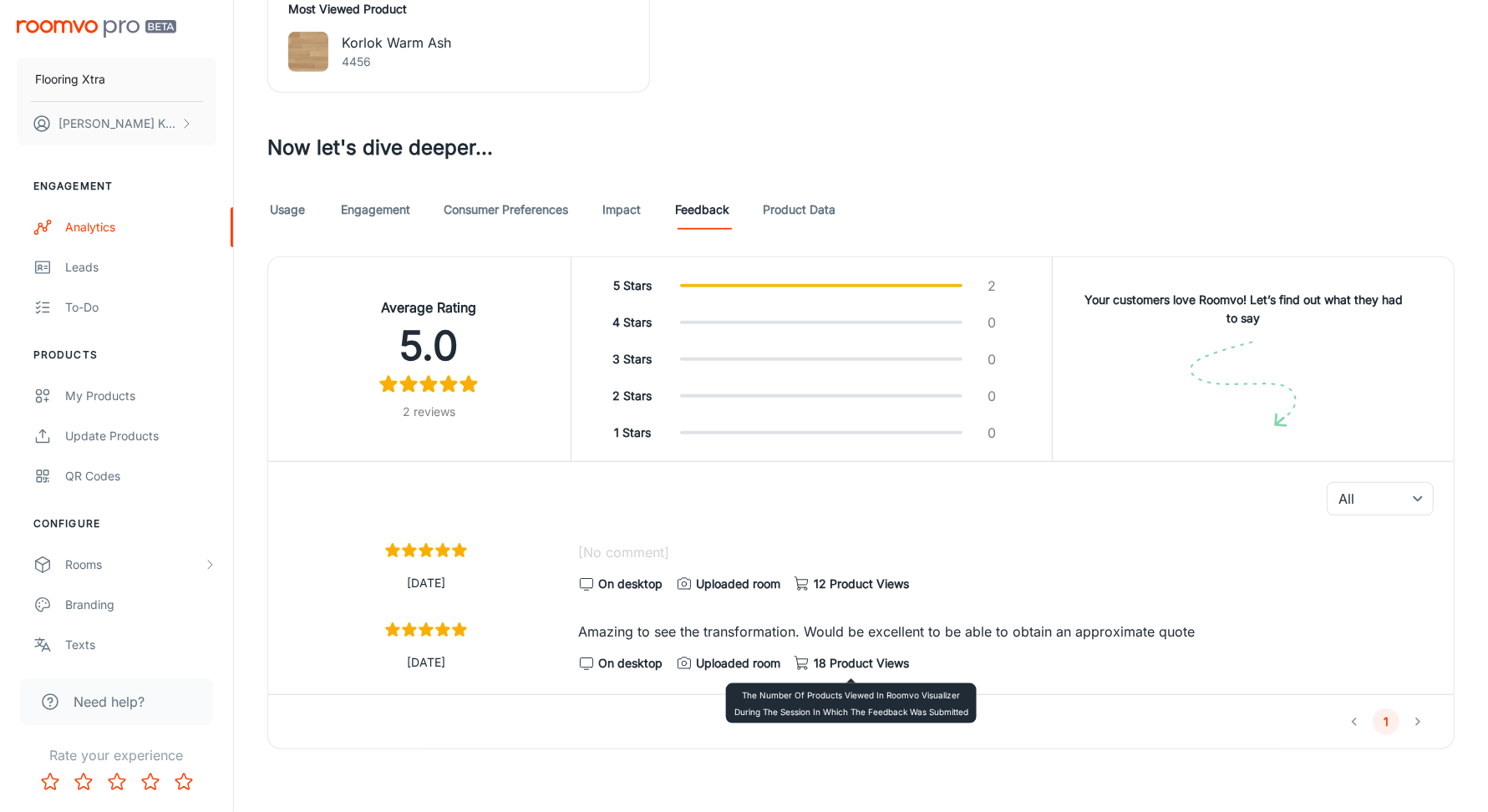
click at [852, 665] on span "18 Product Views" at bounding box center [861, 664] width 96 height 19
click at [852, 666] on span "18 Product Views" at bounding box center [861, 664] width 96 height 19
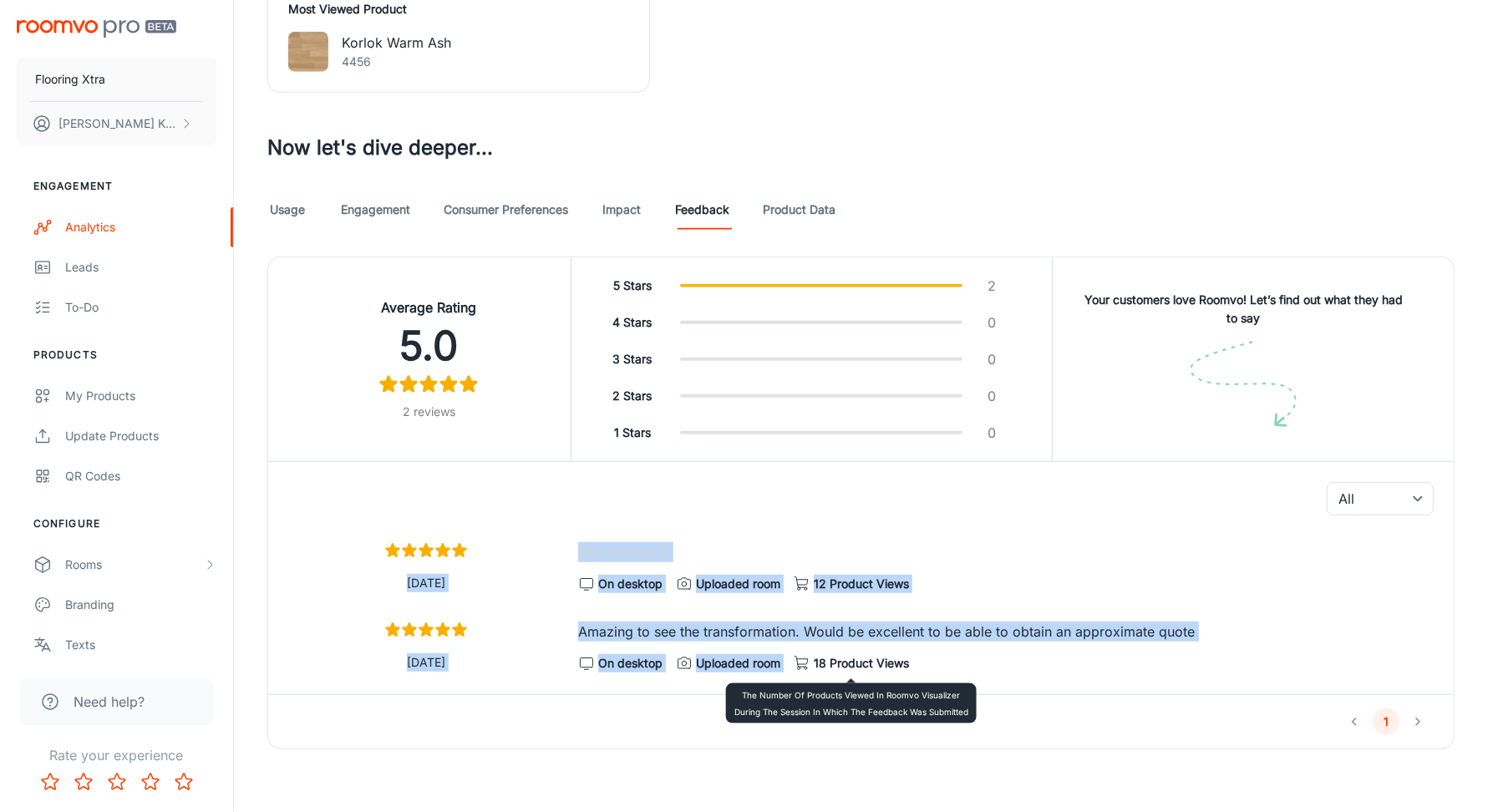
click at [852, 666] on span "18 Product Views" at bounding box center [861, 664] width 96 height 19
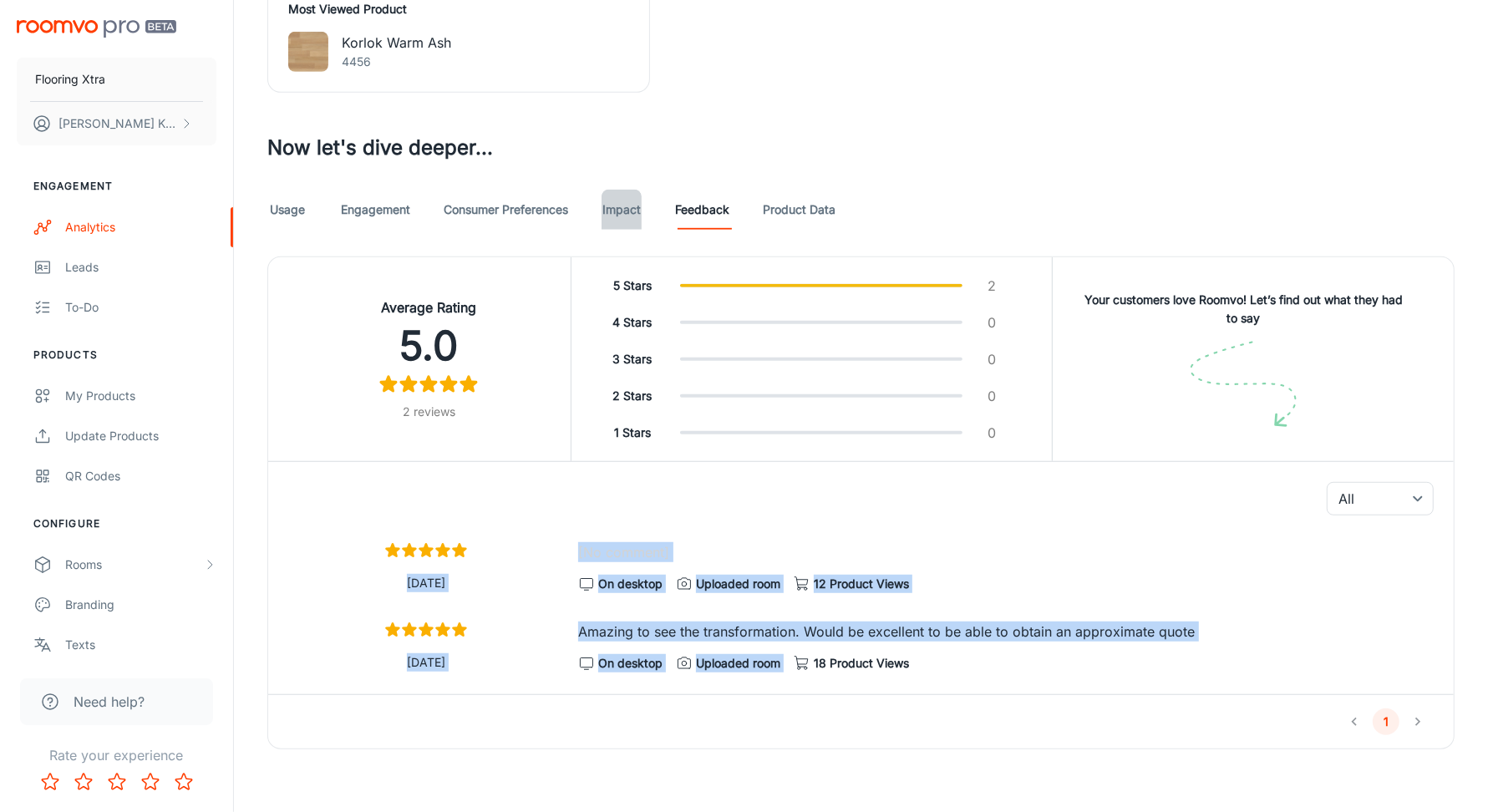
click at [621, 197] on link "Impact" at bounding box center [621, 209] width 40 height 40
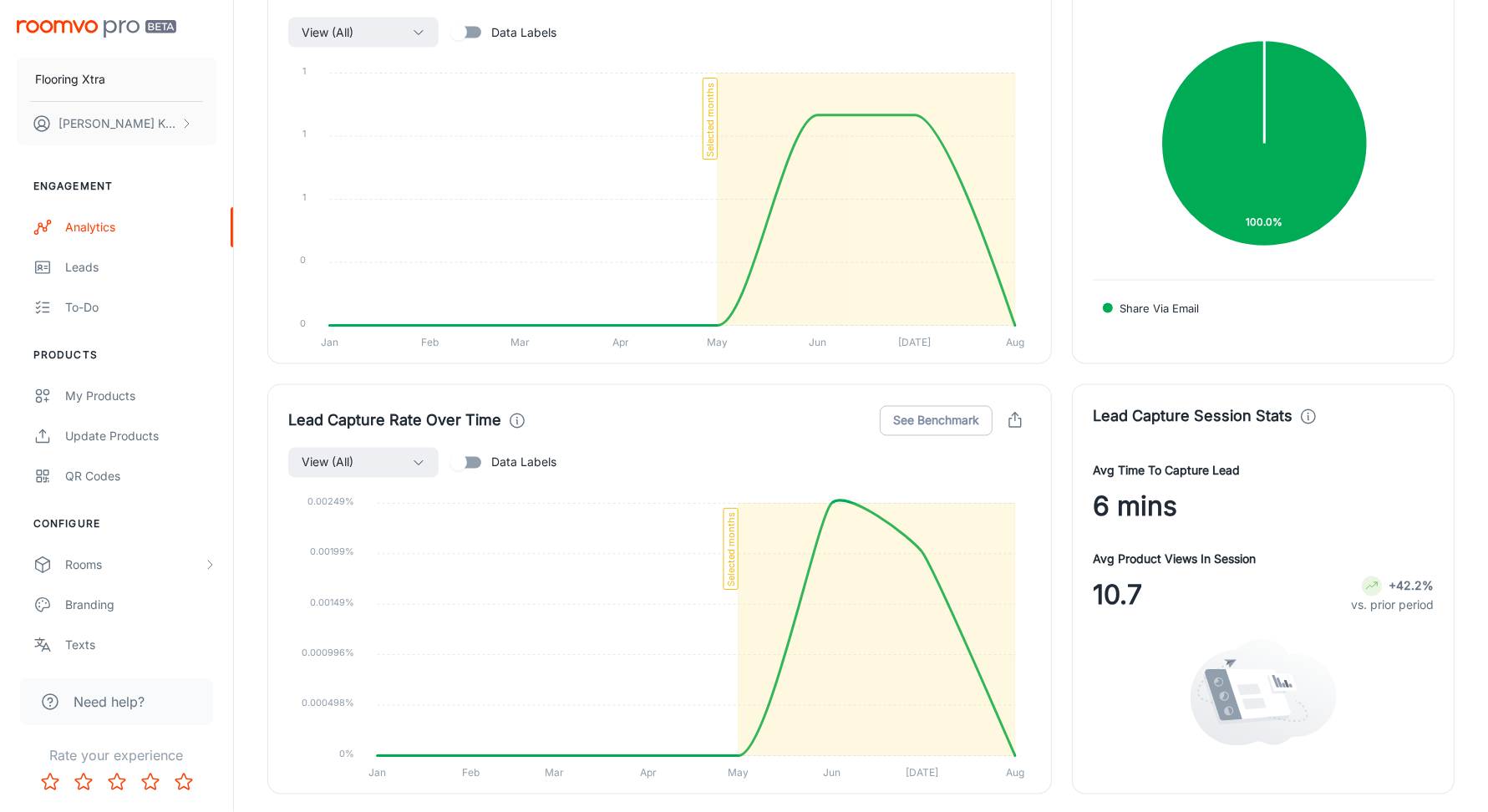
scroll to position [2921, 0]
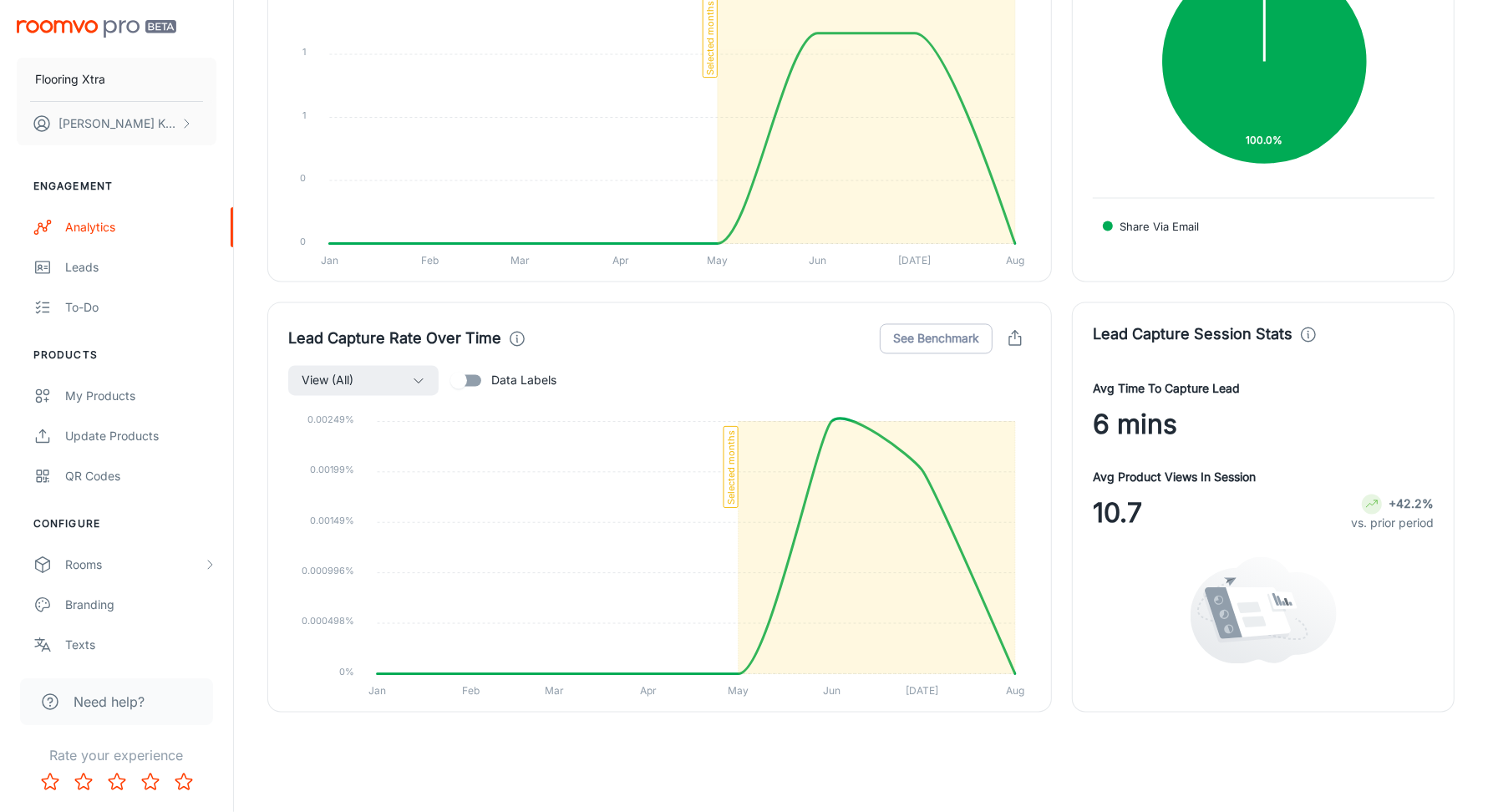
click at [1114, 100] on foreignobject "Share via Email" at bounding box center [1263, 62] width 342 height 225
